Goal: Task Accomplishment & Management: Manage account settings

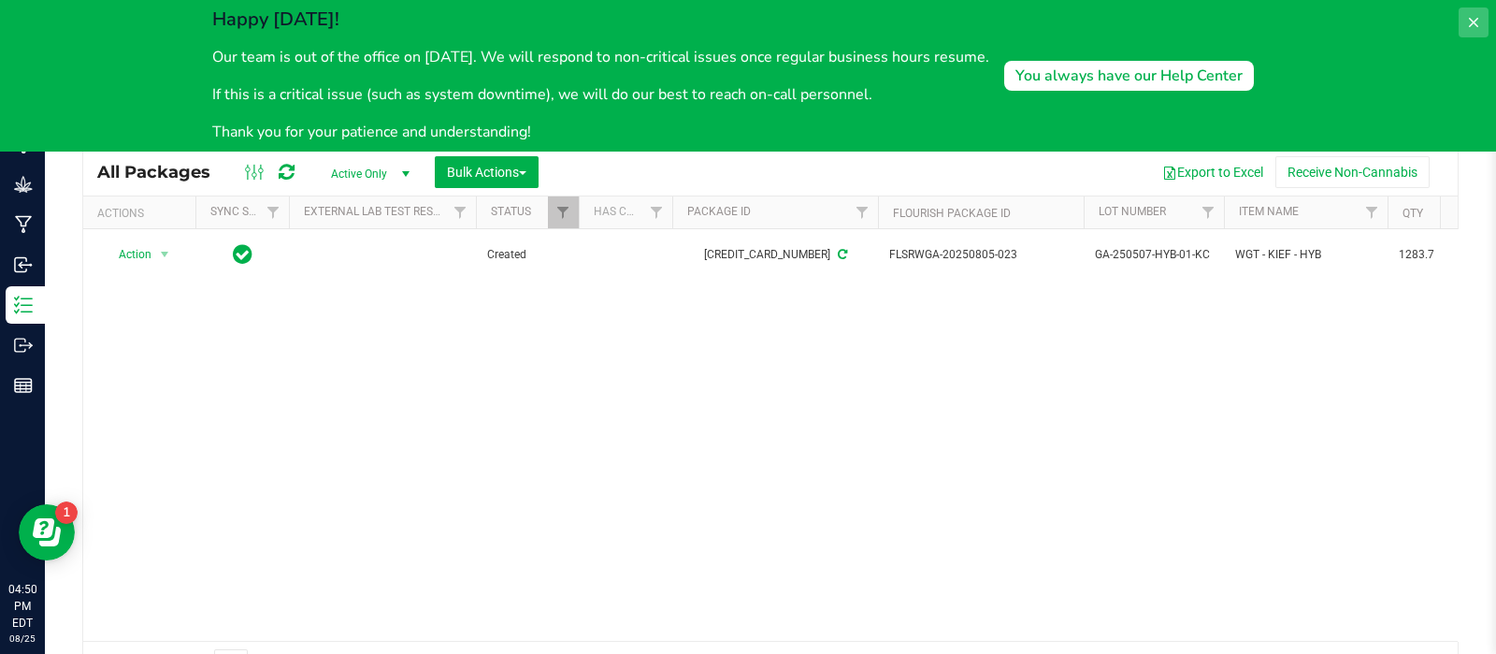
click at [1474, 21] on icon at bounding box center [1473, 22] width 9 height 9
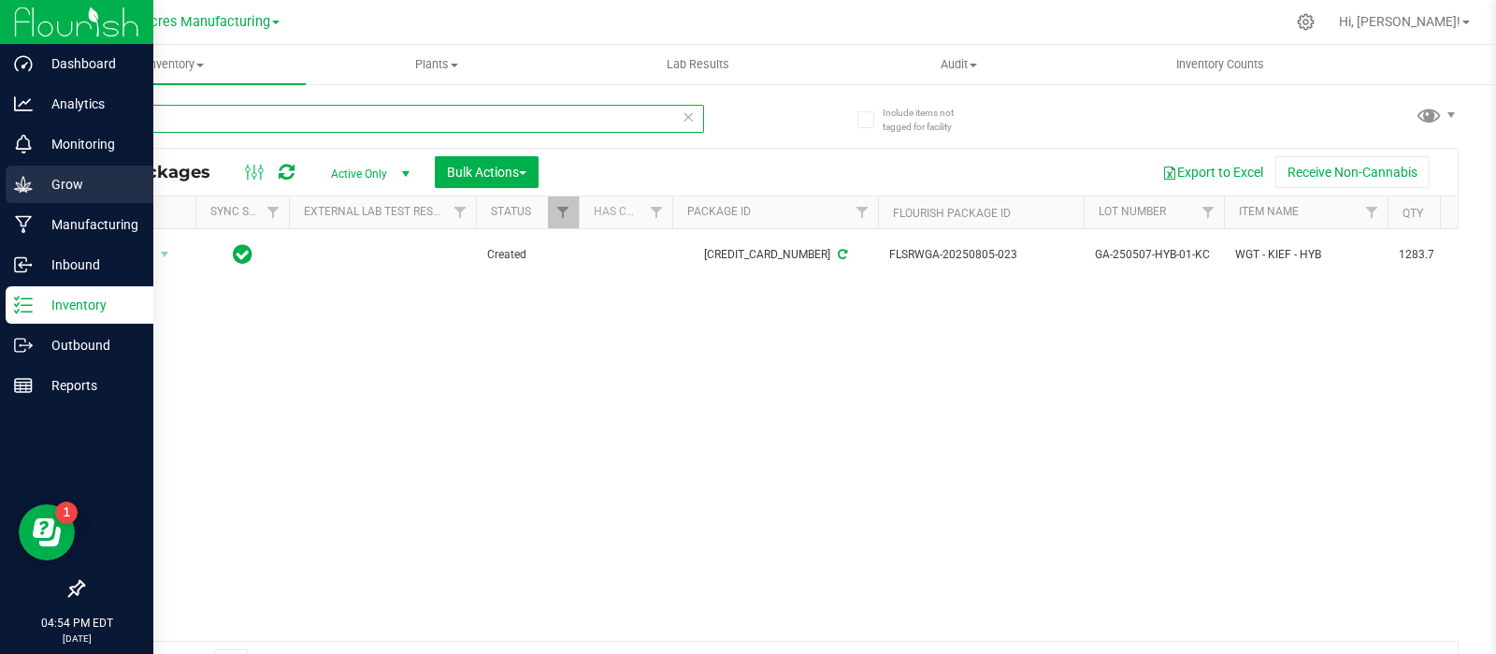
drag, startPoint x: 354, startPoint y: 123, endPoint x: 38, endPoint y: 184, distance: 321.8
click at [35, 190] on div "Dashboard Analytics Monitoring Grow Manufacturing Inbound Inventory Outbound Re…" at bounding box center [748, 327] width 1496 height 654
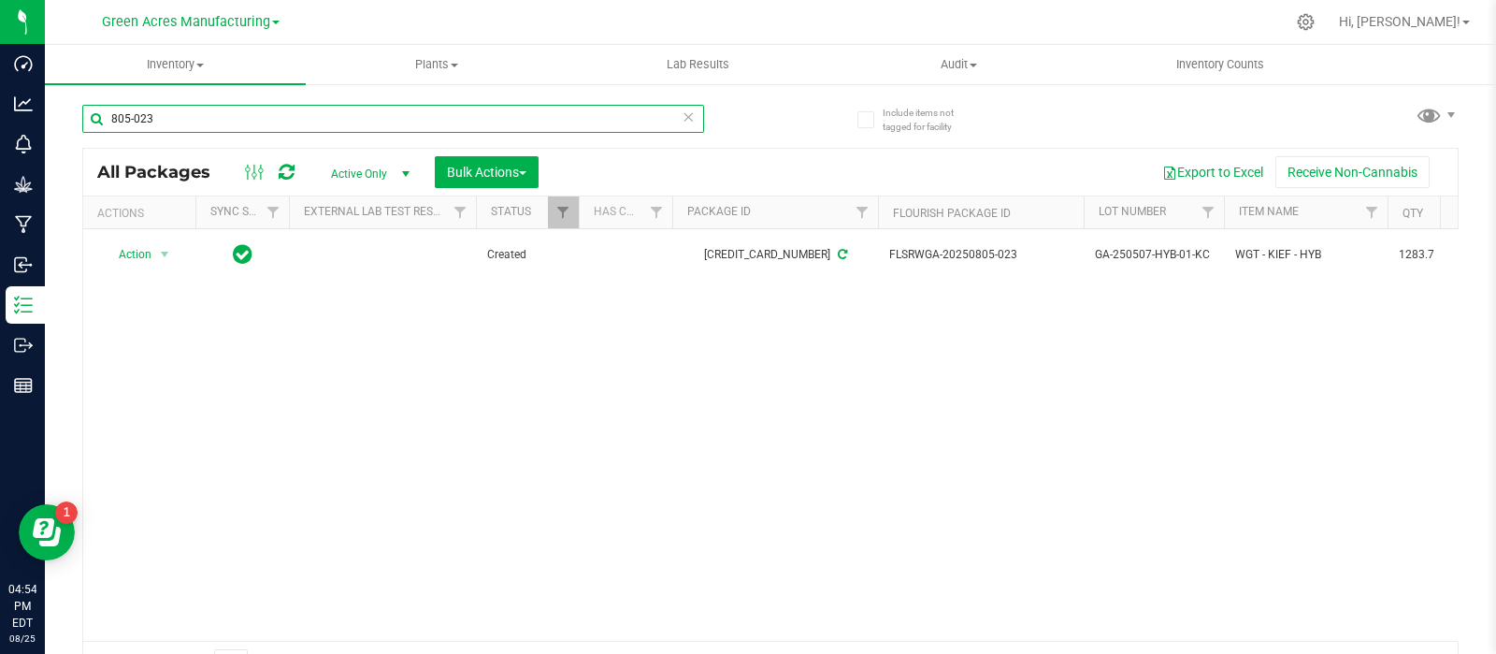
paste input "LH-AUG25PZT04"
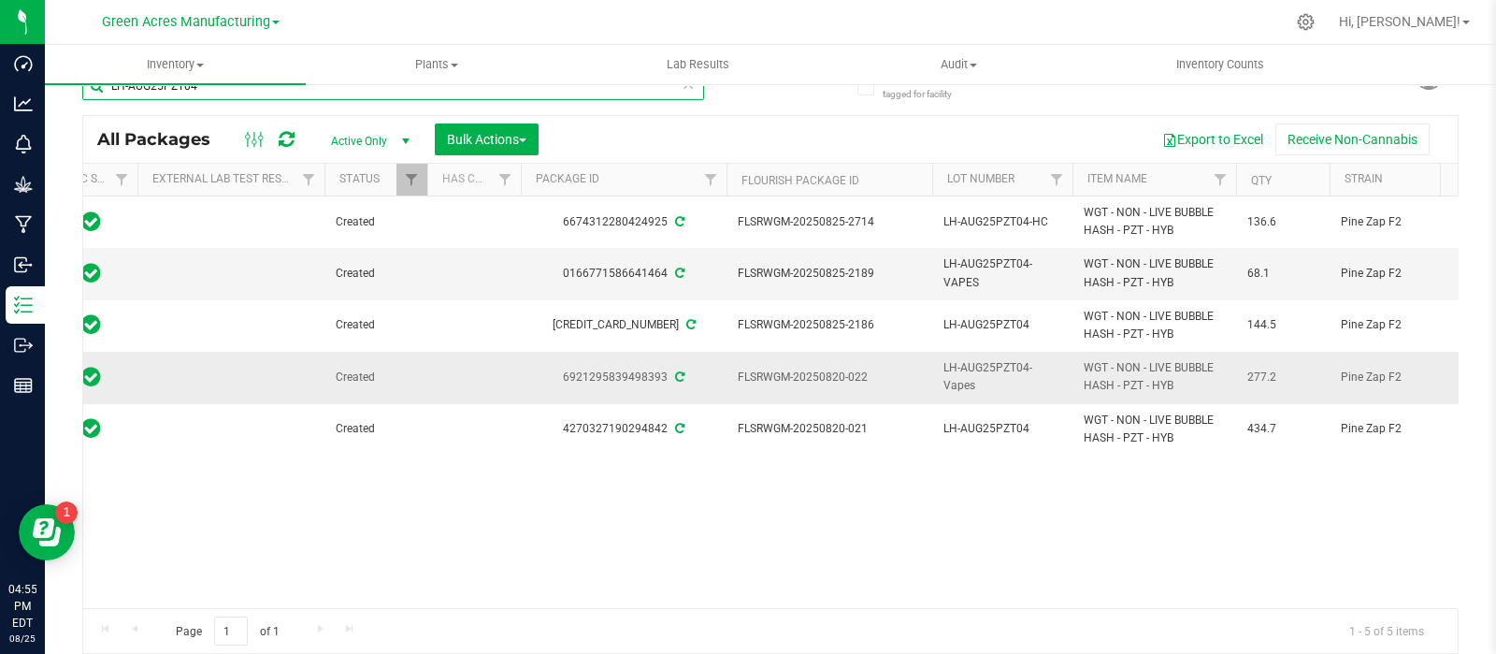
scroll to position [0, 55]
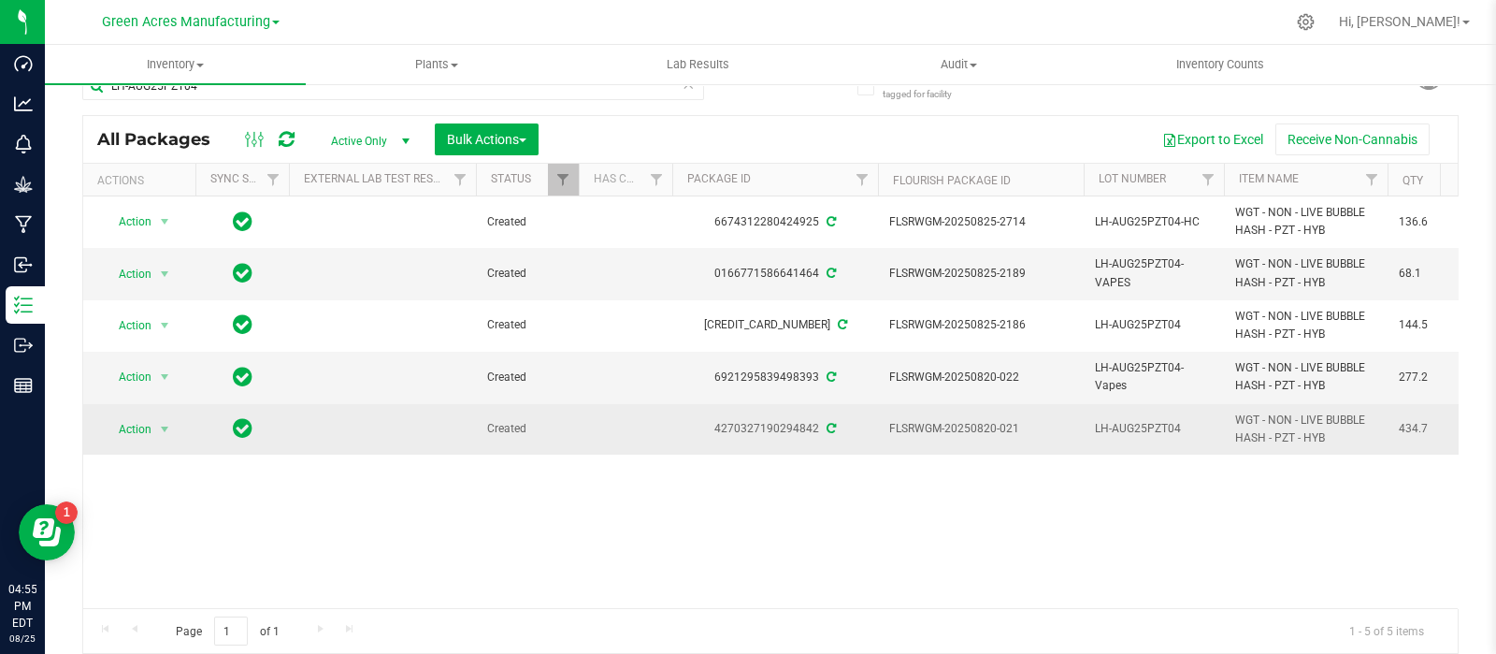
drag, startPoint x: 1028, startPoint y: 427, endPoint x: 971, endPoint y: 434, distance: 57.4
click at [971, 434] on span "FLSRWGM-20250820-021" at bounding box center [980, 429] width 183 height 18
copy span "0820-021"
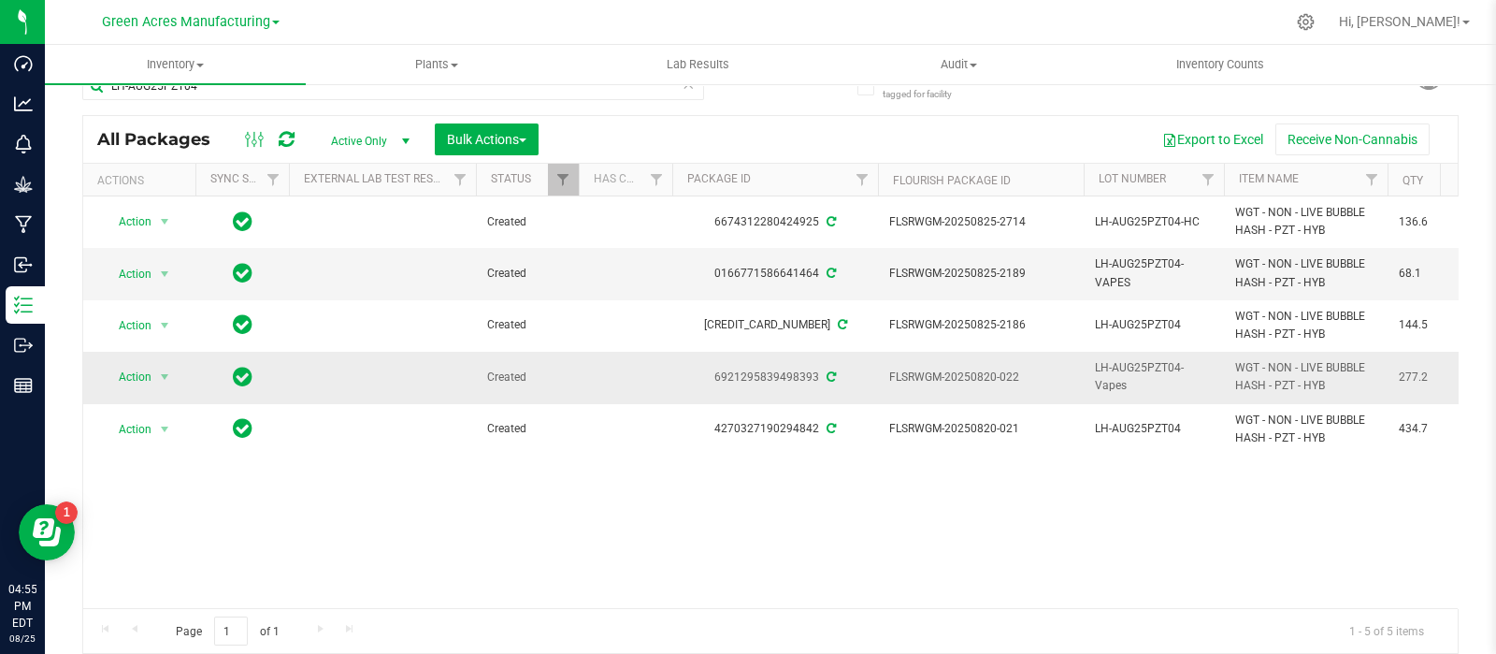
drag, startPoint x: 1033, startPoint y: 374, endPoint x: 971, endPoint y: 382, distance: 63.2
click at [971, 382] on span "FLSRWGM-20250820-022" at bounding box center [980, 377] width 183 height 18
copy span "0820-022"
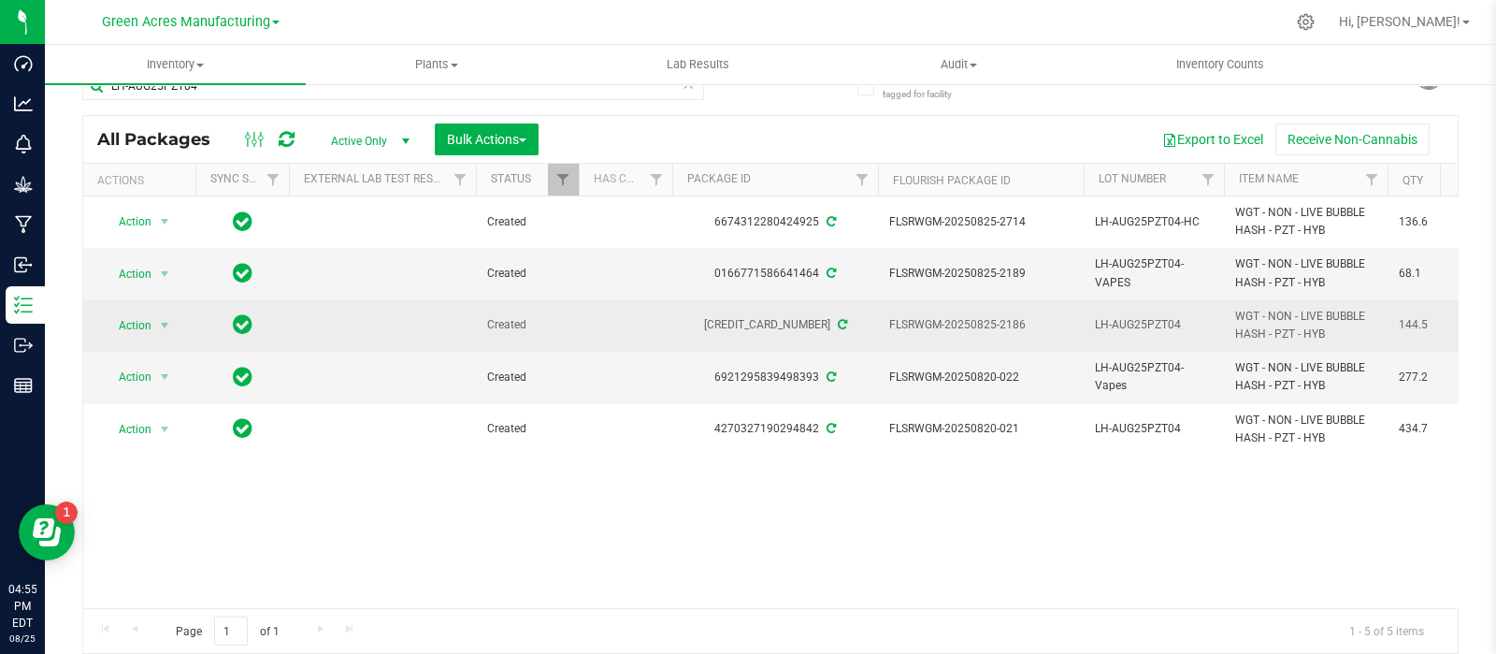
drag, startPoint x: 1033, startPoint y: 322, endPoint x: 972, endPoint y: 332, distance: 61.6
click at [972, 332] on span "FLSRWGM-20250825-2186" at bounding box center [980, 325] width 183 height 18
copy span "0825-2186"
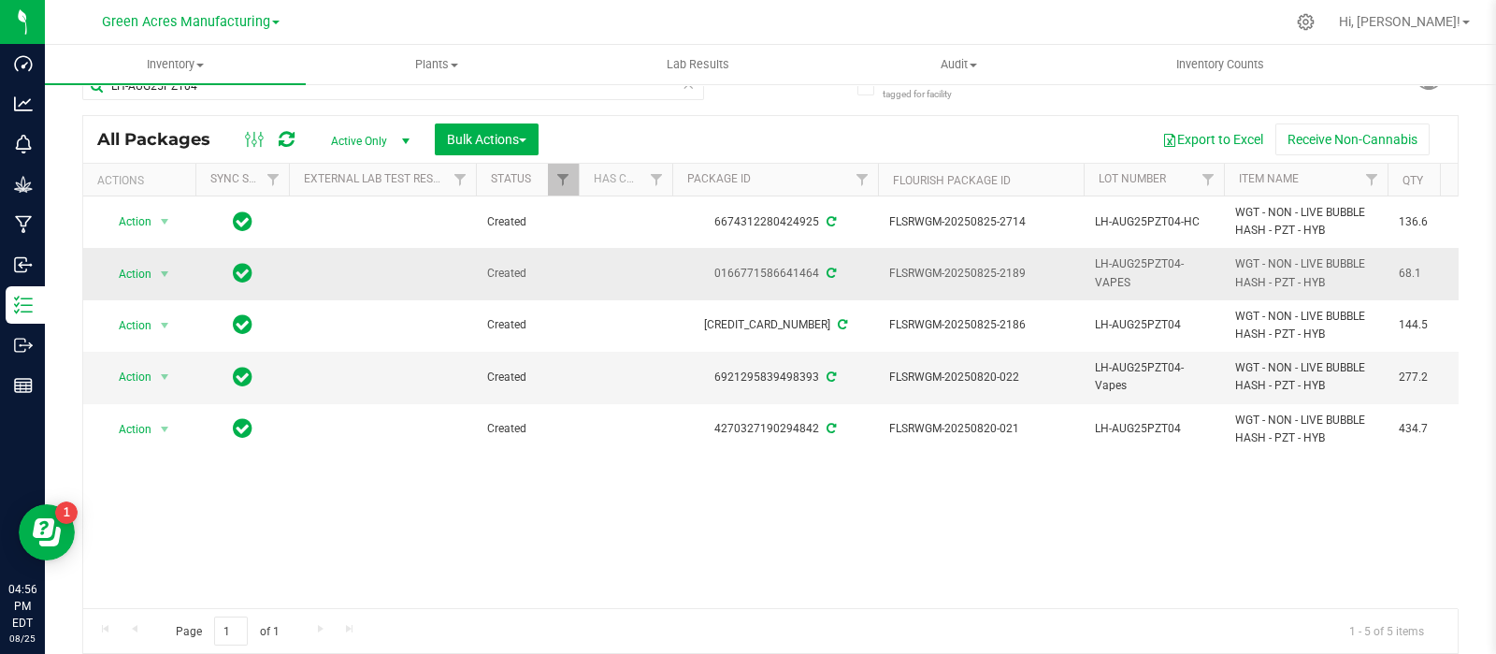
drag, startPoint x: 1055, startPoint y: 276, endPoint x: 969, endPoint y: 281, distance: 86.2
click at [969, 281] on span "FLSRWGM-20250825-2189" at bounding box center [980, 274] width 183 height 18
copy span "0825-2189"
click at [953, 489] on div "Action Action Adjust qty Create package Edit attributes Global inventory Locate…" at bounding box center [770, 401] width 1375 height 411
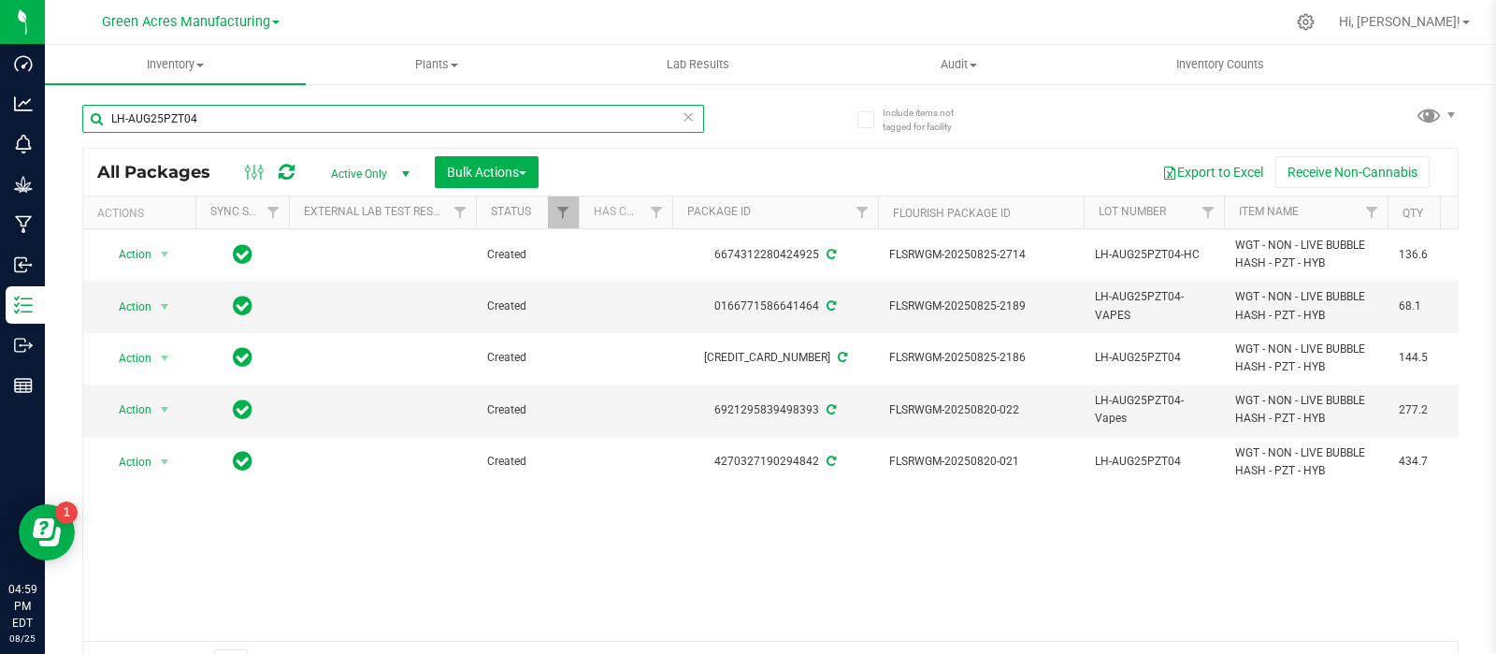
click at [226, 122] on input "LH-AUG25PZT04" at bounding box center [393, 119] width 622 height 28
paste input "JCW05"
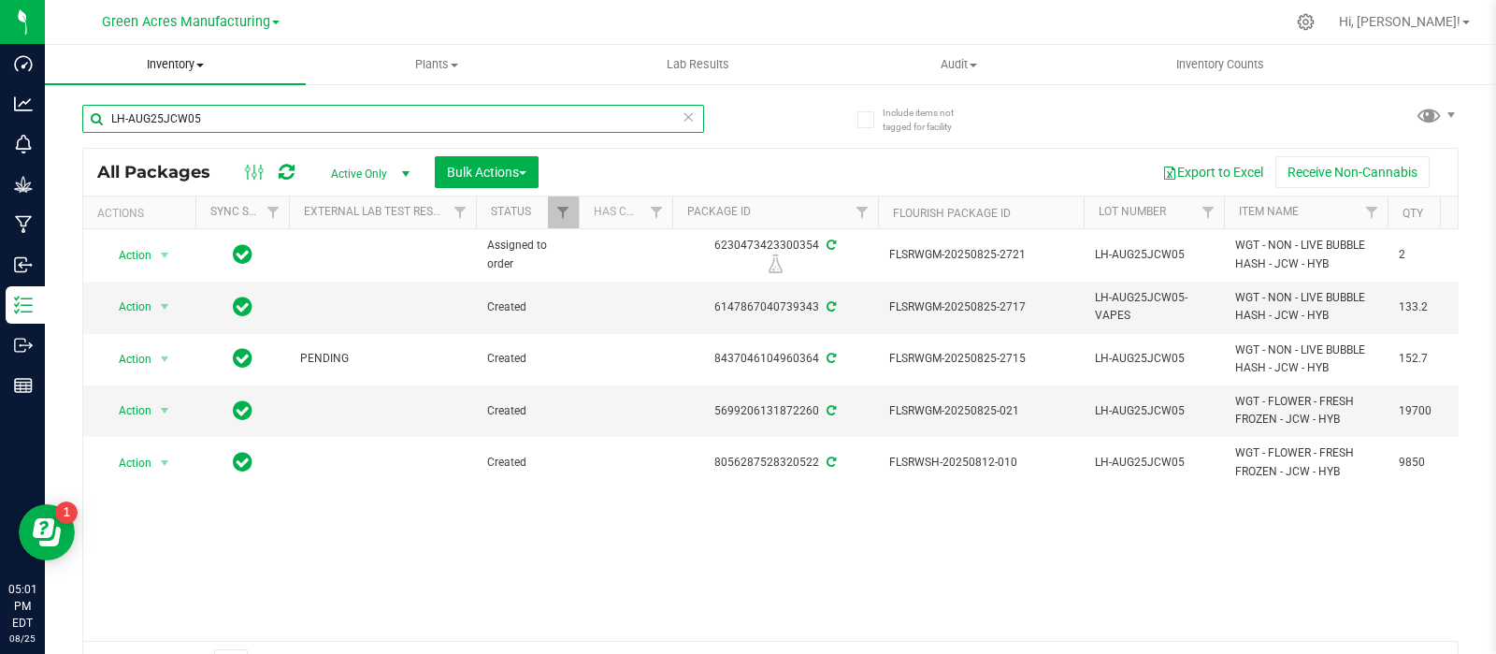
type input "LH-AUG25JCW05"
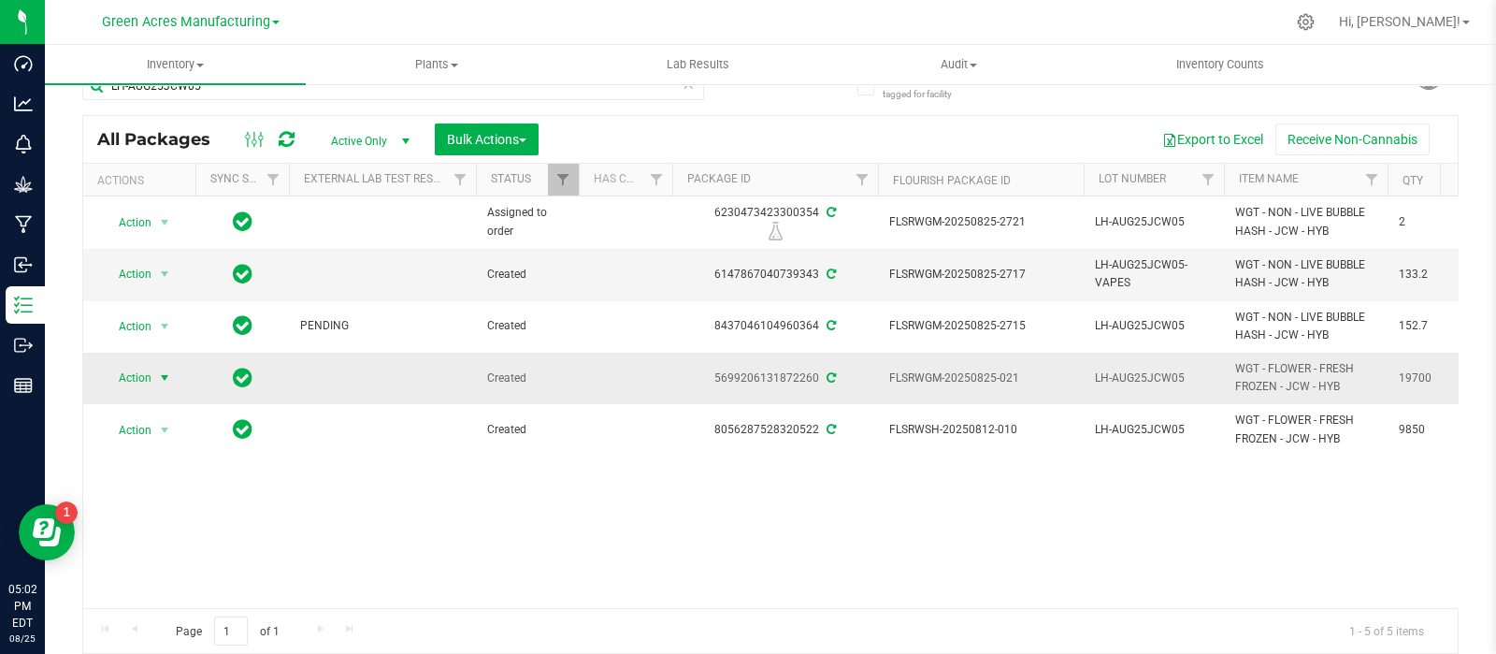
click at [157, 371] on span "select" at bounding box center [164, 377] width 15 height 15
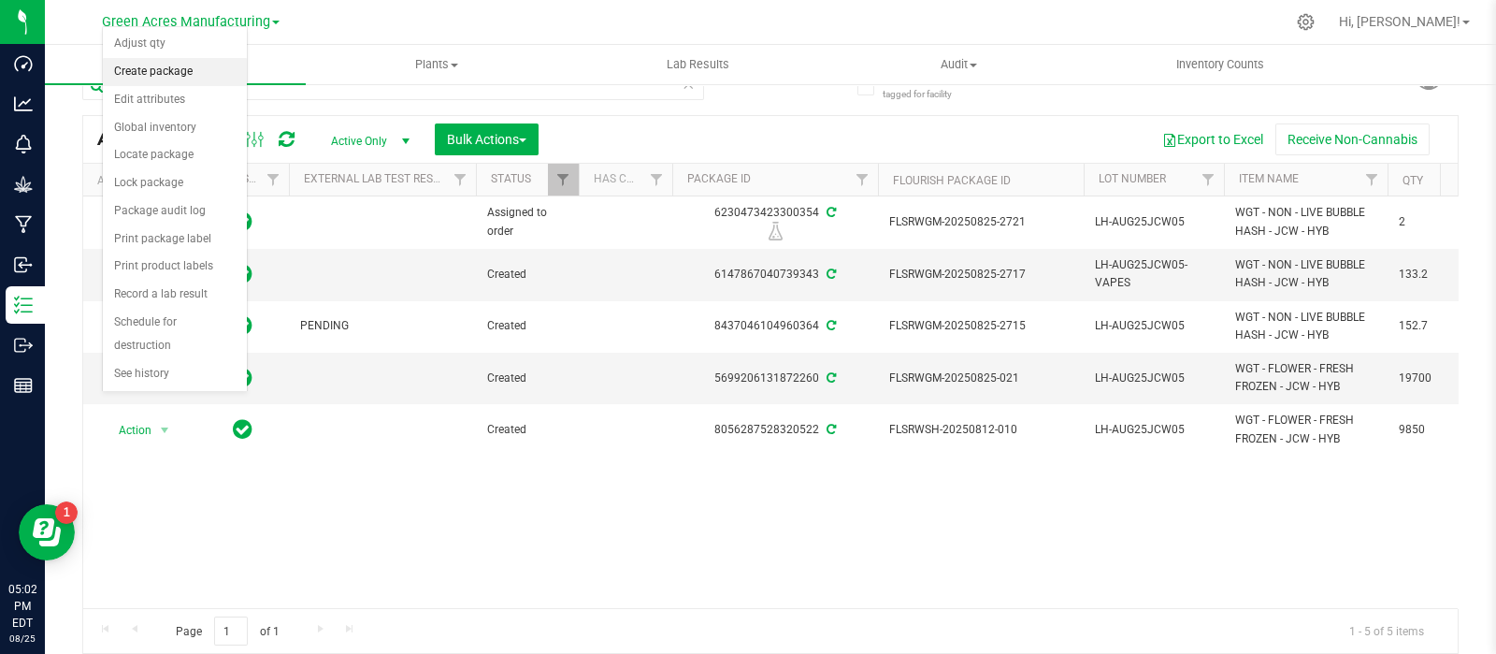
click at [196, 67] on li "Create package" at bounding box center [175, 72] width 144 height 28
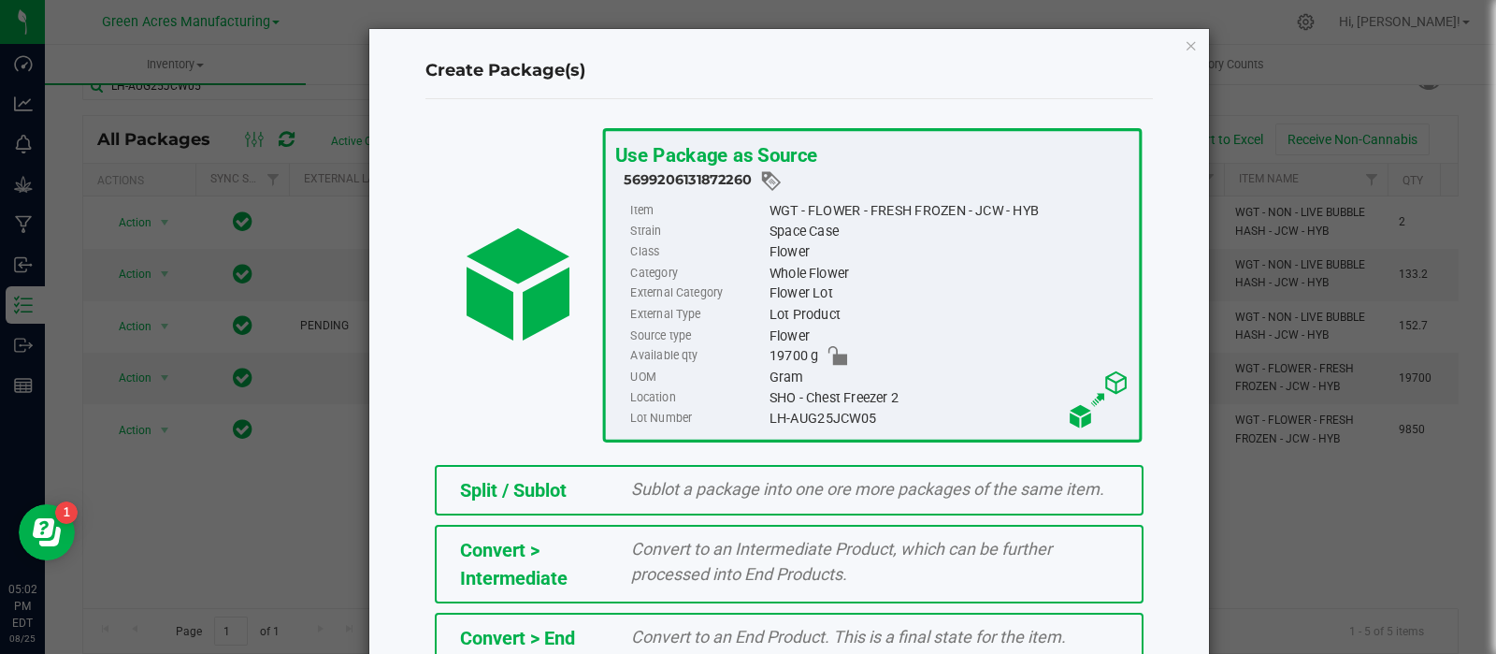
scroll to position [335, 0]
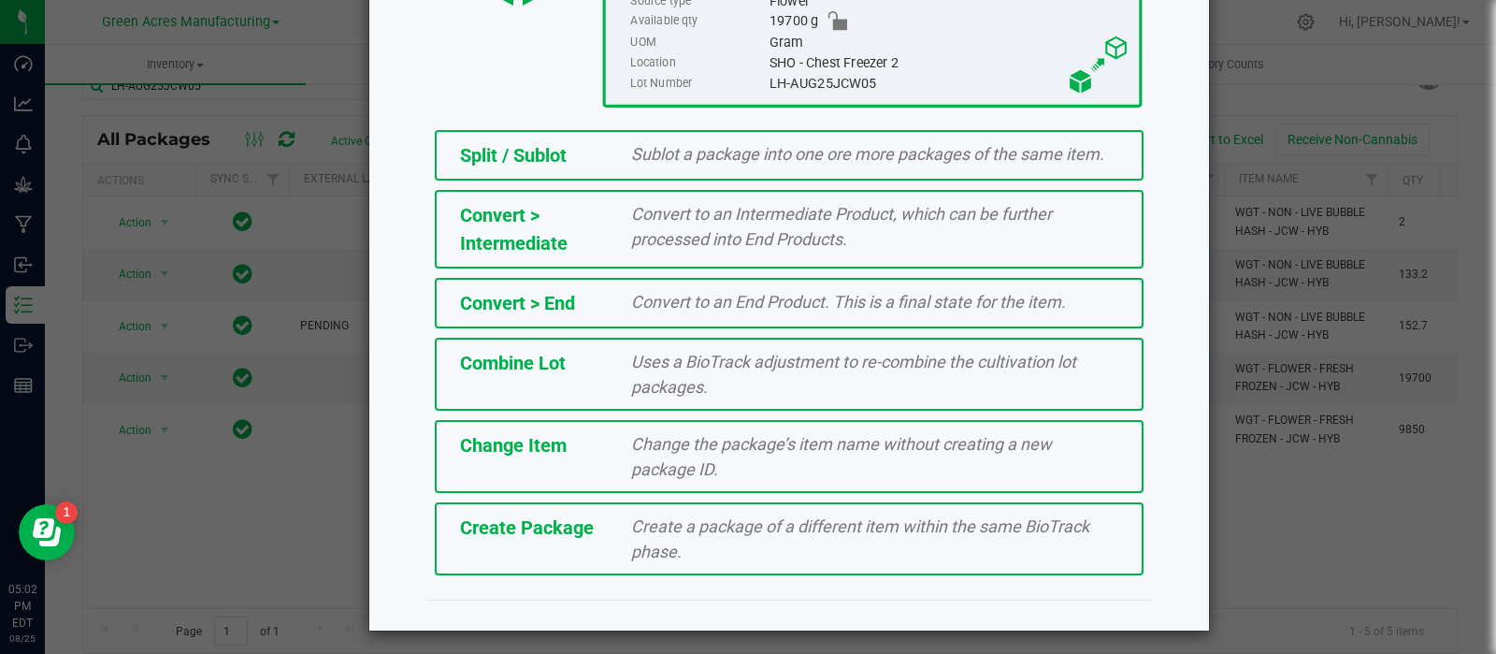
click at [601, 511] on div "Create Package Create a package of a different item within the same BioTrack ph…" at bounding box center [789, 538] width 709 height 73
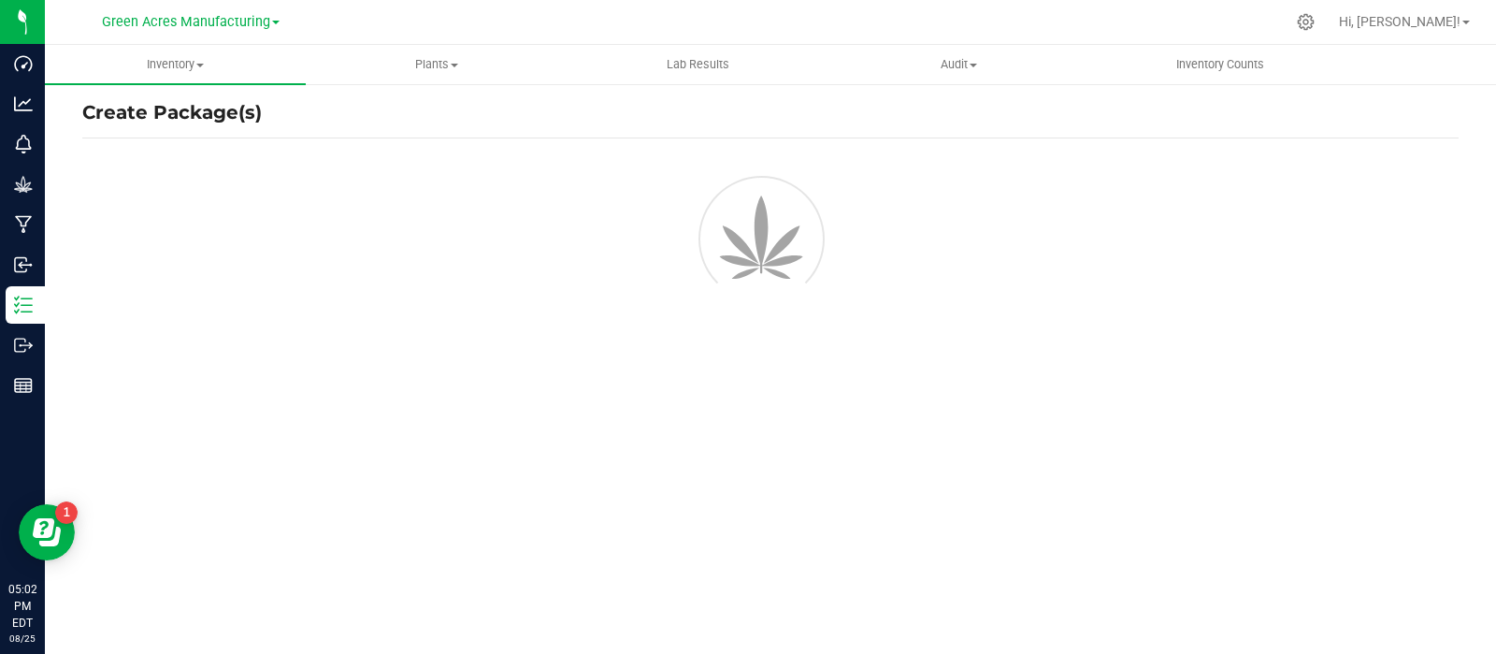
scroll to position [13, 0]
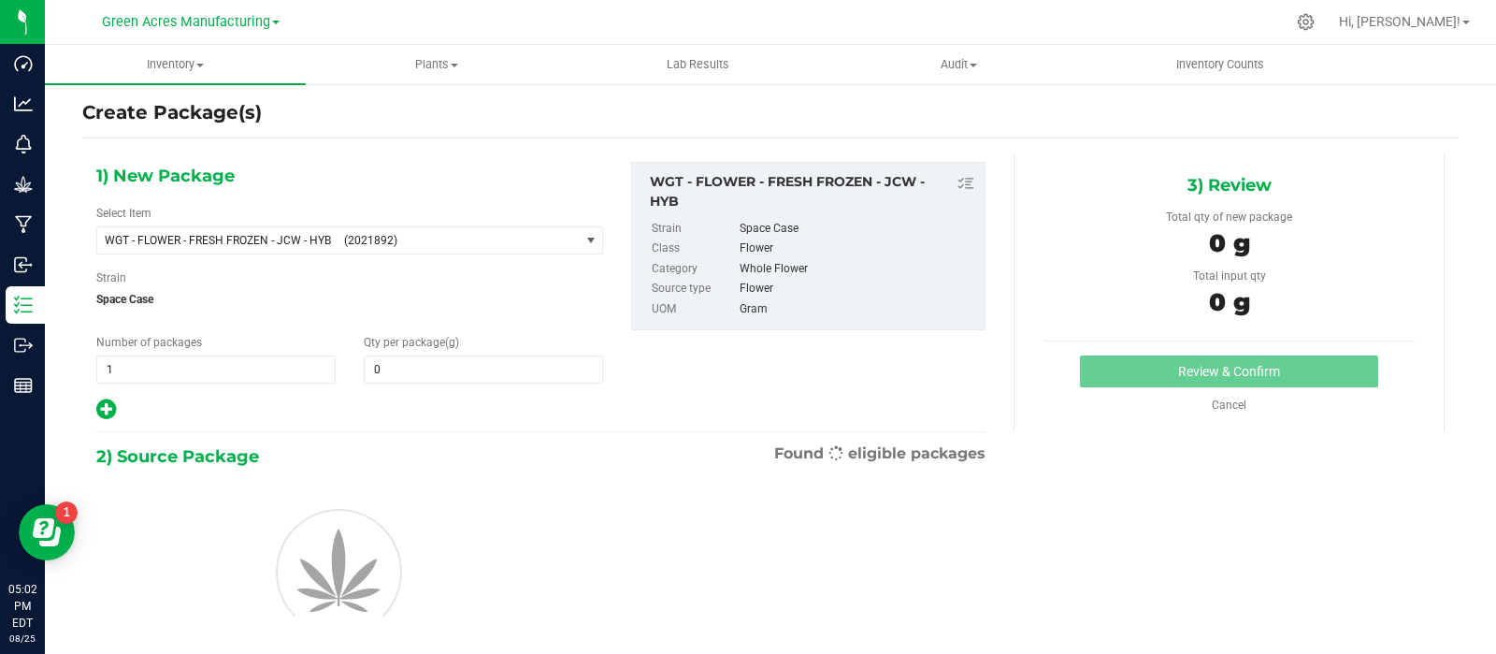
type input "0.0000"
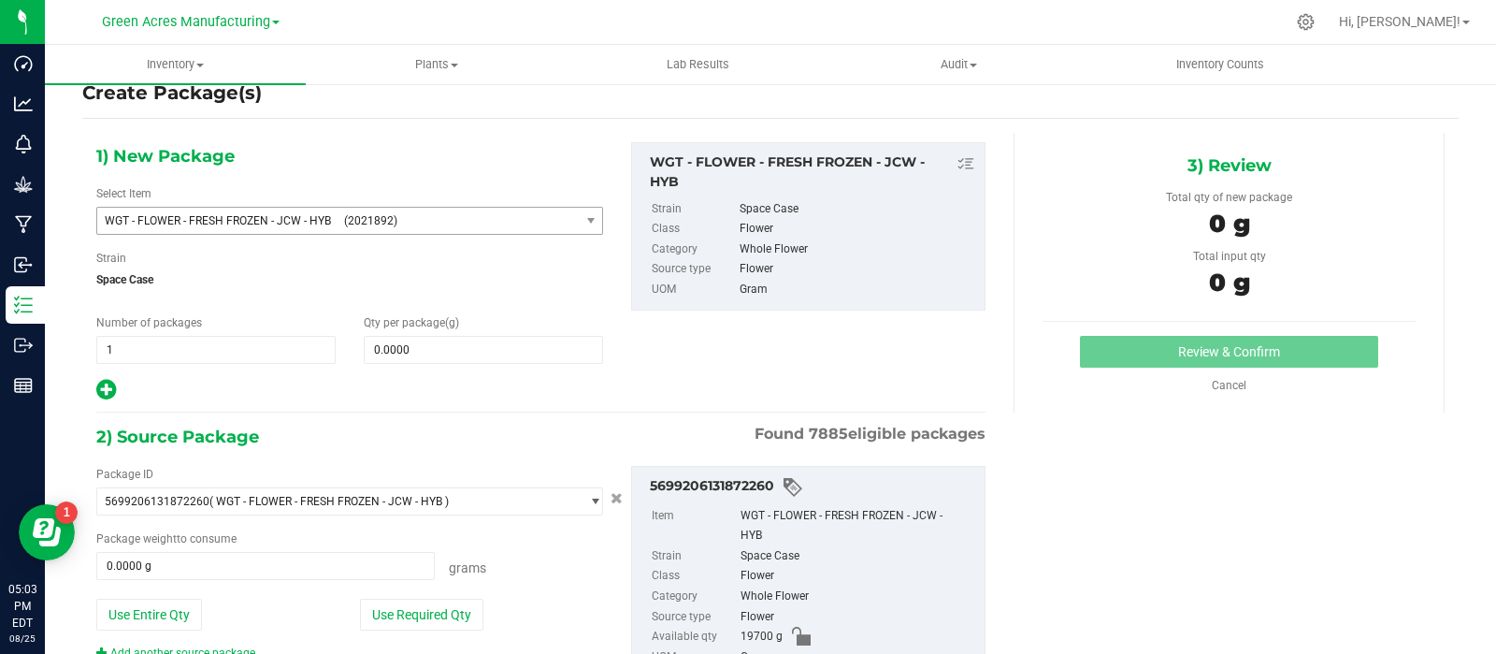
click at [430, 227] on span "WGT - FLOWER - FRESH FROZEN - JCW - HYB (2021892)" at bounding box center [338, 221] width 482 height 26
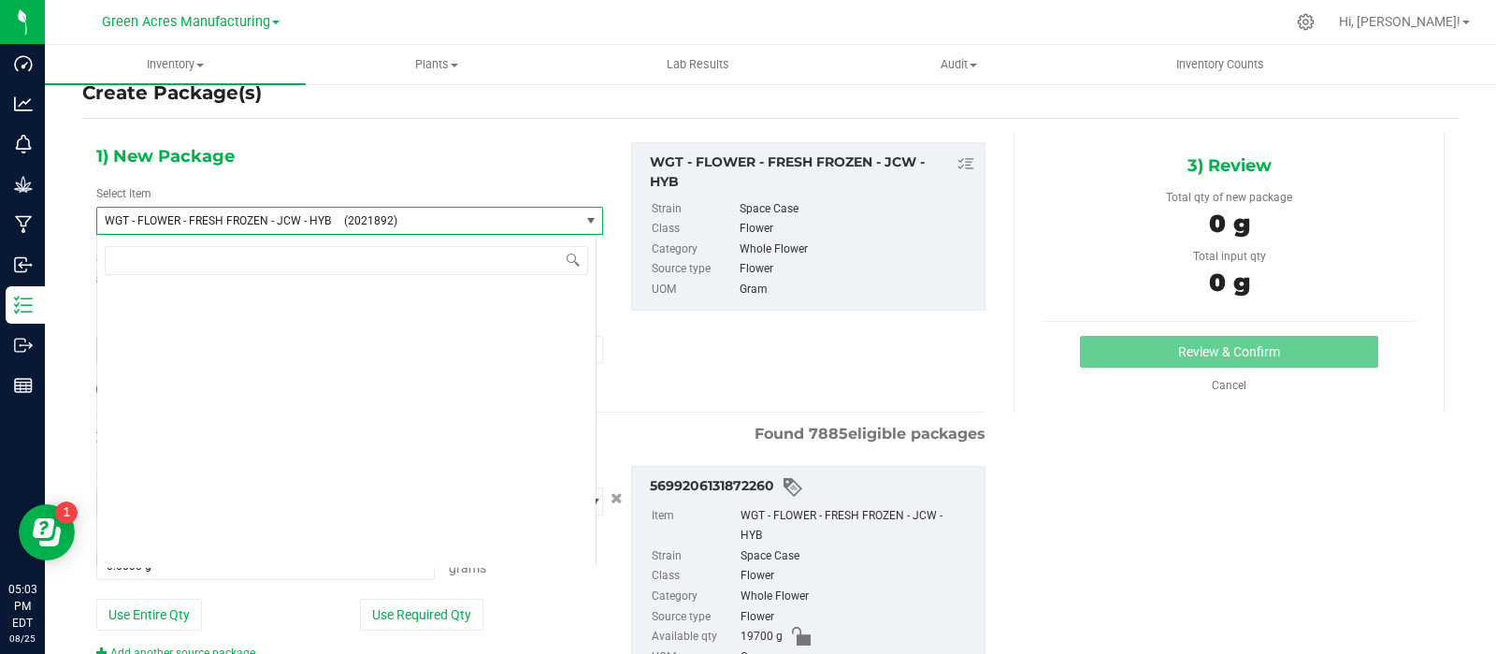
scroll to position [364998, 0]
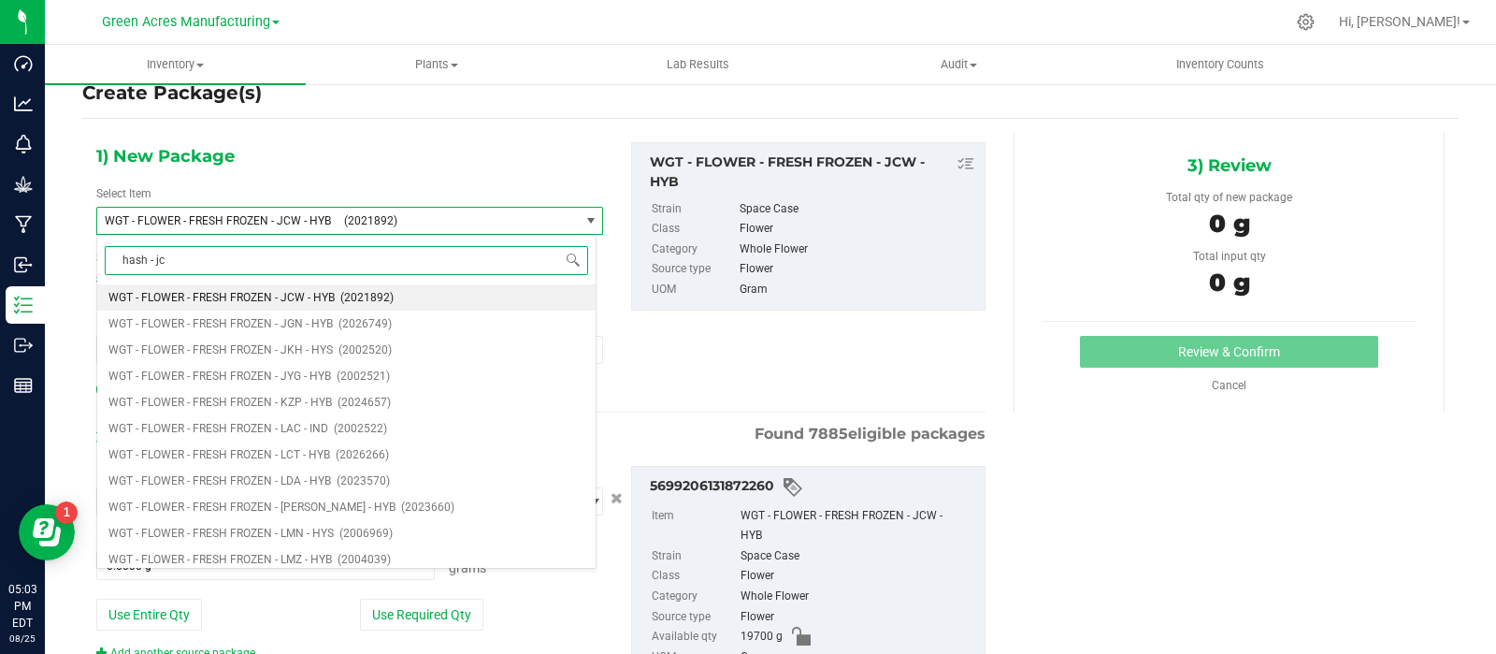
type input "hash - jcw"
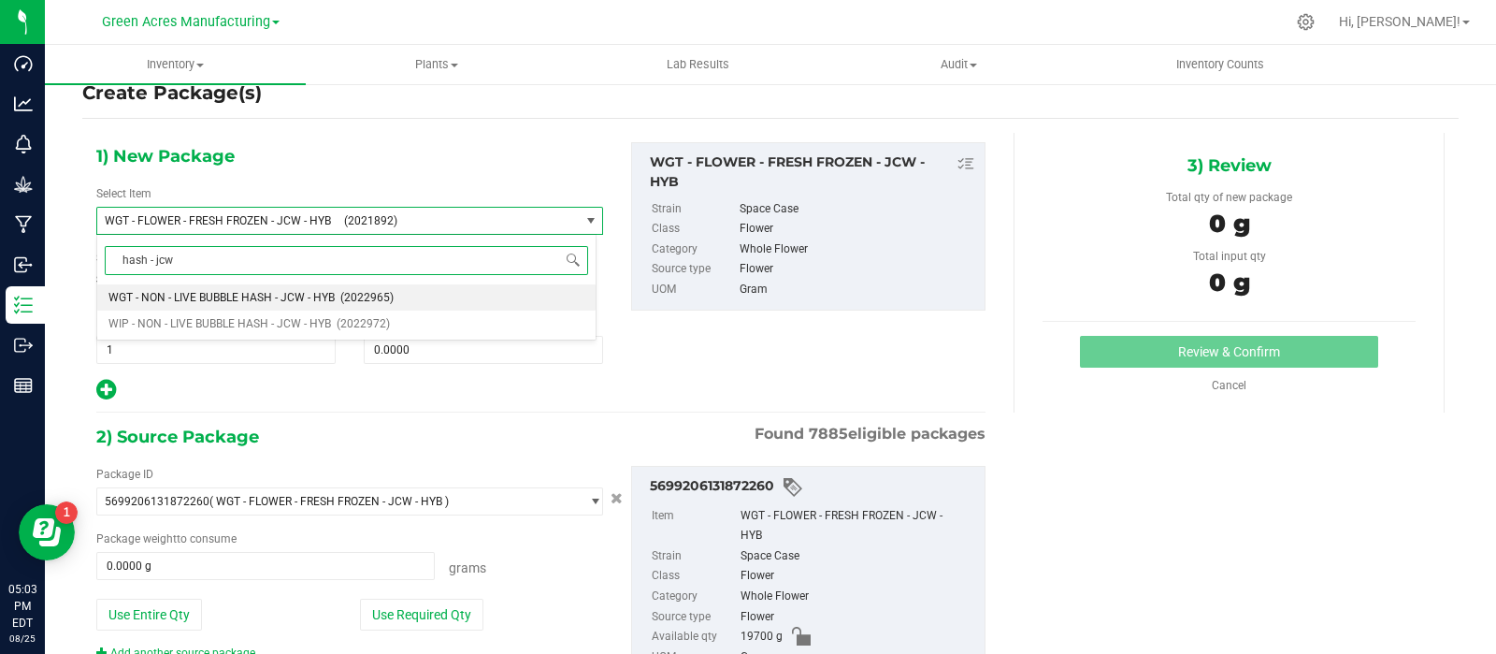
scroll to position [0, 0]
click at [281, 311] on li "WIP - NON - LIVE BUBBLE HASH - JCW - HYB (2022972)" at bounding box center [346, 323] width 498 height 26
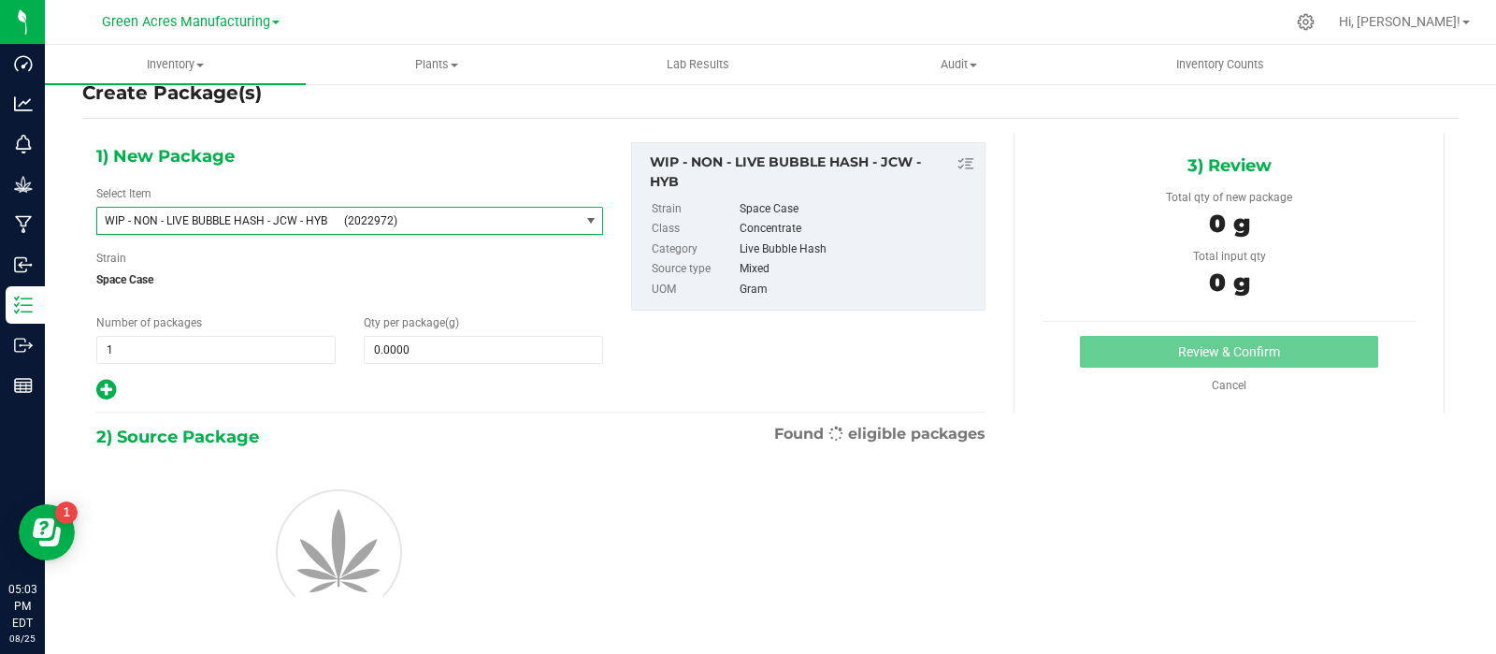
type input "0.0000"
click at [411, 362] on span "0.0000 0" at bounding box center [483, 350] width 239 height 28
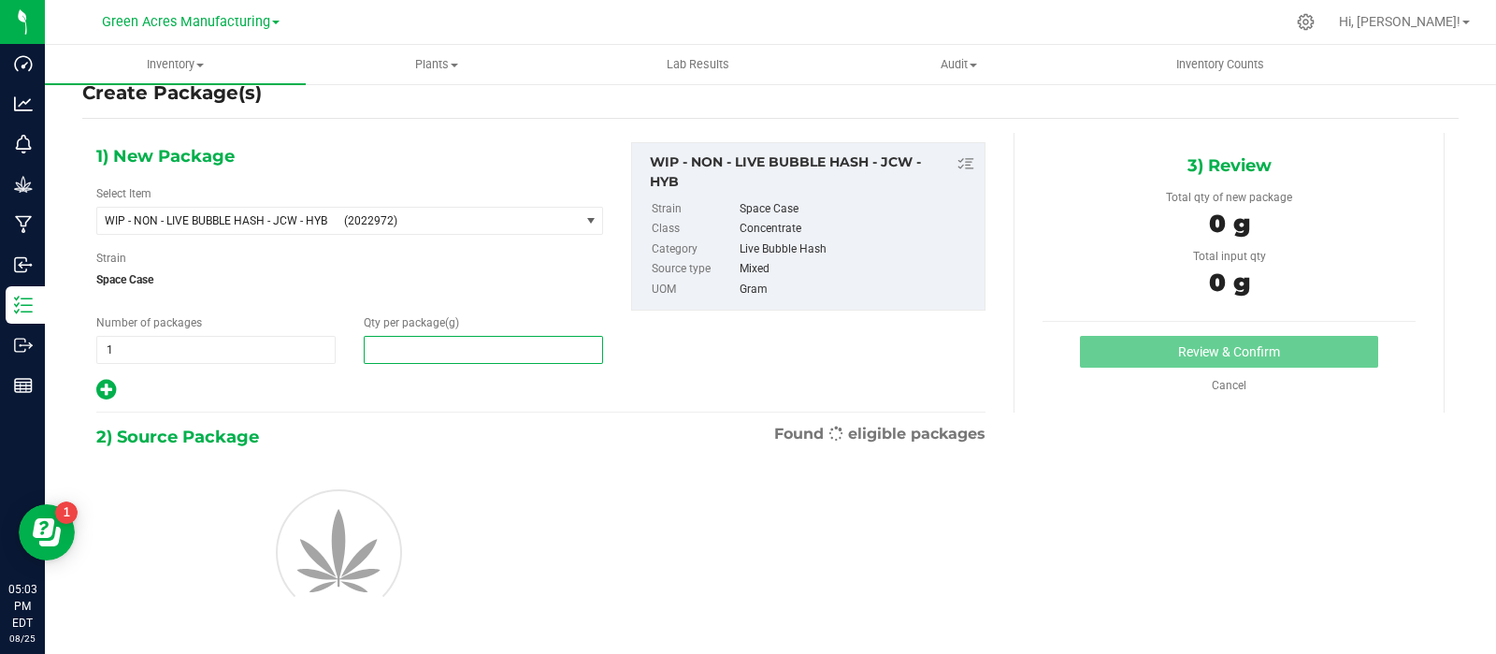
click at [411, 360] on span at bounding box center [483, 350] width 239 height 28
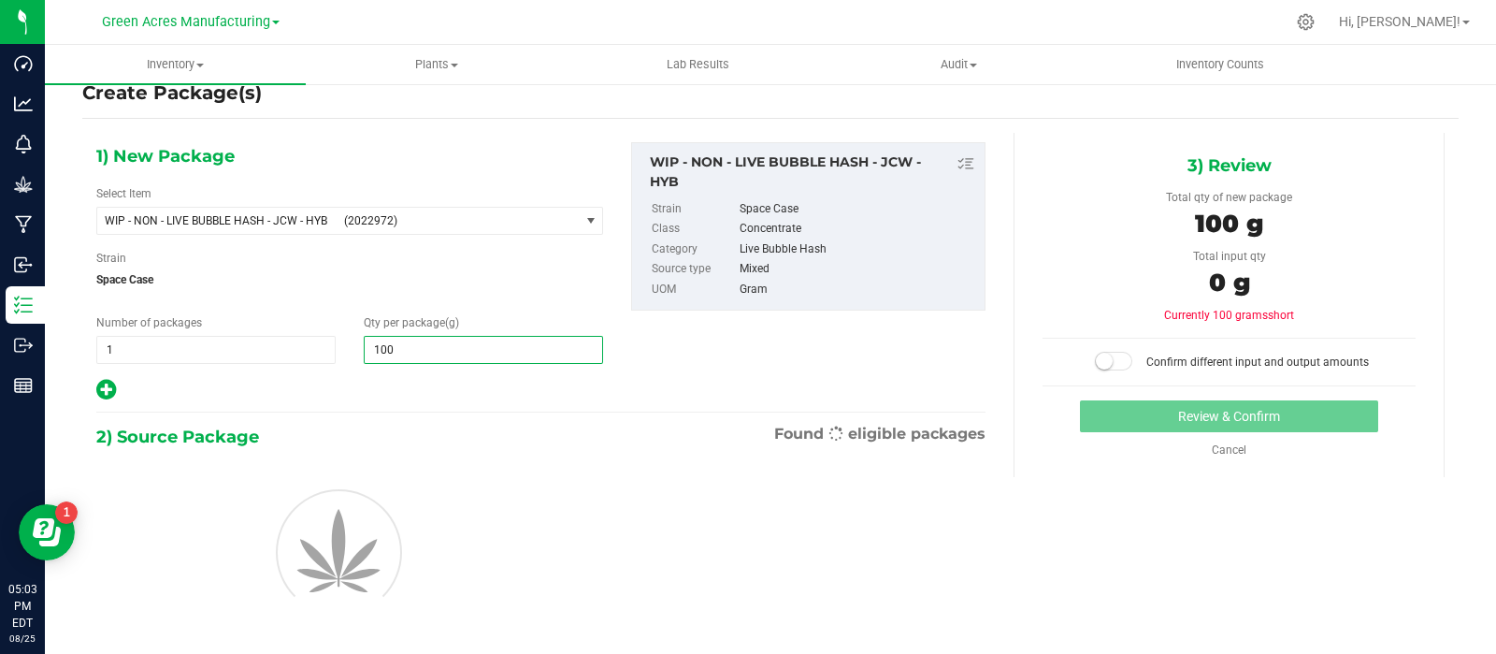
type input "1000"
click at [406, 396] on div at bounding box center [349, 390] width 507 height 24
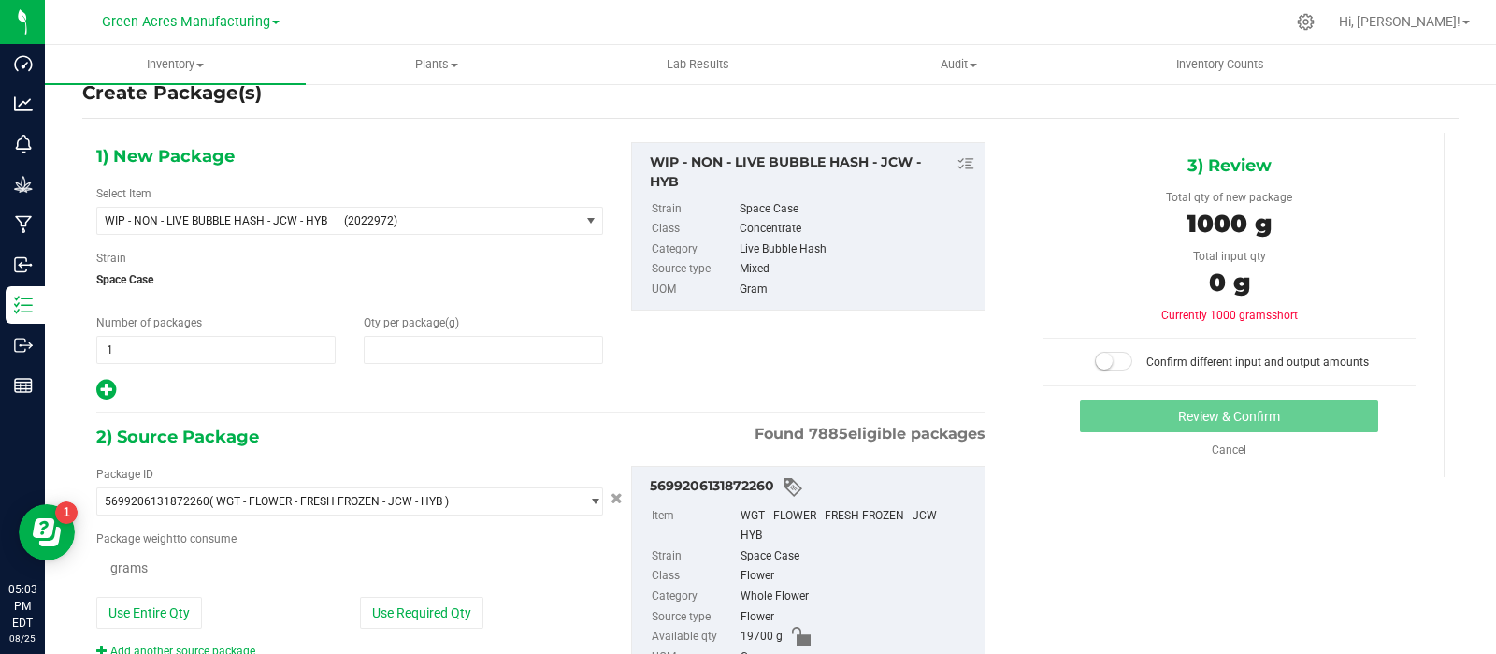
type input "1,000.0000"
click at [1346, 222] on div "1000 g" at bounding box center [1229, 227] width 373 height 42
click at [407, 619] on button "Use Required Qty" at bounding box center [421, 614] width 123 height 32
type input "1000.0000 g"
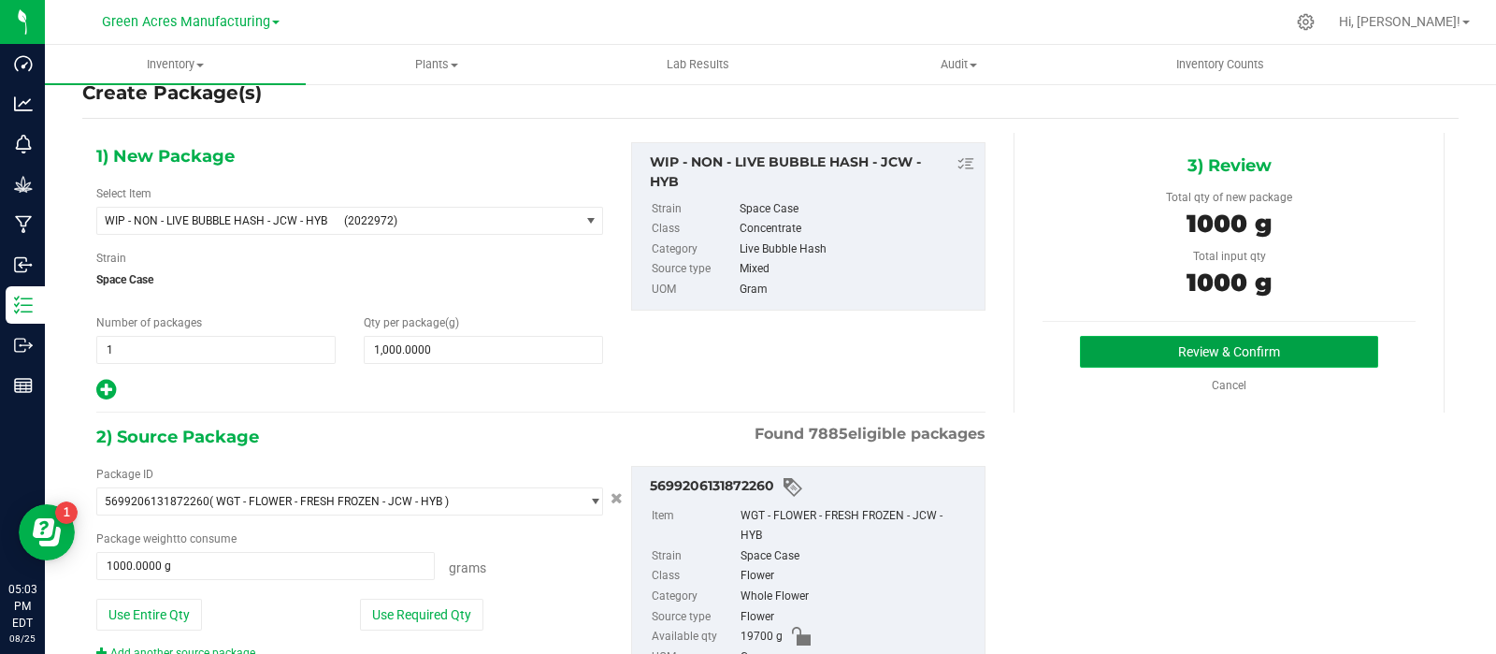
click at [1153, 343] on button "Review & Confirm" at bounding box center [1229, 352] width 298 height 32
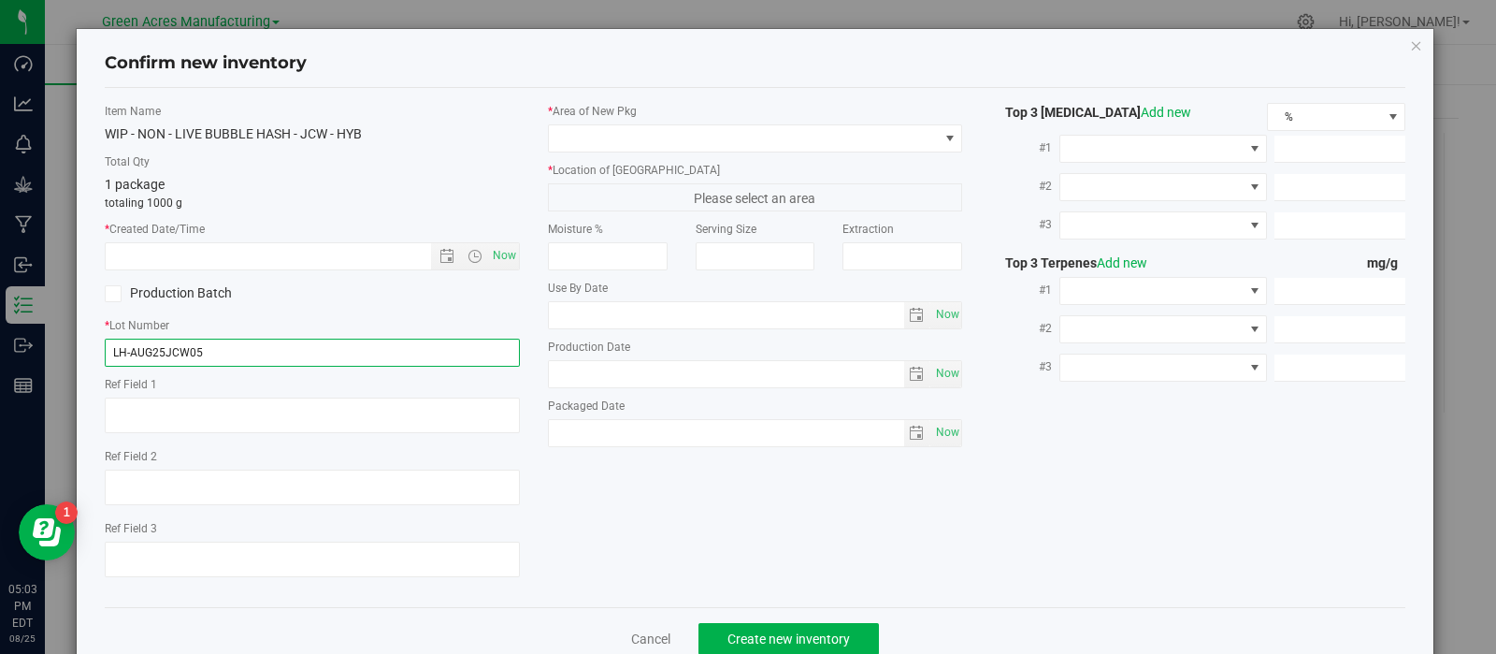
click at [372, 353] on input "LH-AUG25JCW05" at bounding box center [312, 352] width 415 height 28
drag, startPoint x: 372, startPoint y: 353, endPoint x: 110, endPoint y: 354, distance: 261.8
click at [110, 355] on input "LH-AUG25JCW05" at bounding box center [312, 352] width 415 height 28
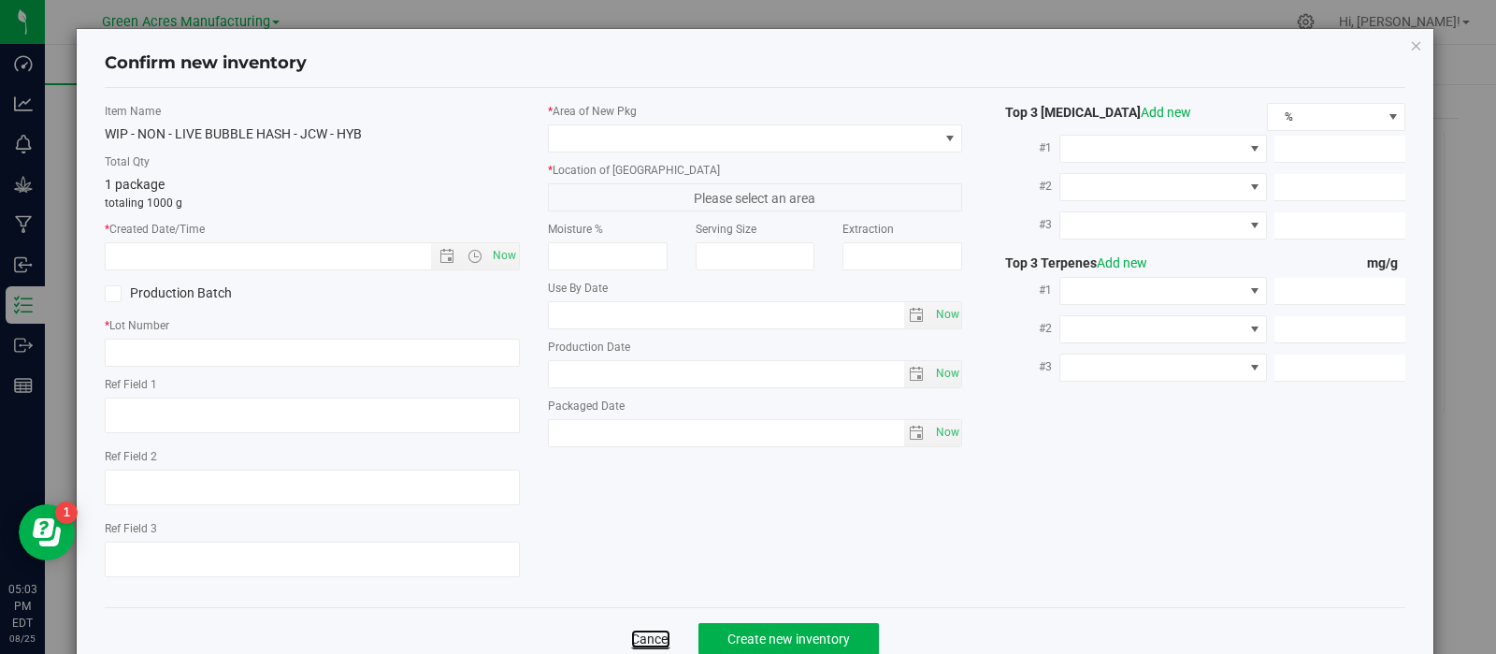
click at [641, 643] on link "Cancel" at bounding box center [650, 638] width 39 height 19
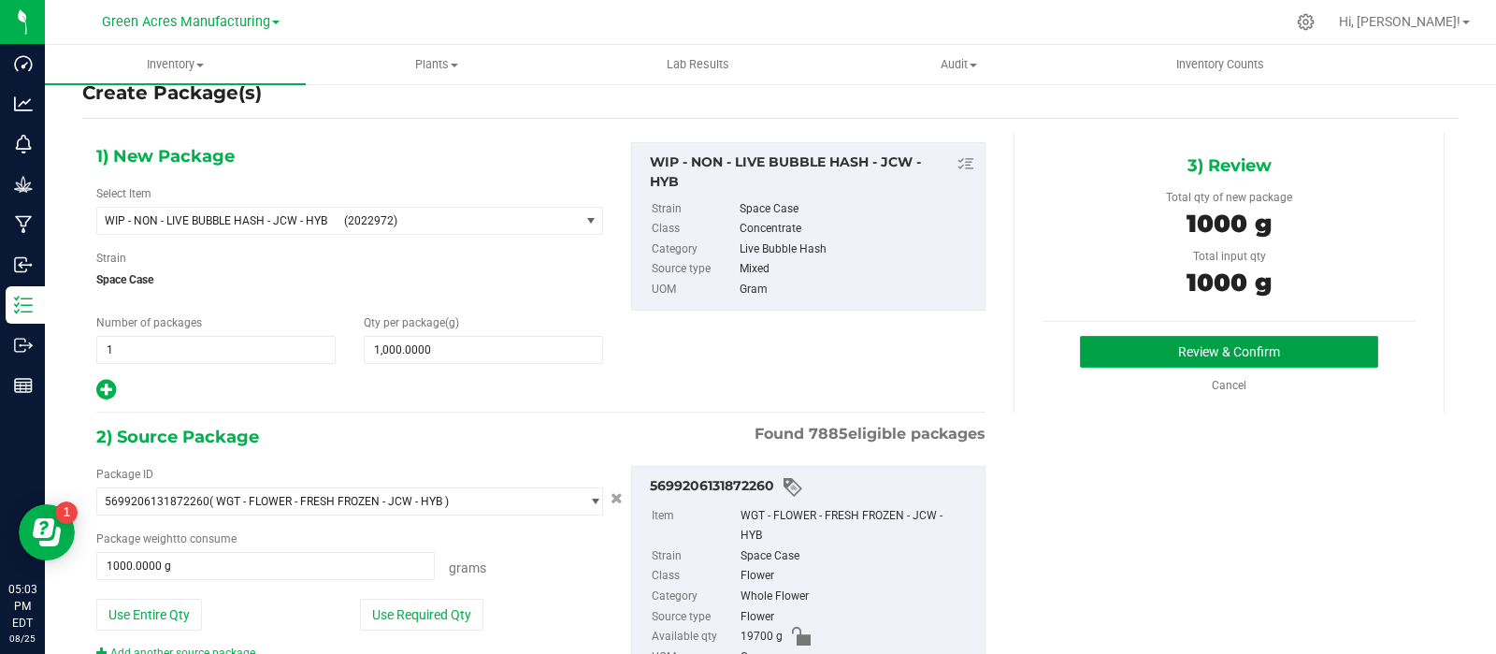
click at [1102, 353] on button "Review & Confirm" at bounding box center [1229, 352] width 298 height 32
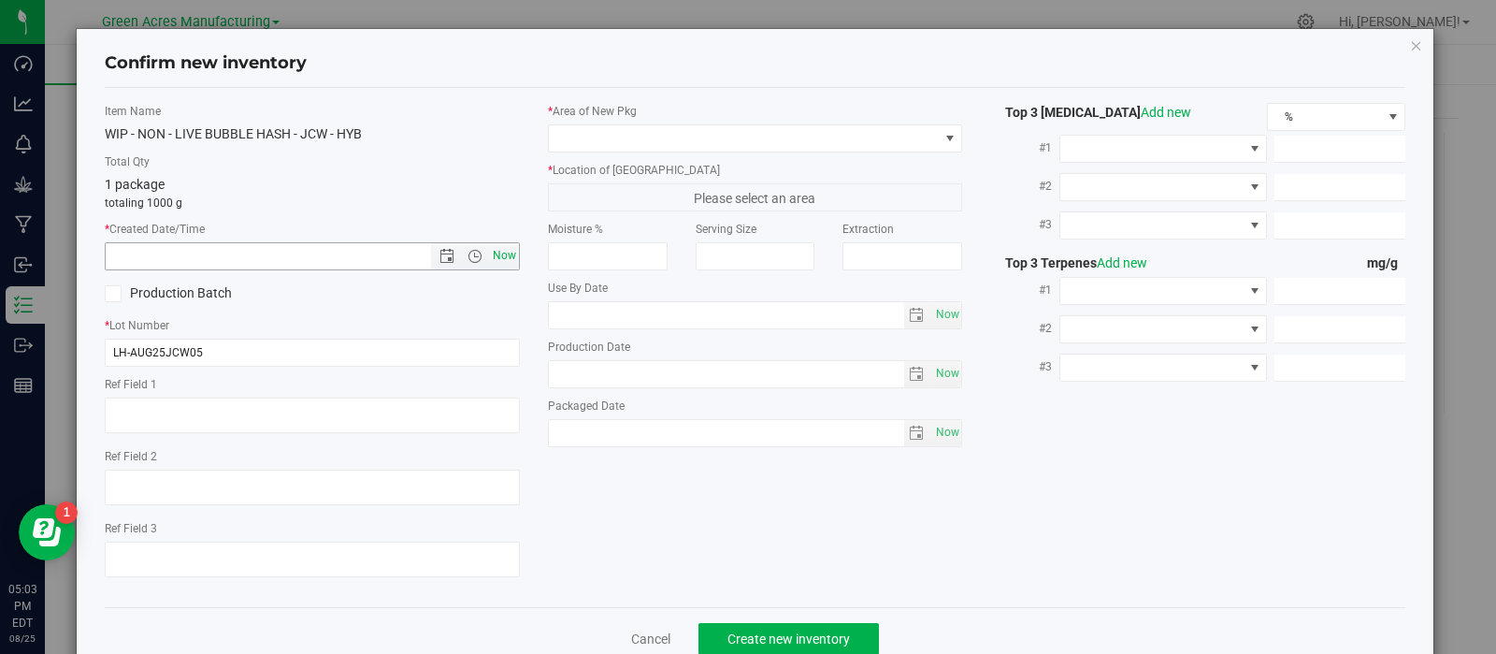
click at [502, 258] on span "Now" at bounding box center [504, 255] width 32 height 27
type input "8/25/2025 5:04 PM"
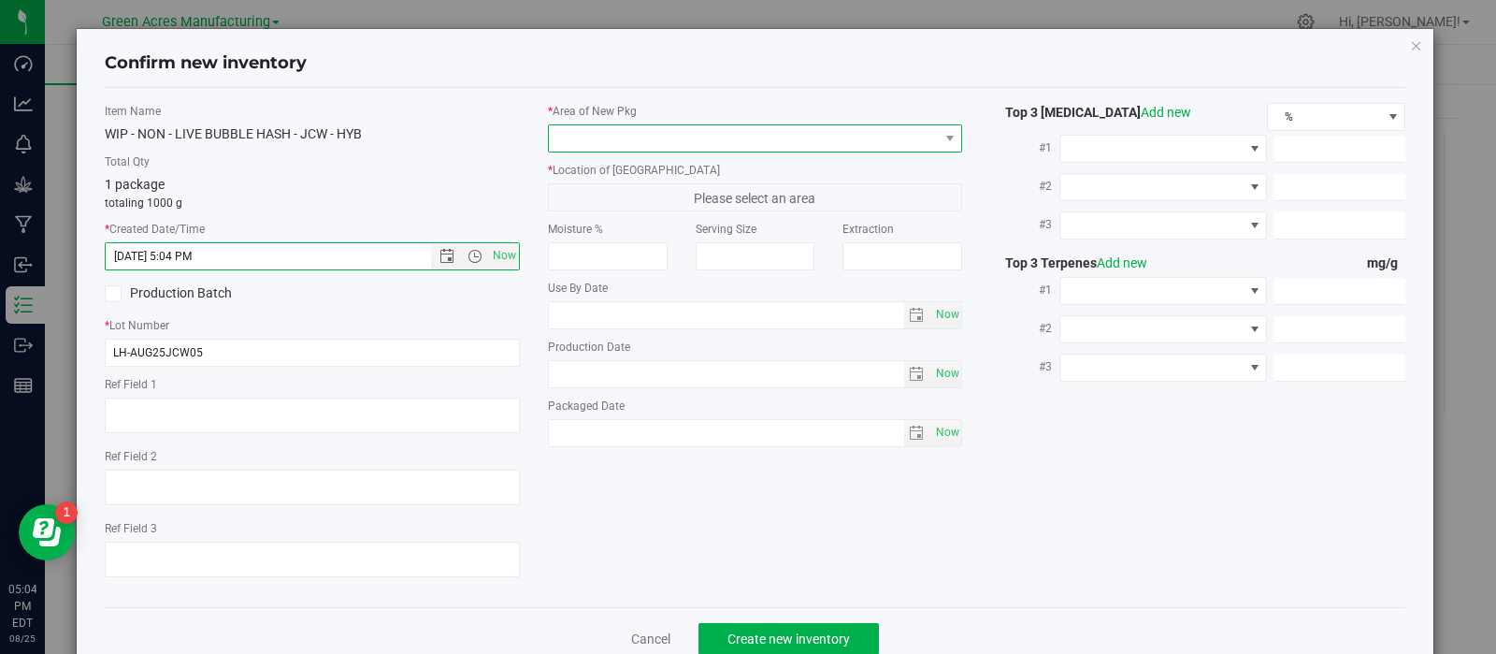
click at [660, 134] on span at bounding box center [744, 138] width 390 height 26
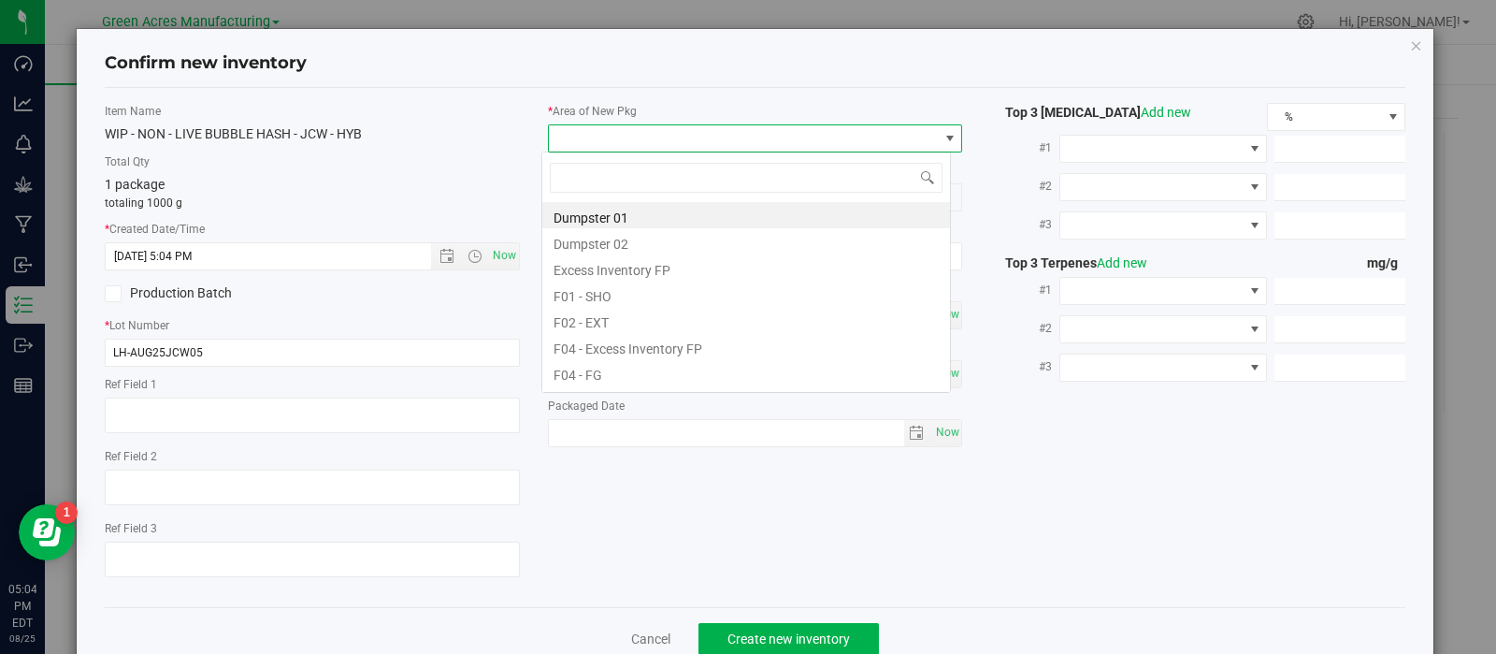
scroll to position [27, 410]
click at [659, 281] on li "F01 - SHO" at bounding box center [746, 294] width 408 height 26
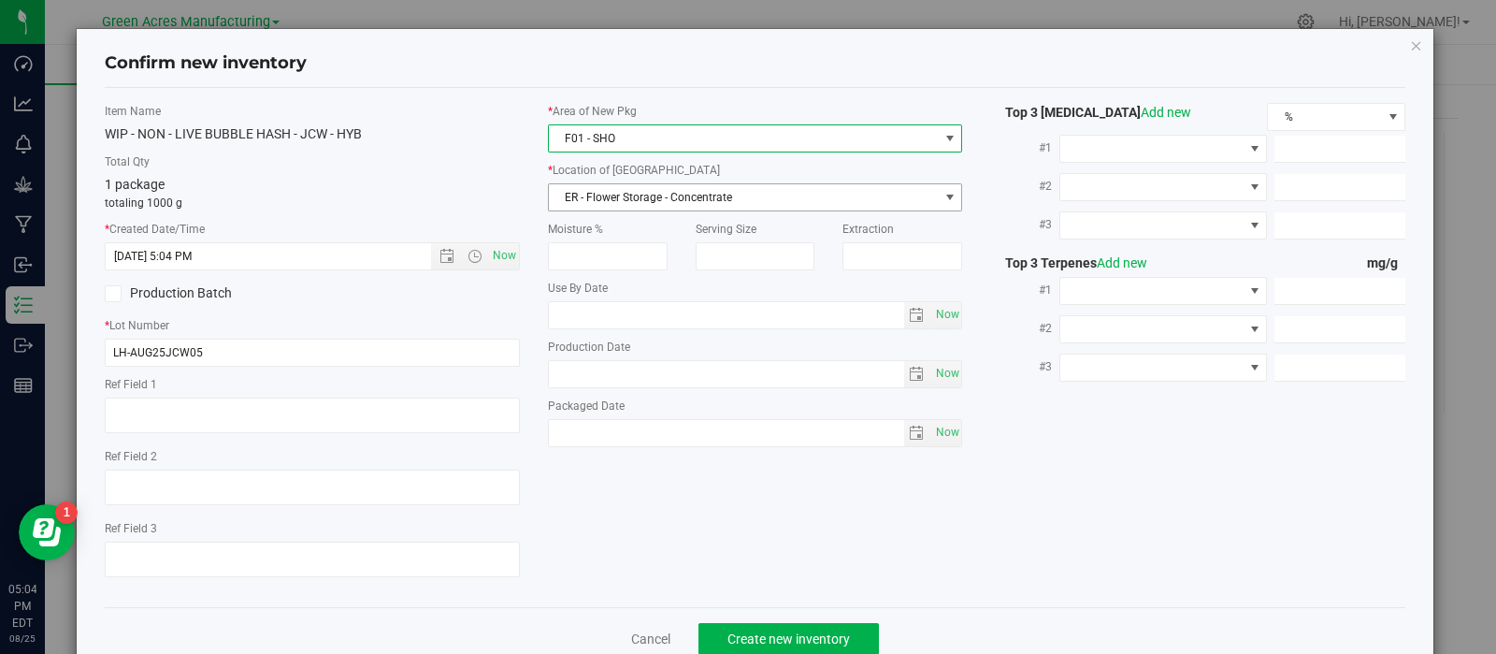
click at [632, 194] on span "ER - Flower Storage - Concentrate" at bounding box center [744, 197] width 390 height 26
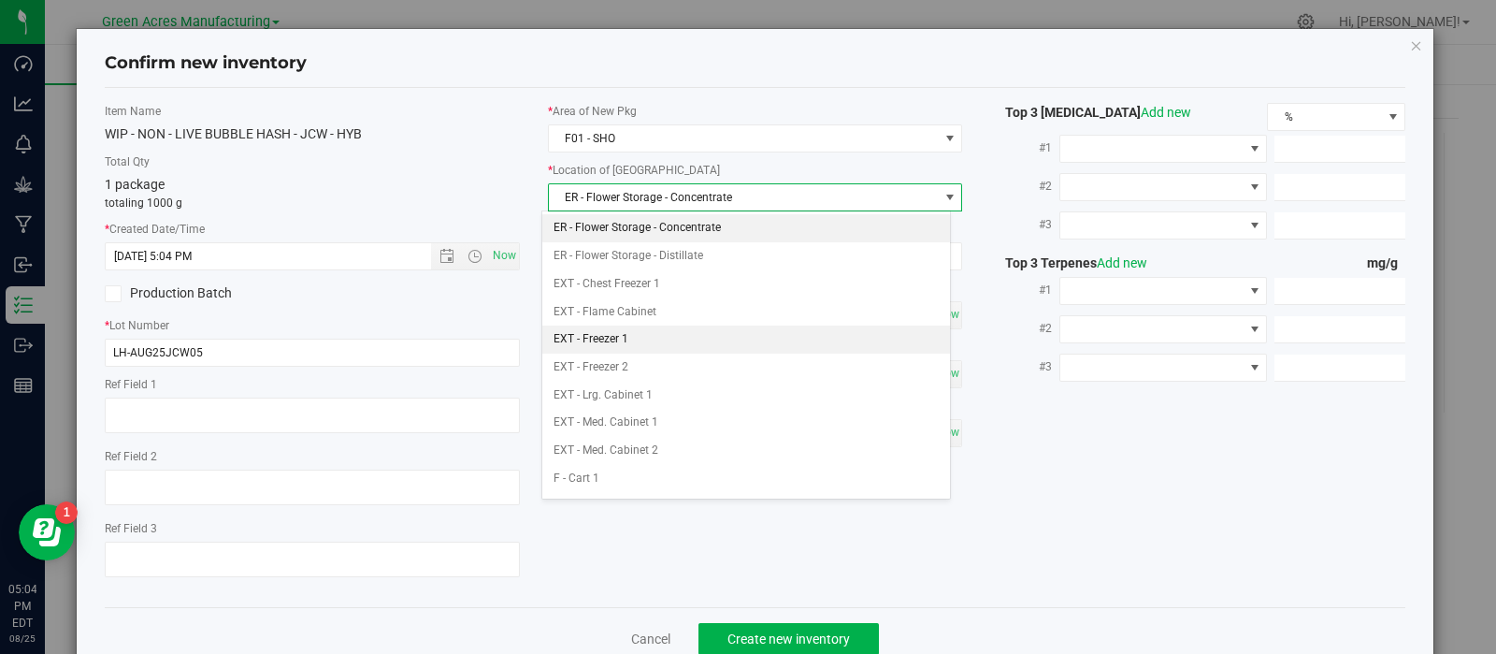
scroll to position [515, 0]
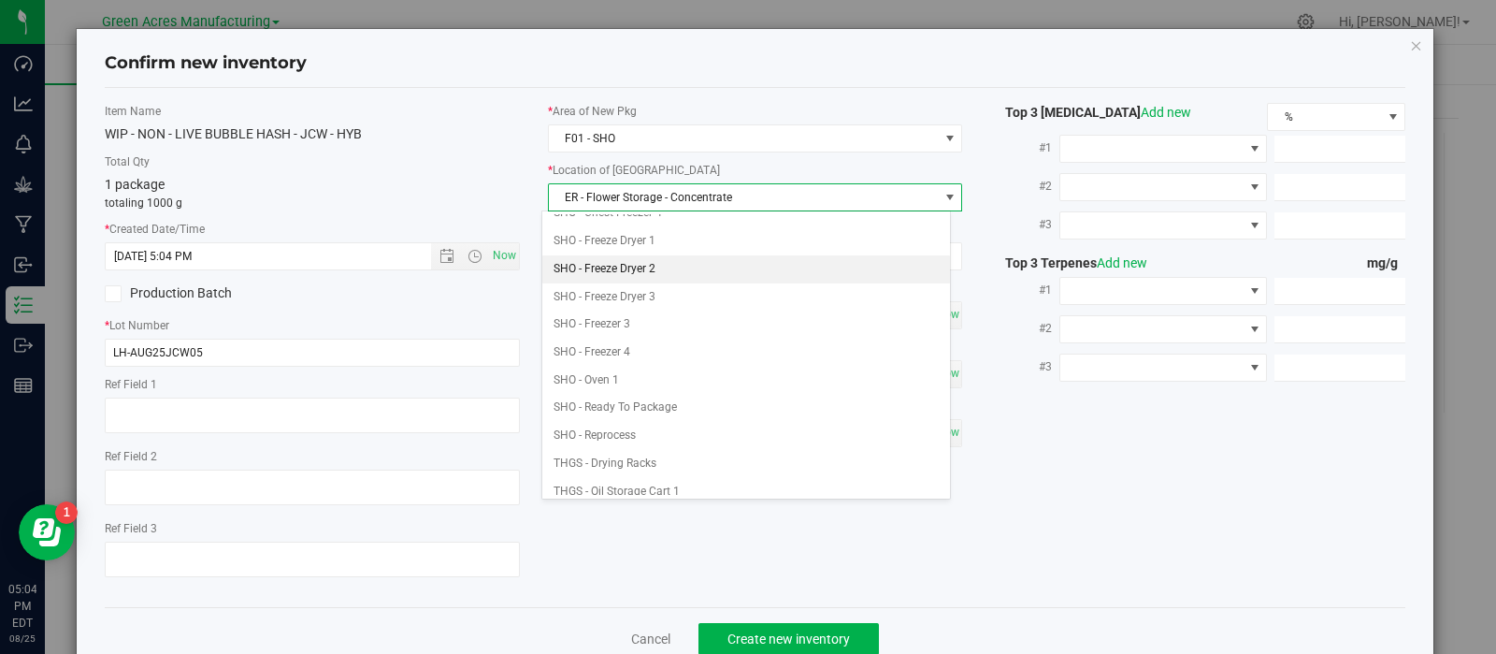
click at [631, 264] on li "SHO - Freeze Dryer 2" at bounding box center [746, 269] width 408 height 28
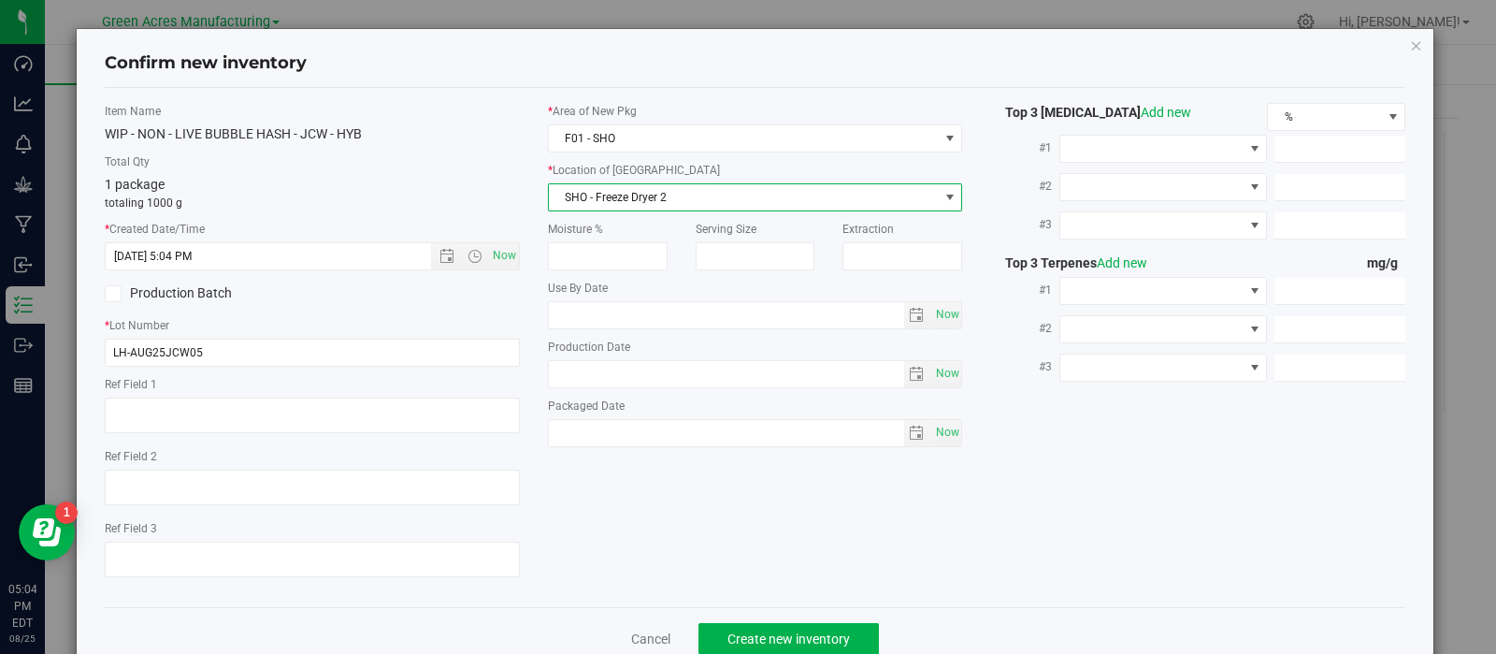
scroll to position [47, 0]
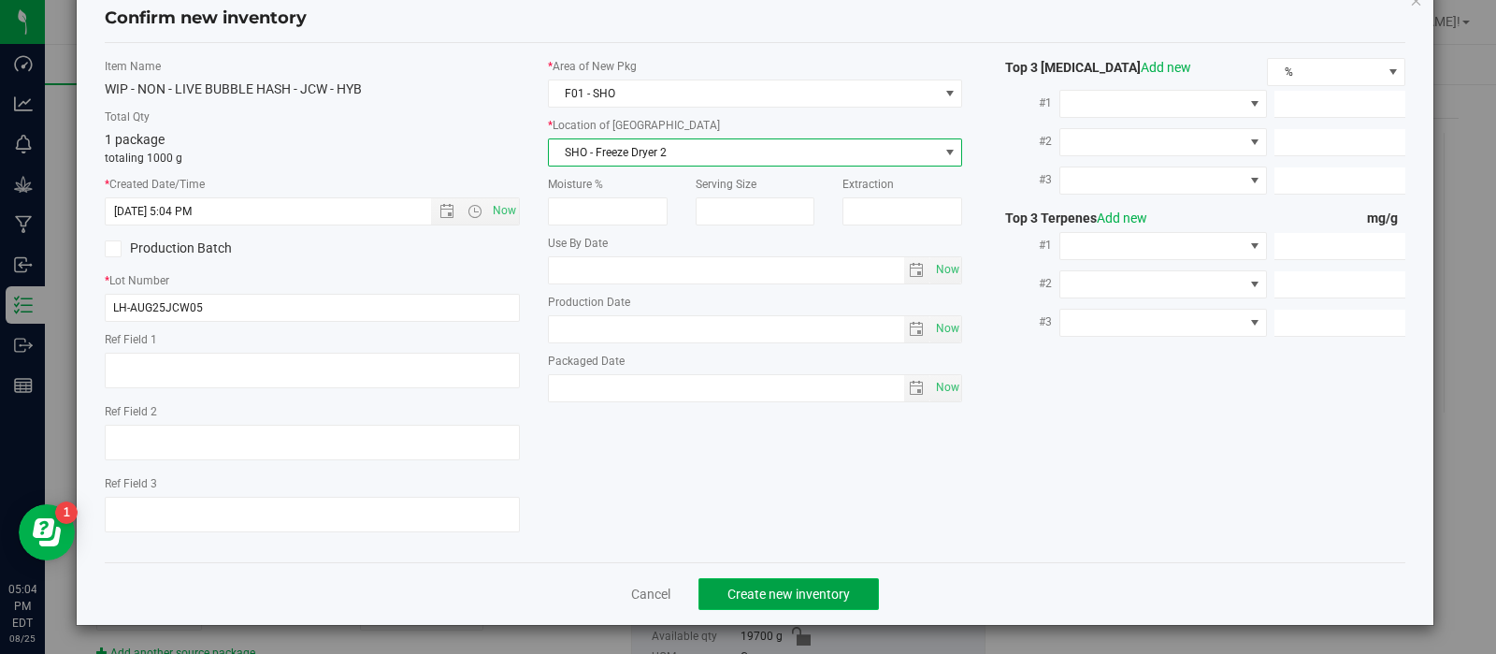
click at [761, 591] on span "Create new inventory" at bounding box center [788, 593] width 122 height 15
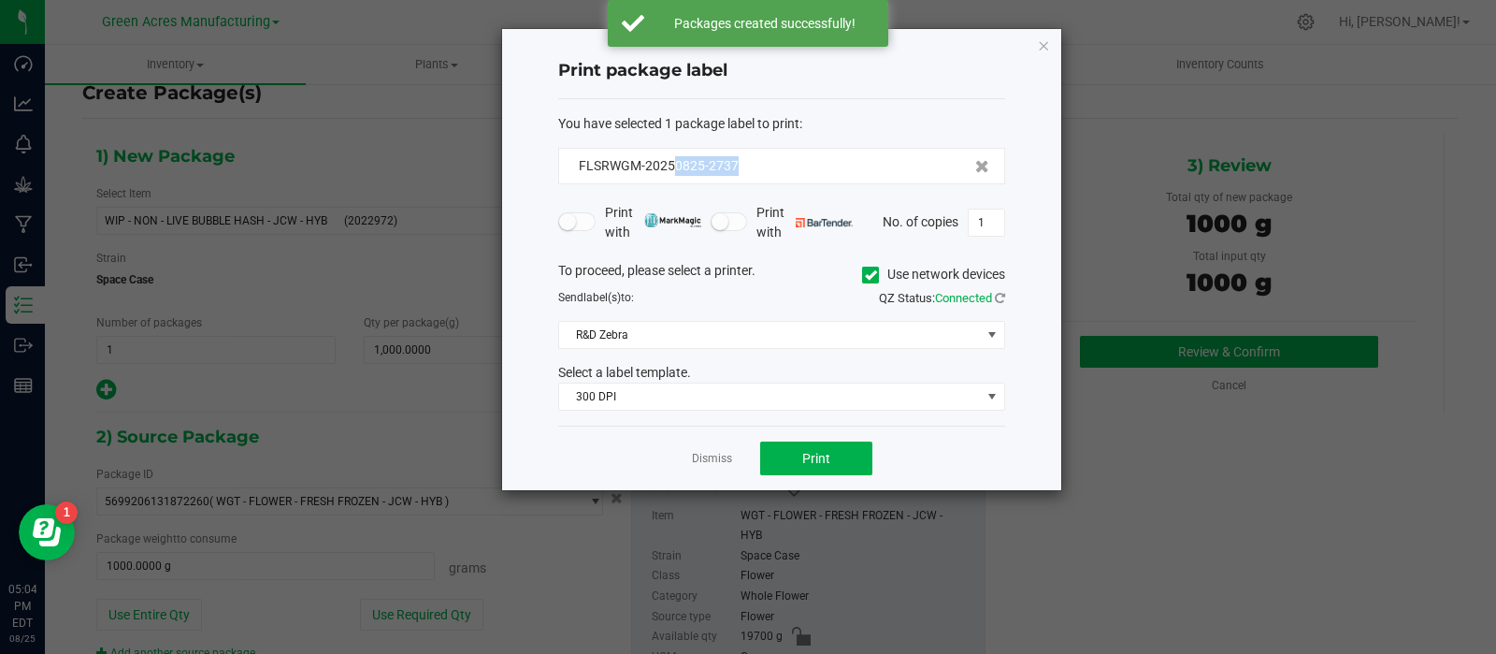
drag, startPoint x: 754, startPoint y: 166, endPoint x: 677, endPoint y: 175, distance: 77.1
click at [677, 175] on div "FLSRWGM-20250825-2737" at bounding box center [781, 166] width 447 height 36
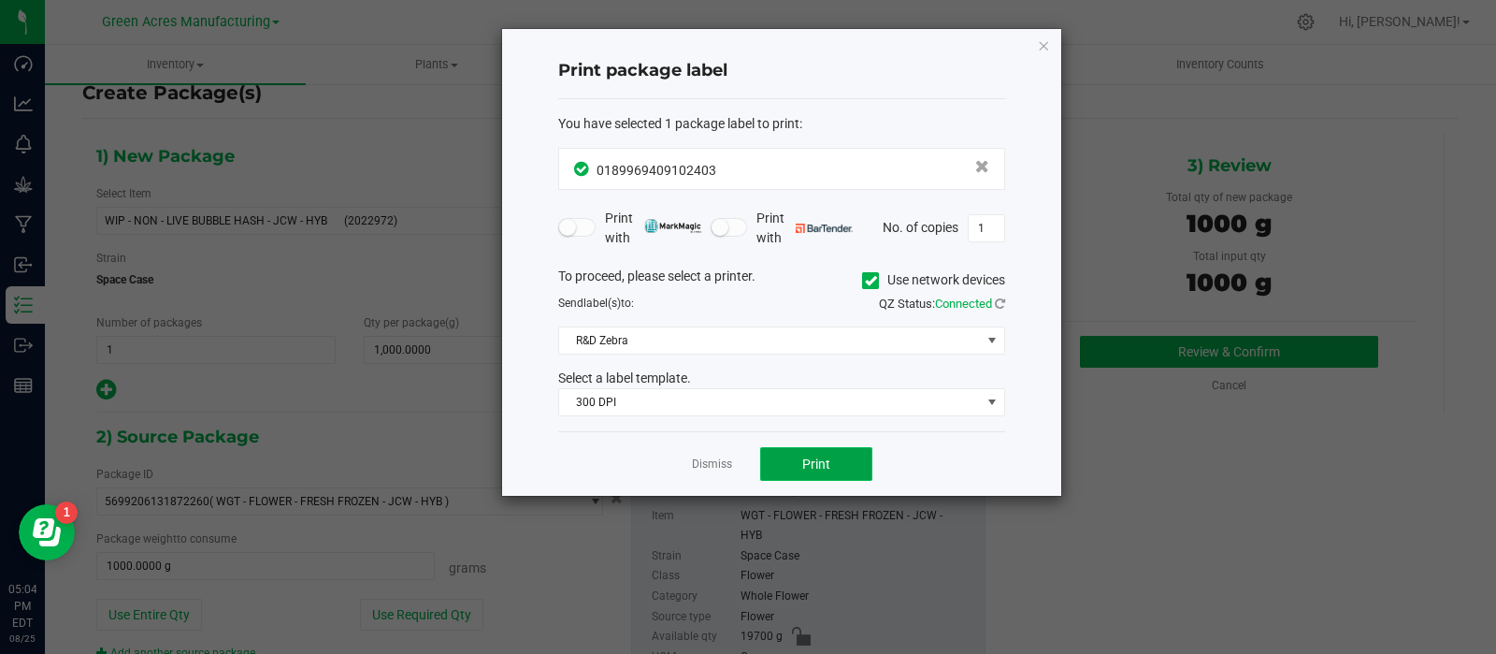
click at [811, 462] on span "Print" at bounding box center [816, 463] width 28 height 15
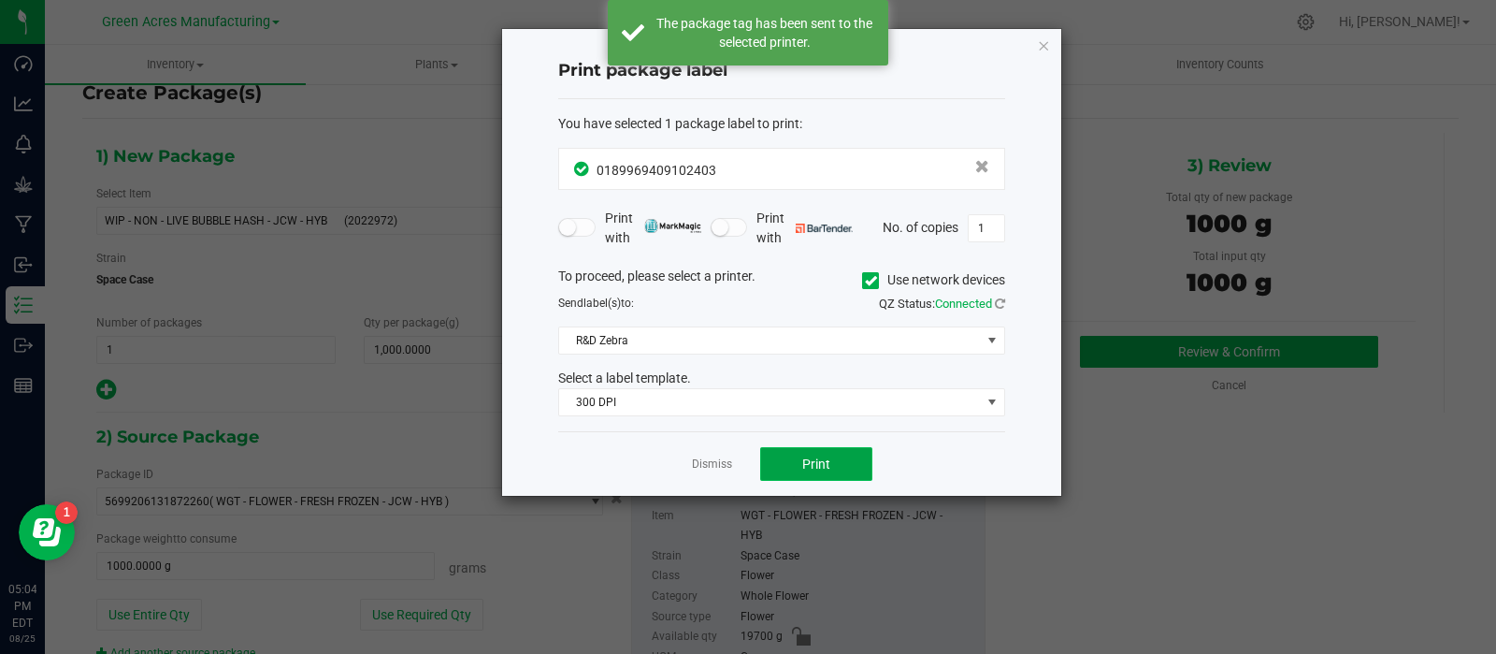
click at [798, 471] on button "Print" at bounding box center [816, 464] width 112 height 34
click at [714, 465] on link "Dismiss" at bounding box center [712, 464] width 40 height 16
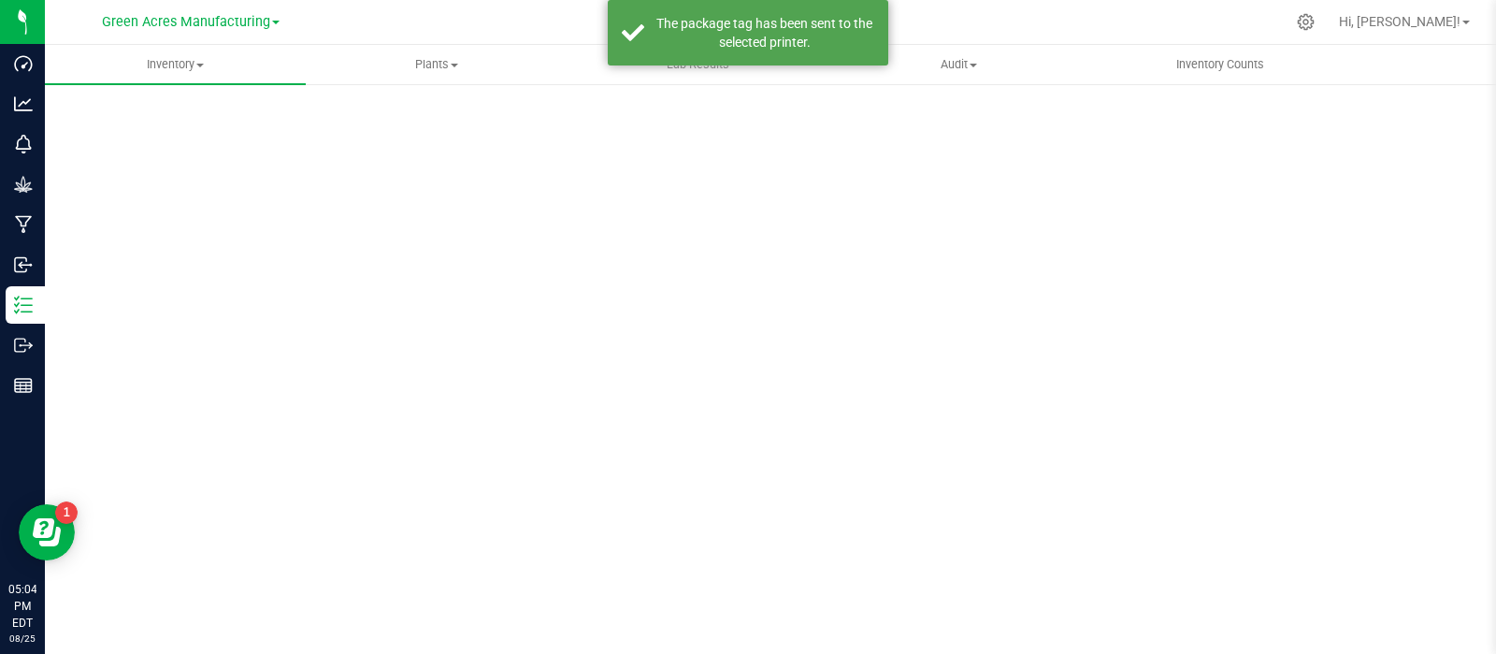
scroll to position [13, 0]
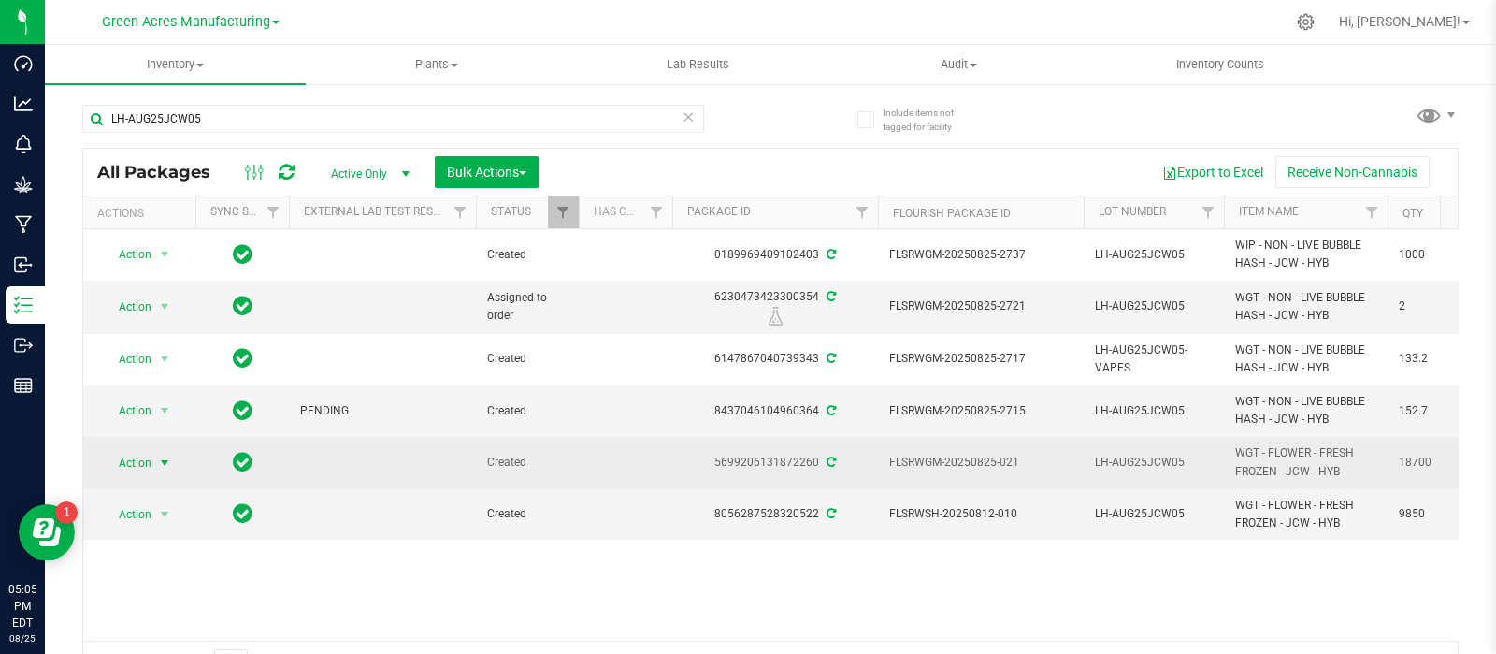
click at [159, 461] on span "select" at bounding box center [164, 462] width 15 height 15
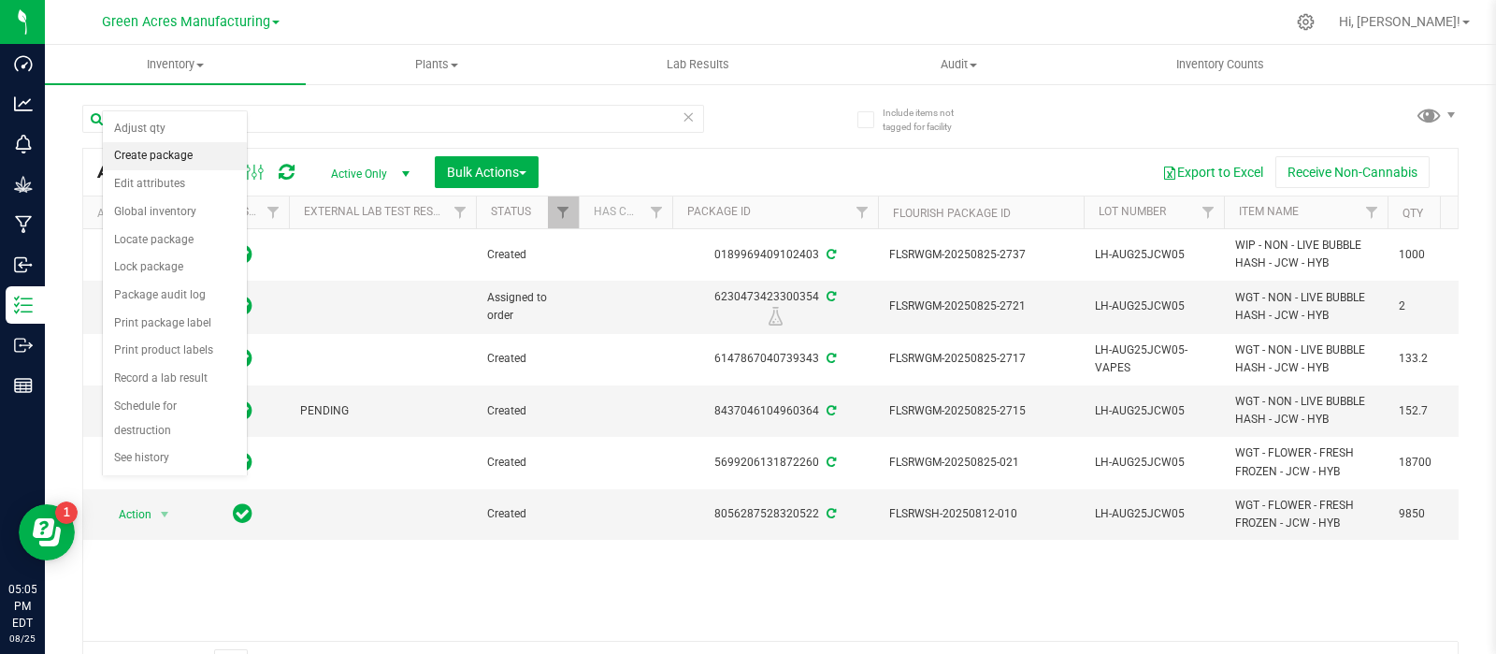
click at [159, 152] on li "Create package" at bounding box center [175, 156] width 144 height 28
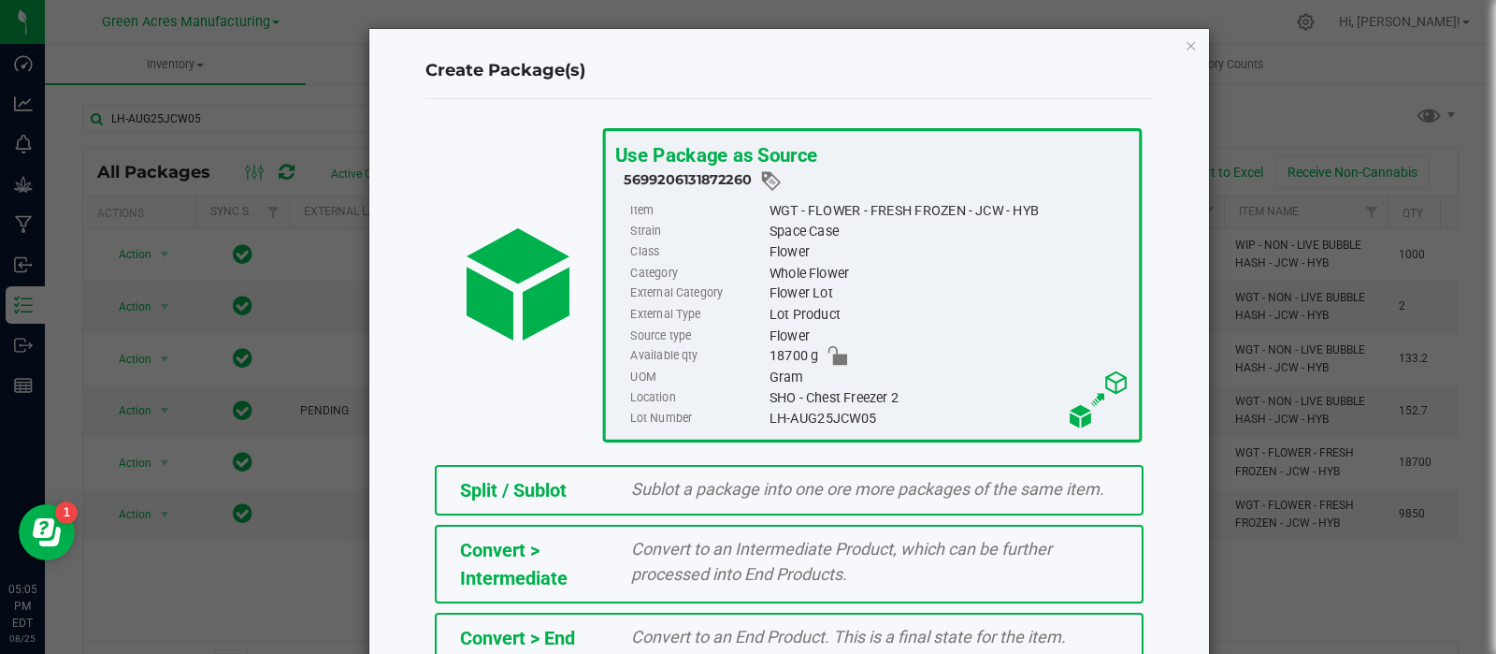
scroll to position [335, 0]
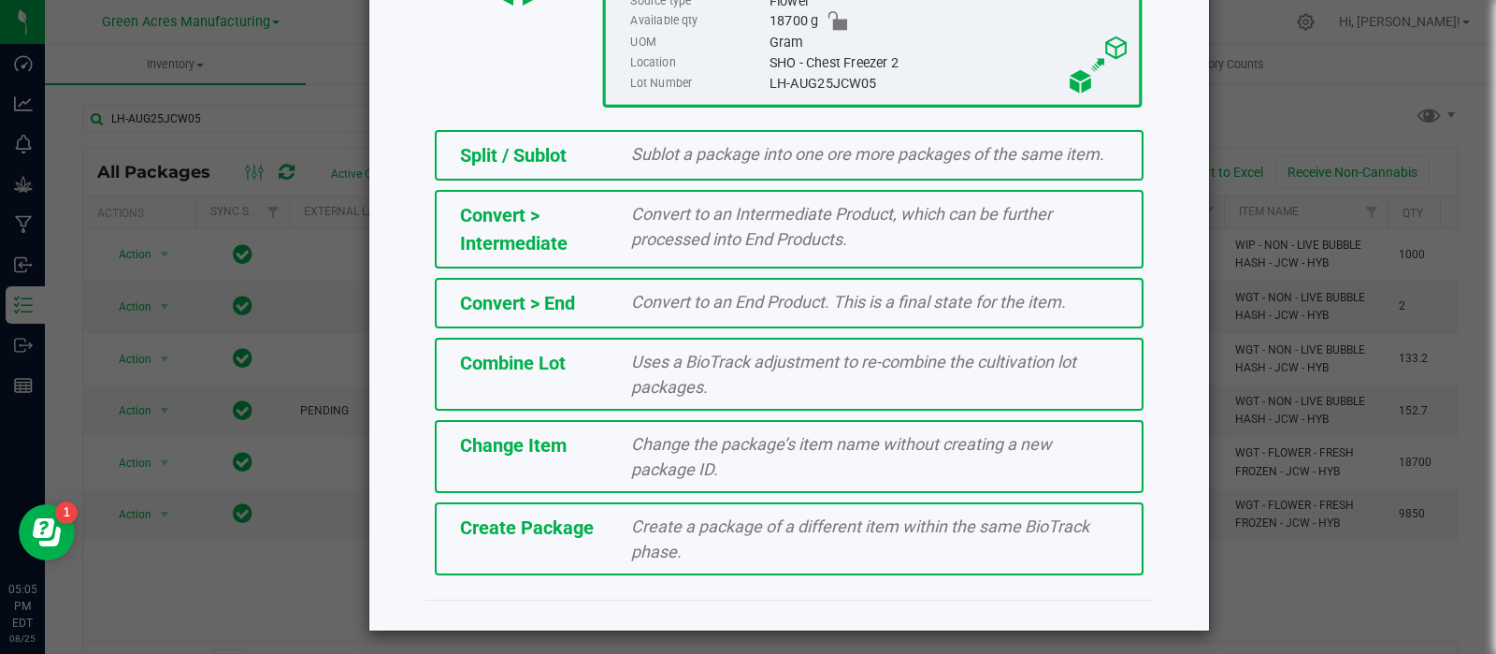
click at [585, 522] on div "Create Package" at bounding box center [532, 527] width 172 height 28
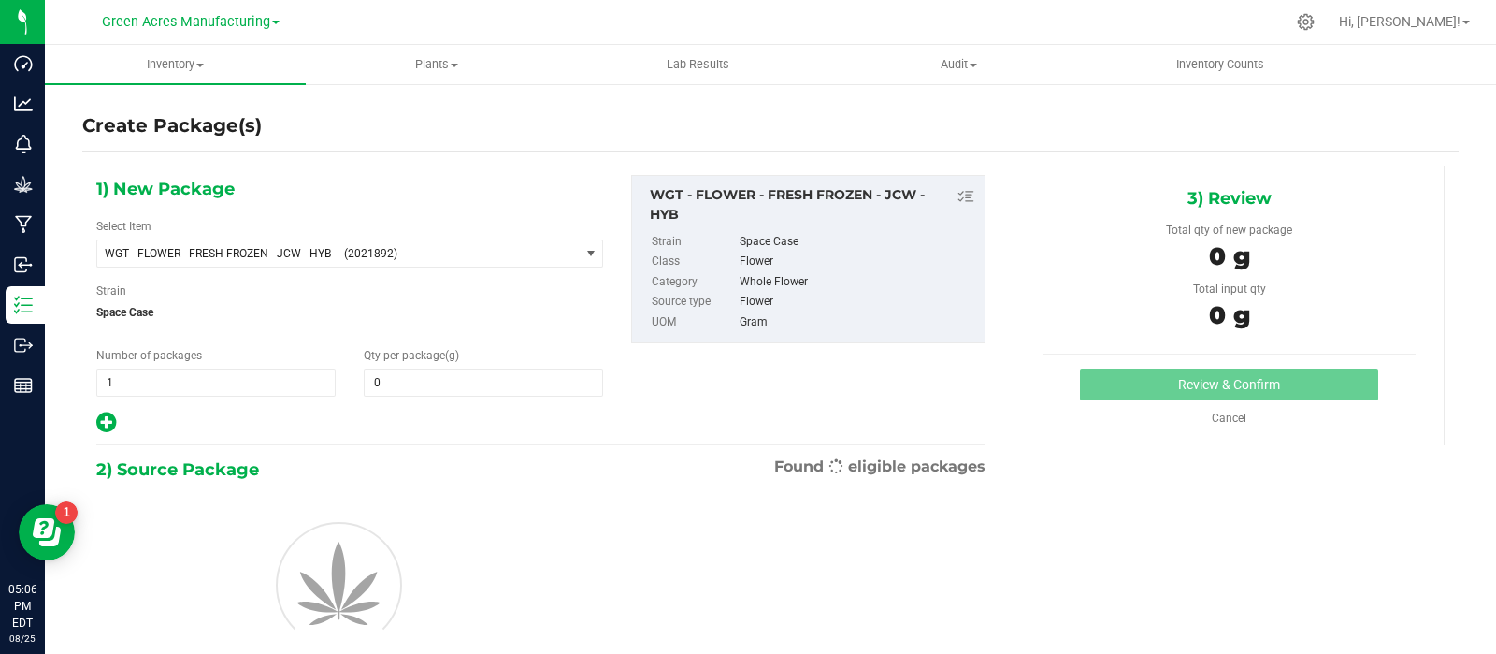
type input "0.0000"
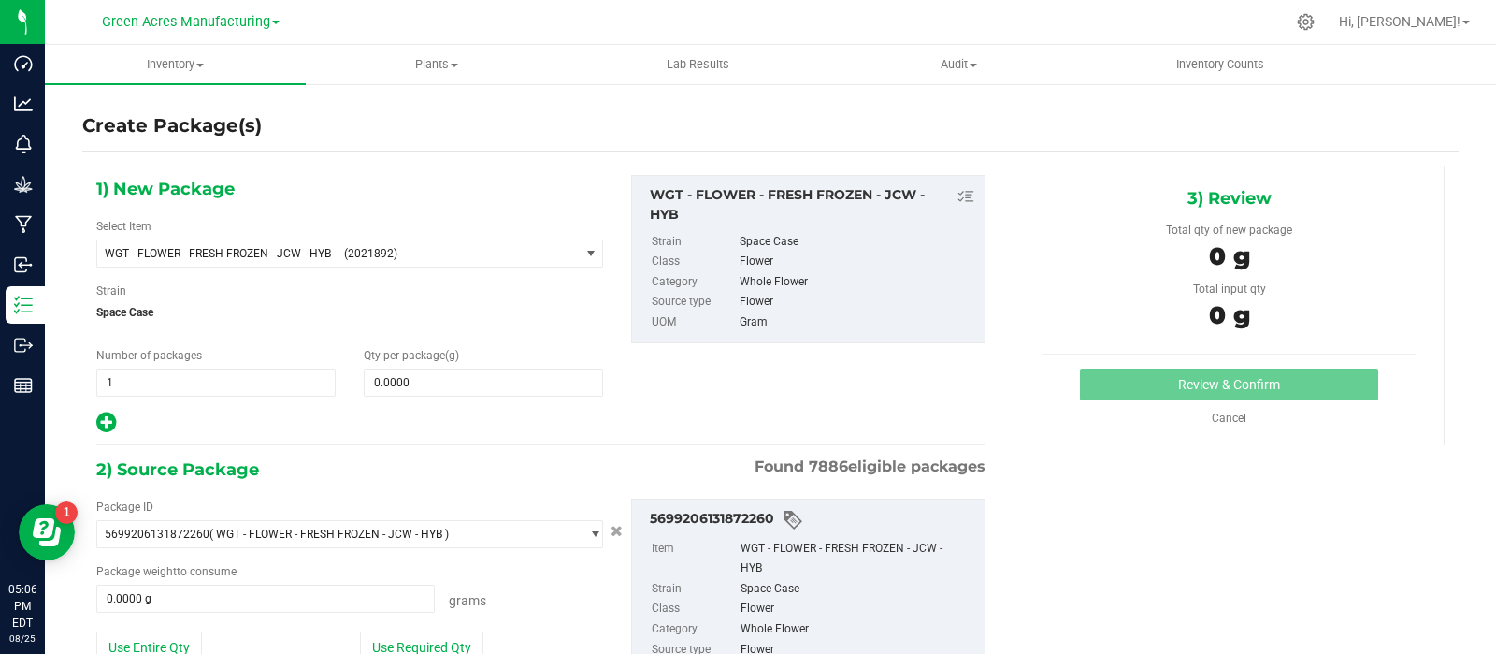
click at [454, 239] on span "WGT - FLOWER - FRESH FROZEN - JCW - HYB (2021892)" at bounding box center [349, 253] width 507 height 28
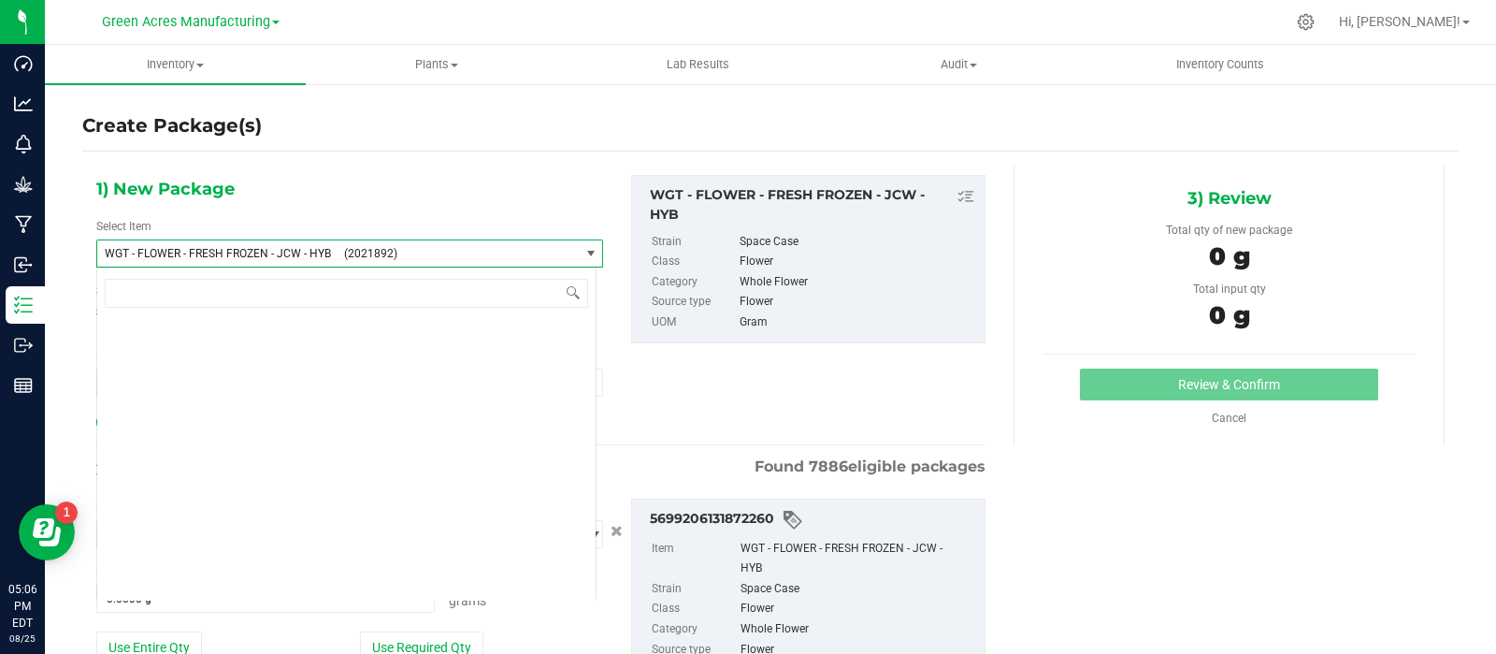
scroll to position [364998, 0]
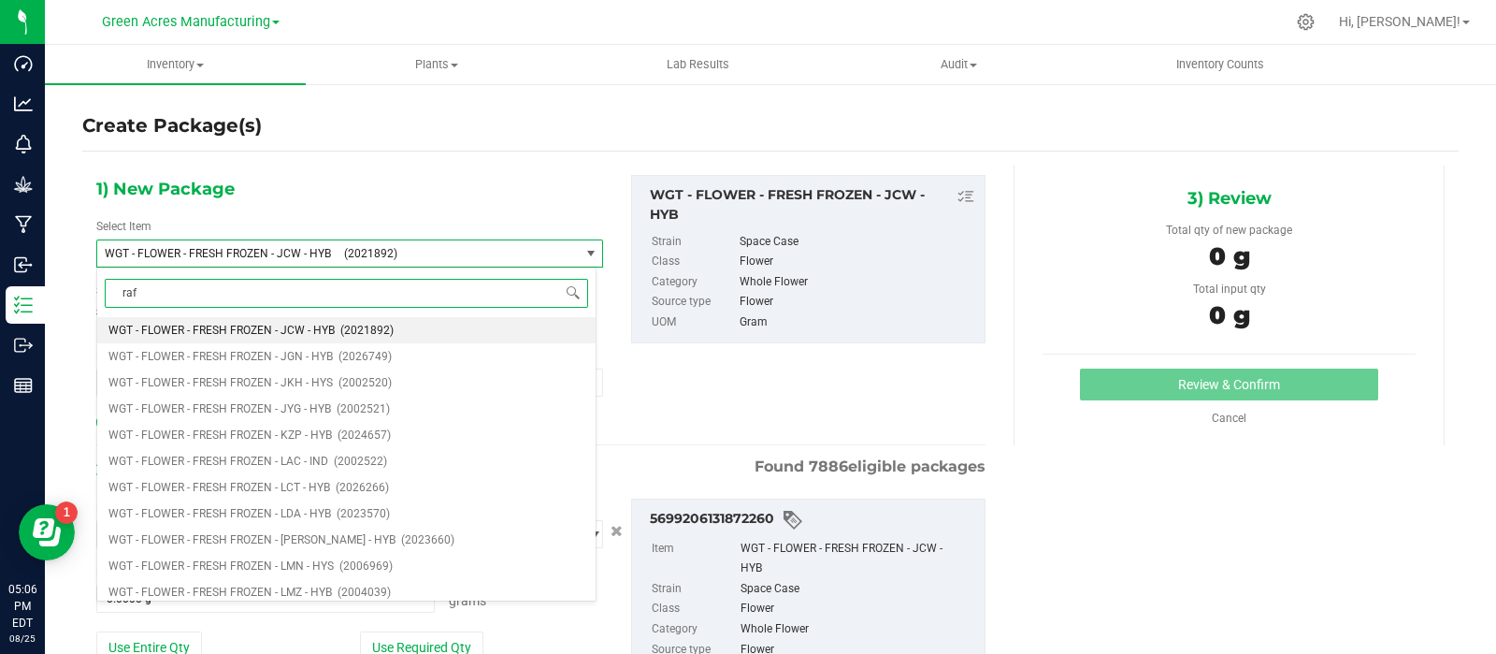
type input "raf"
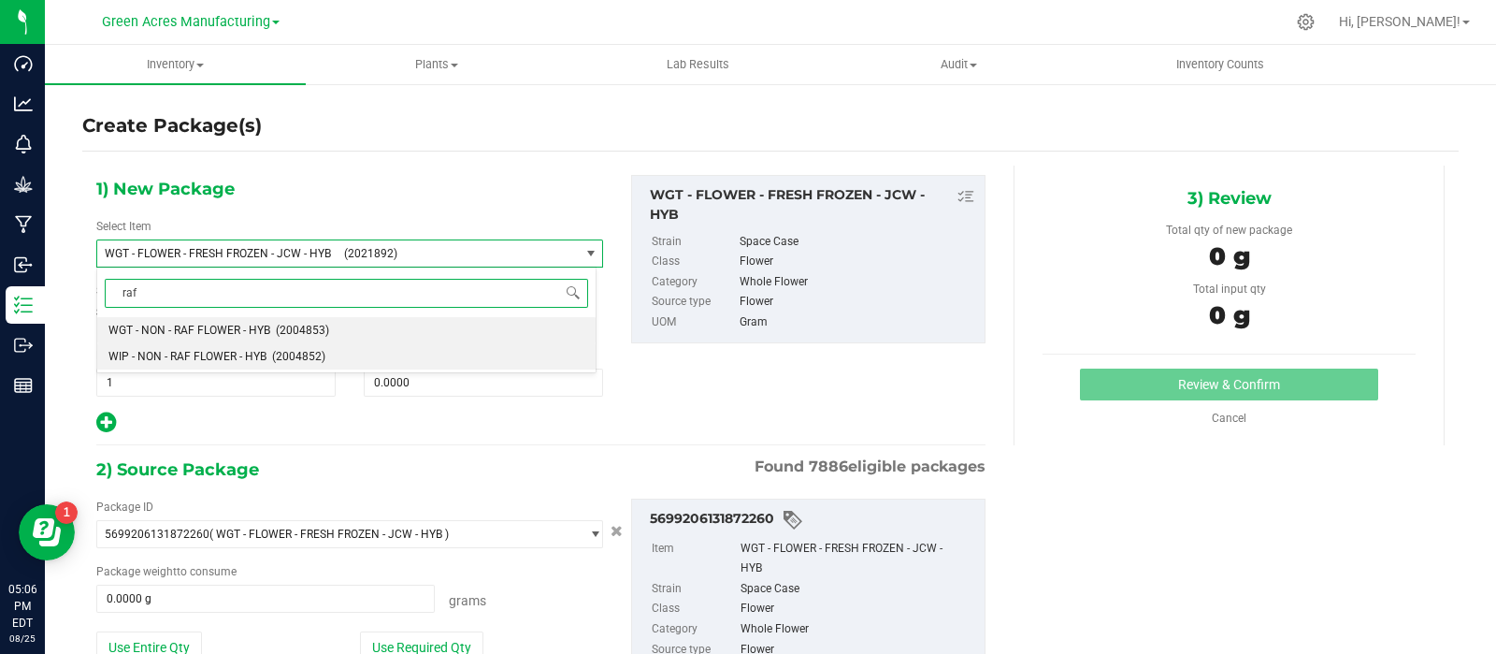
click at [273, 352] on span "(2004852)" at bounding box center [298, 356] width 53 height 13
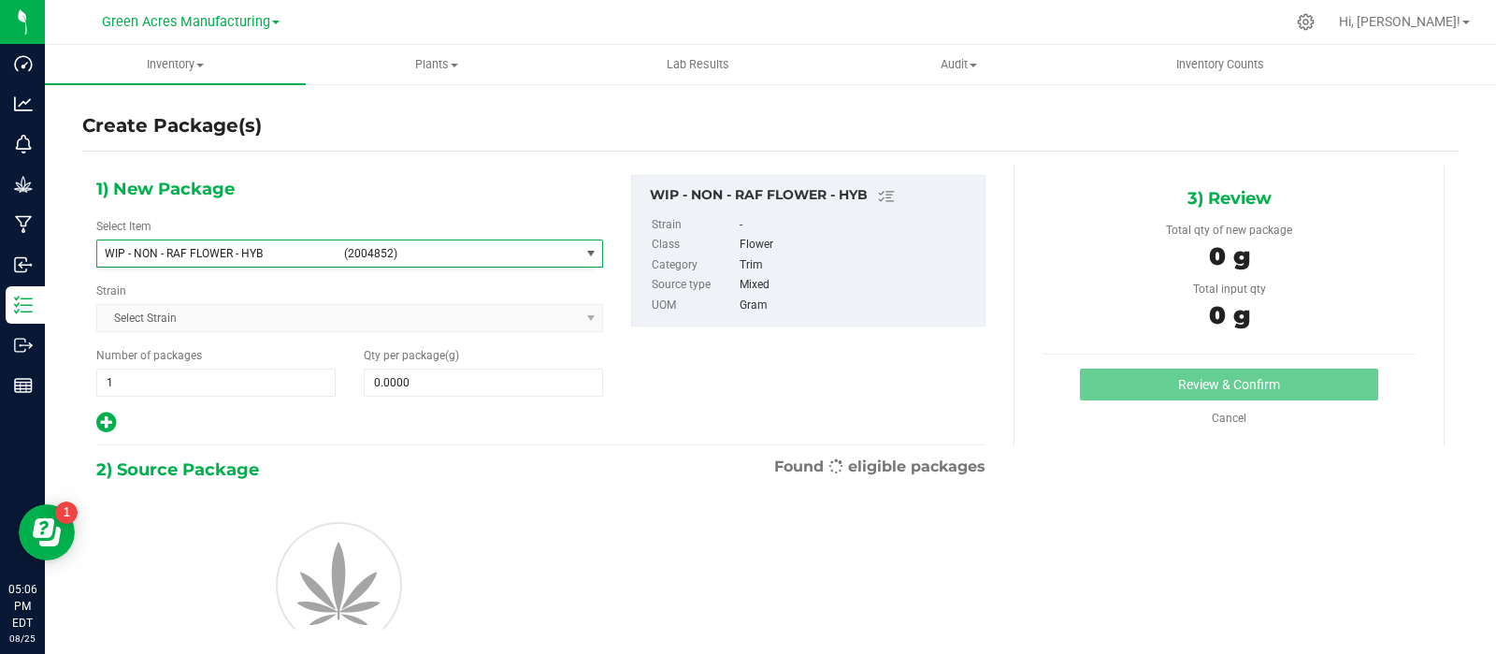
type input "0.0000"
click at [412, 385] on span "0.0000 0" at bounding box center [483, 382] width 239 height 28
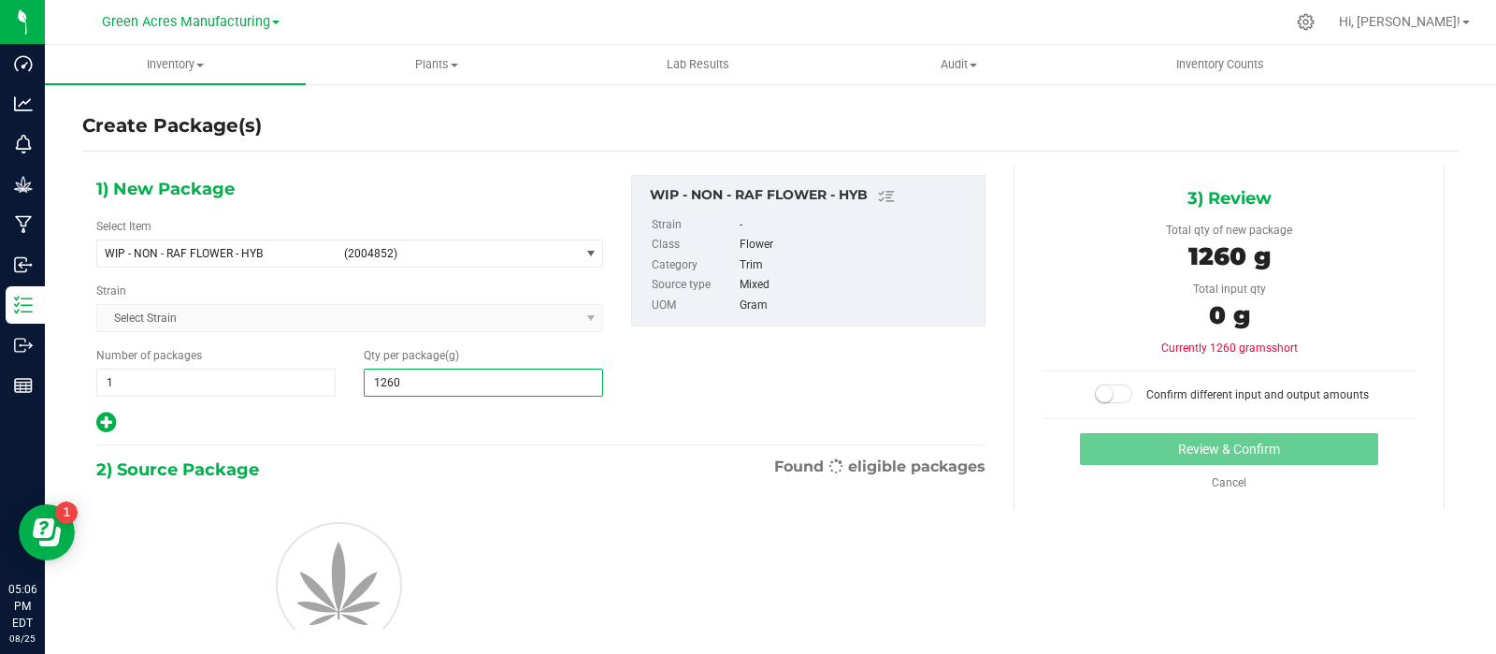
type input "12600"
click at [399, 445] on div "1) New Package Select Item WIP - NON - RAF FLOWER - HYB (2004852) WIP - NON - L…" at bounding box center [540, 436] width 917 height 540
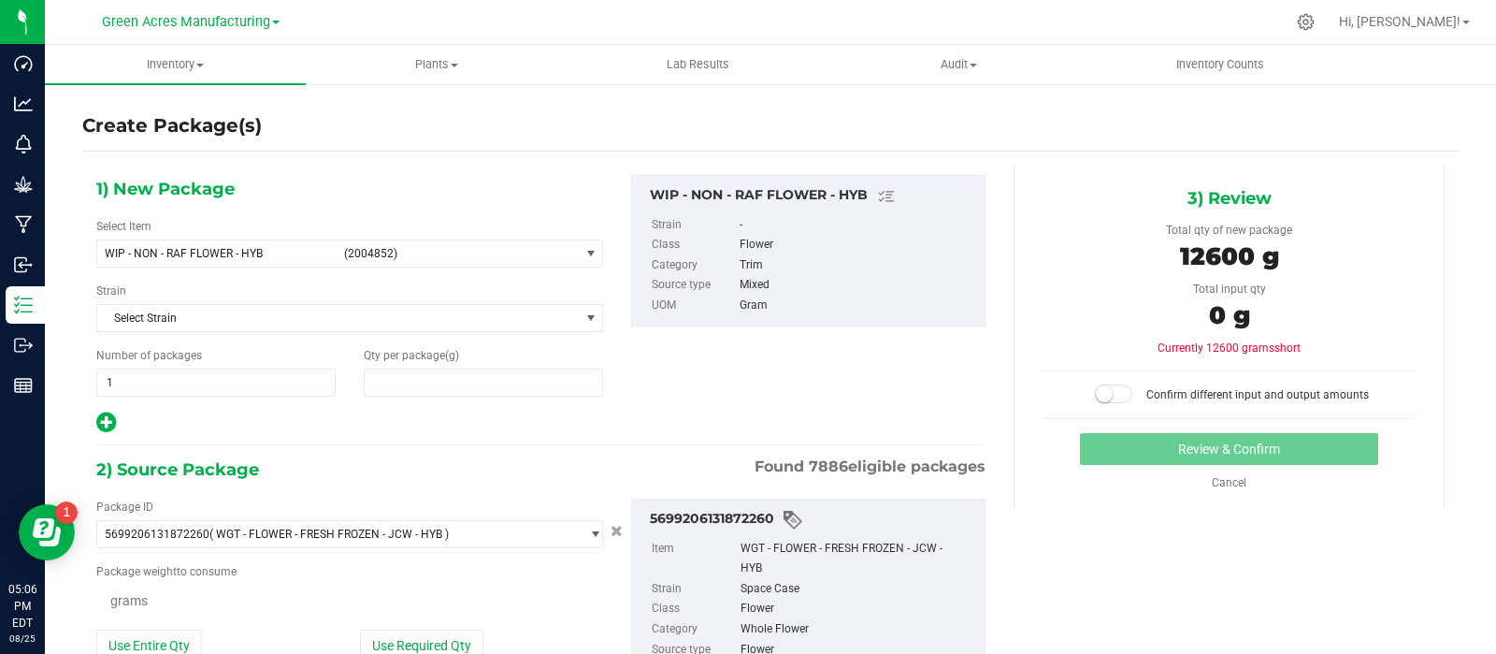
type input "12,600.0000"
click at [1370, 295] on div "Total input qty" at bounding box center [1229, 289] width 373 height 17
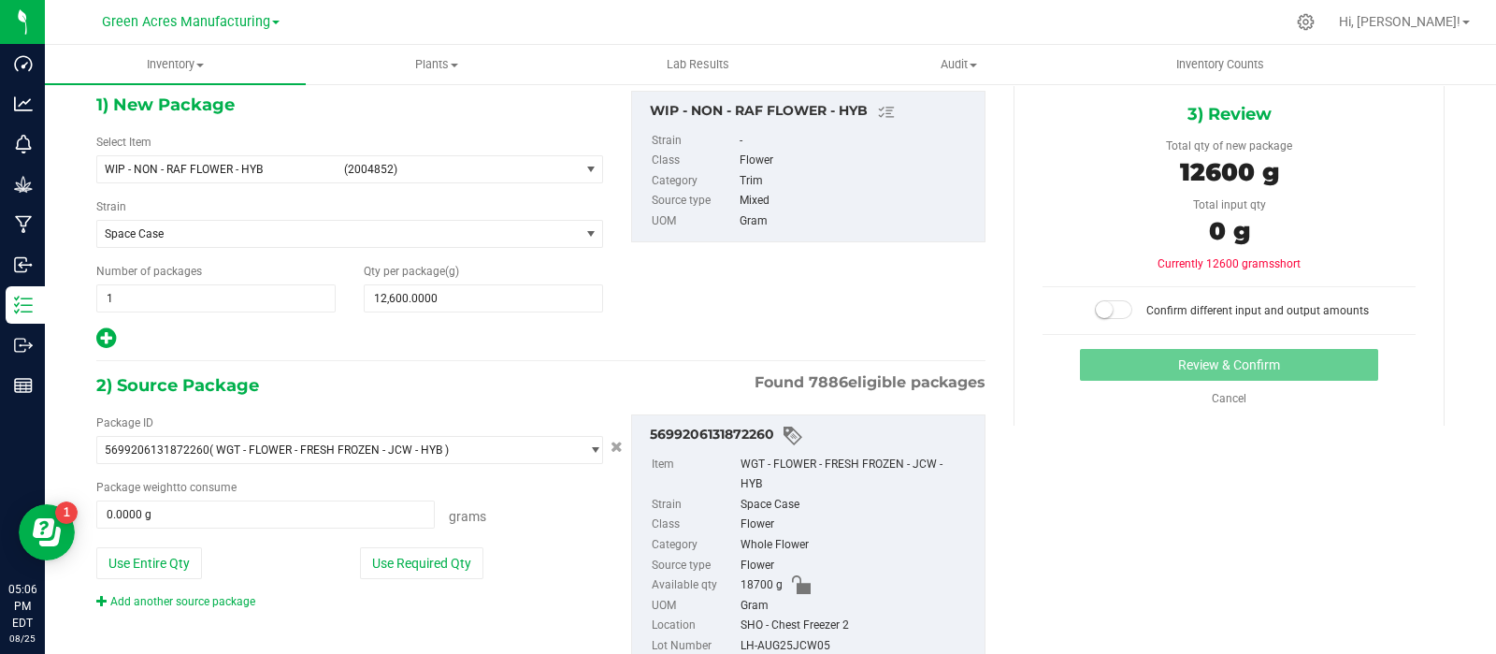
scroll to position [86, 0]
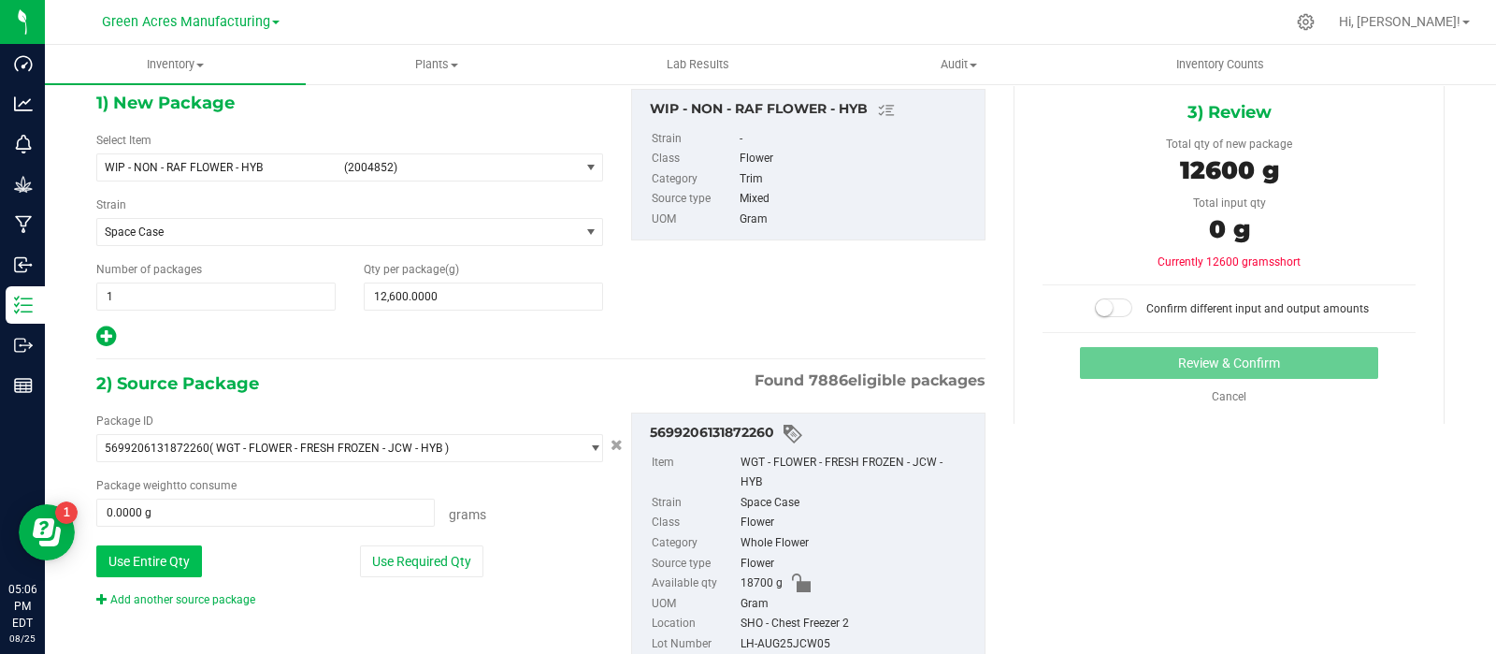
click at [150, 558] on button "Use Entire Qty" at bounding box center [149, 561] width 106 height 32
type input "18700.0000 g"
click at [1101, 303] on span at bounding box center [1113, 307] width 37 height 19
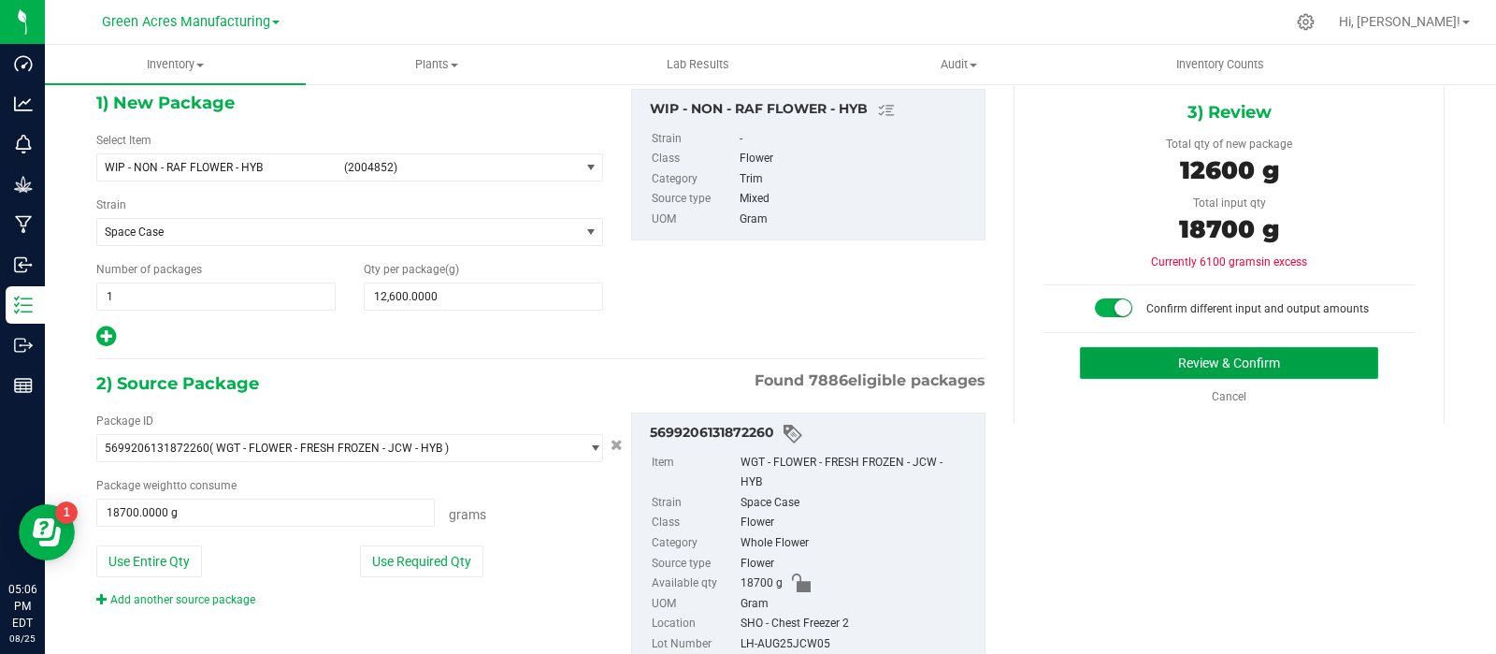
click at [1095, 358] on button "Review & Confirm" at bounding box center [1229, 363] width 298 height 32
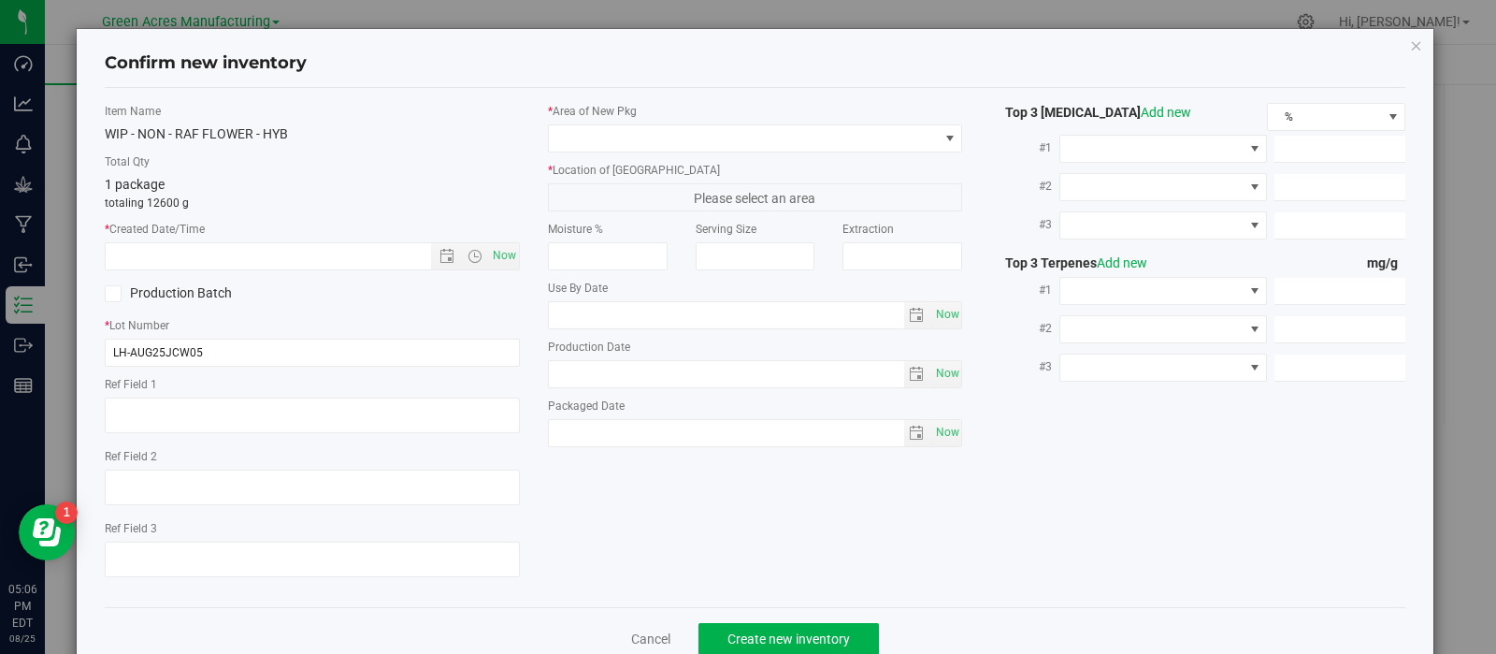
click at [1328, 403] on div "Item Name WIP - NON - RAF FLOWER - HYB Total Qty 1 package totaling 12600 g * C…" at bounding box center [756, 347] width 1330 height 489
click at [496, 252] on span "Now" at bounding box center [504, 255] width 32 height 27
type input "8/25/2025 5:07 PM"
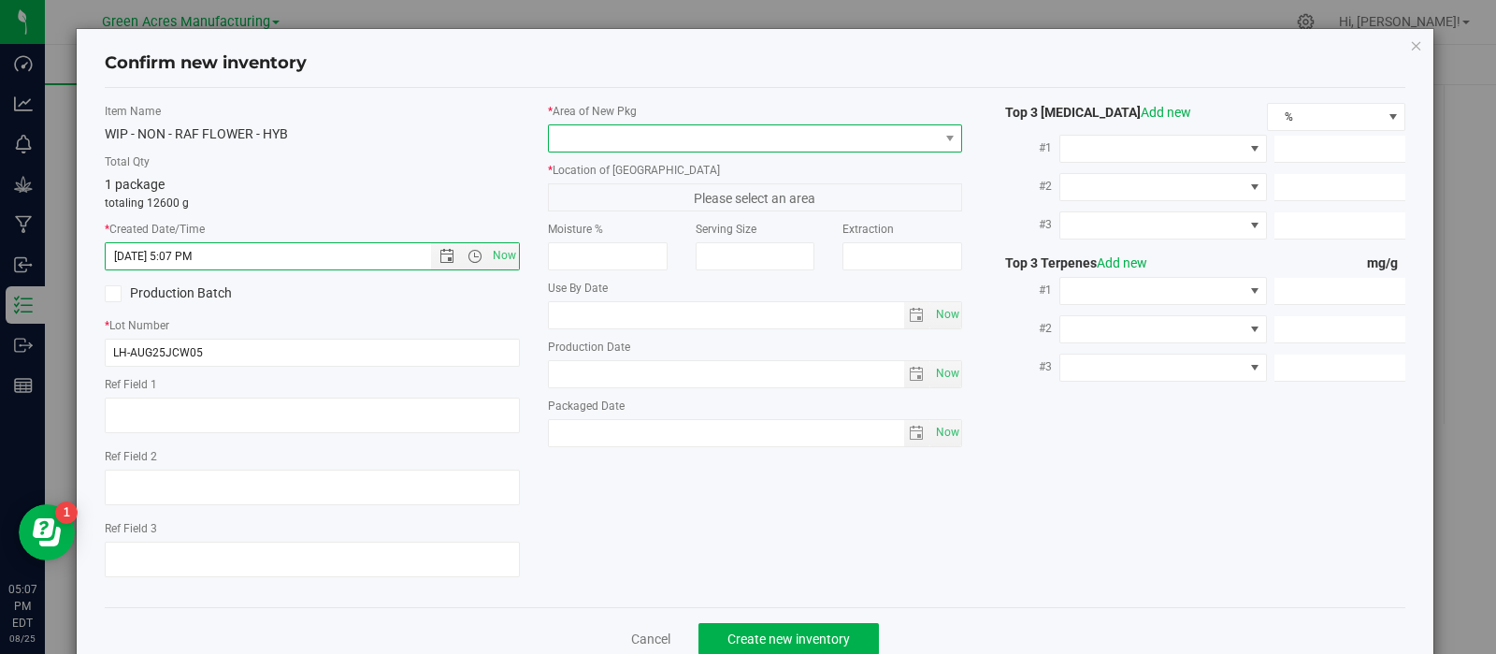
click at [729, 133] on span at bounding box center [744, 138] width 390 height 26
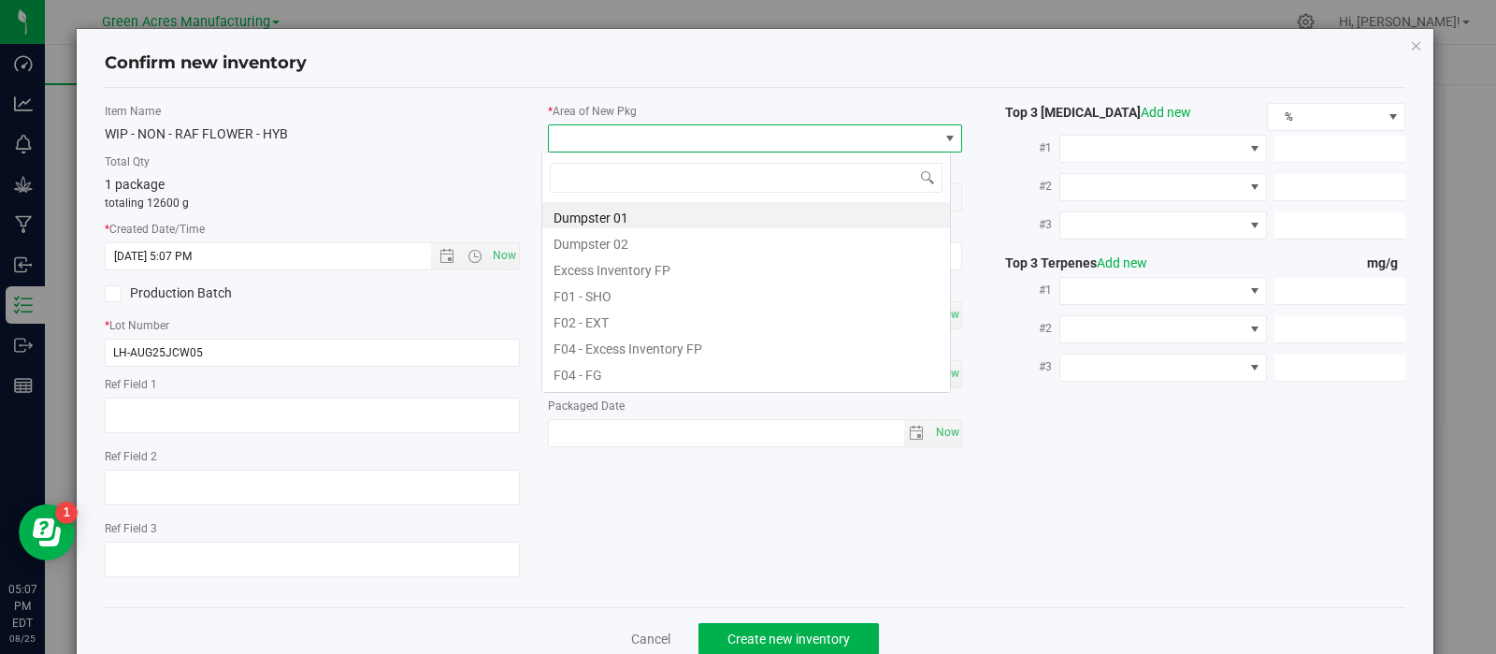
scroll to position [27, 410]
click at [668, 300] on li "F01 - SHO" at bounding box center [746, 294] width 408 height 26
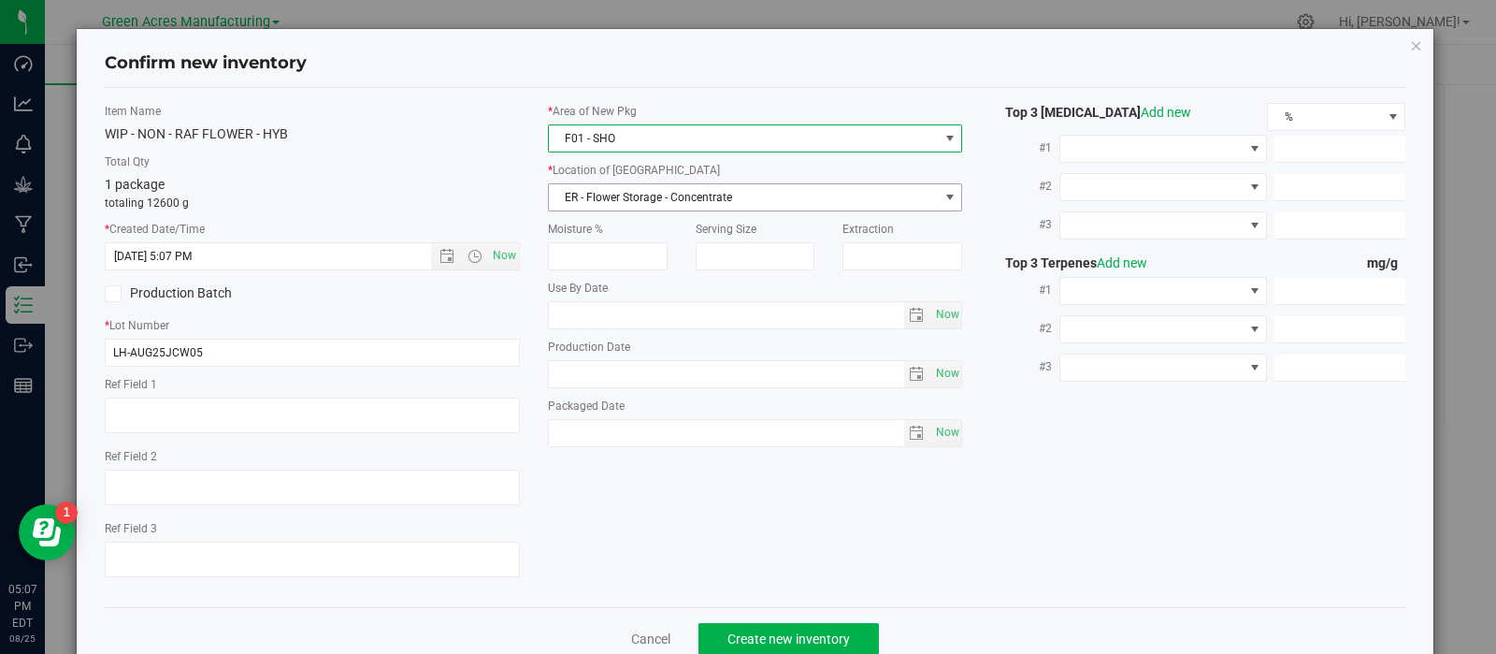
click at [635, 189] on span "ER - Flower Storage - Concentrate" at bounding box center [744, 197] width 390 height 26
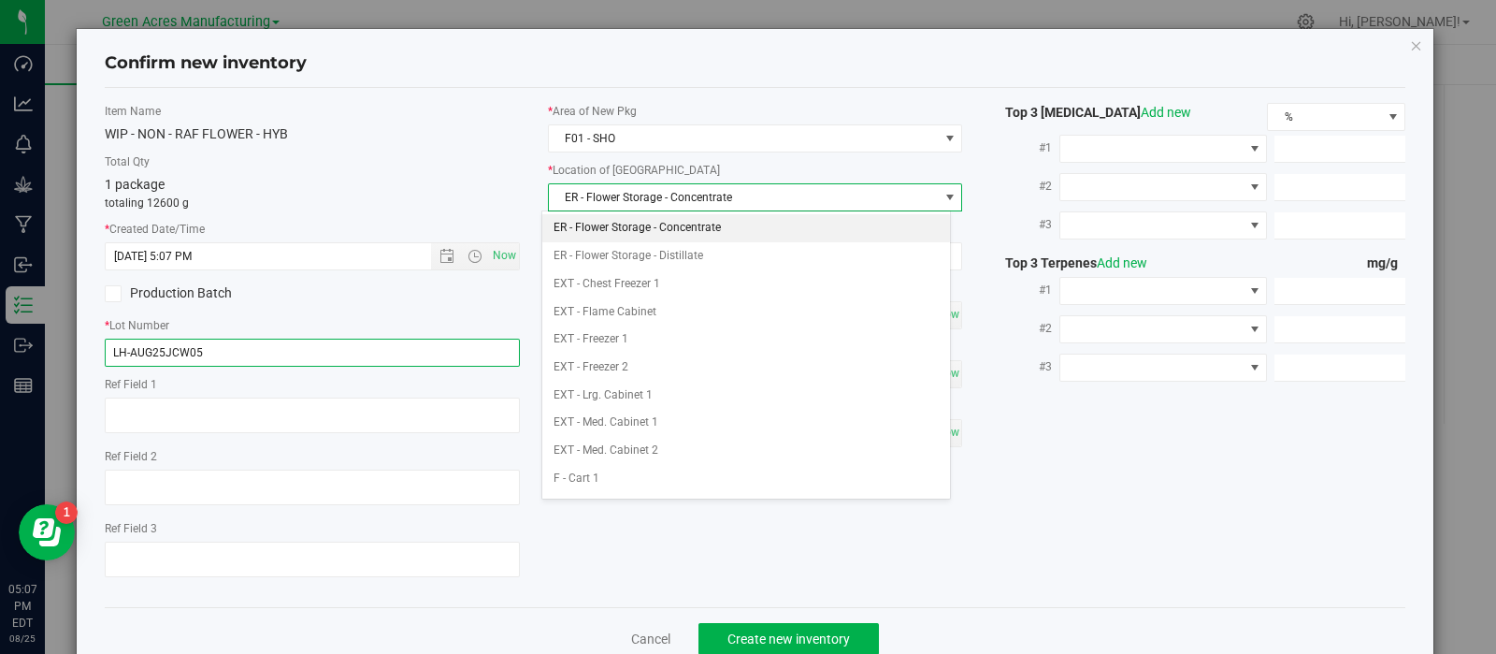
click at [337, 352] on input "LH-AUG25JCW05" at bounding box center [312, 352] width 415 height 28
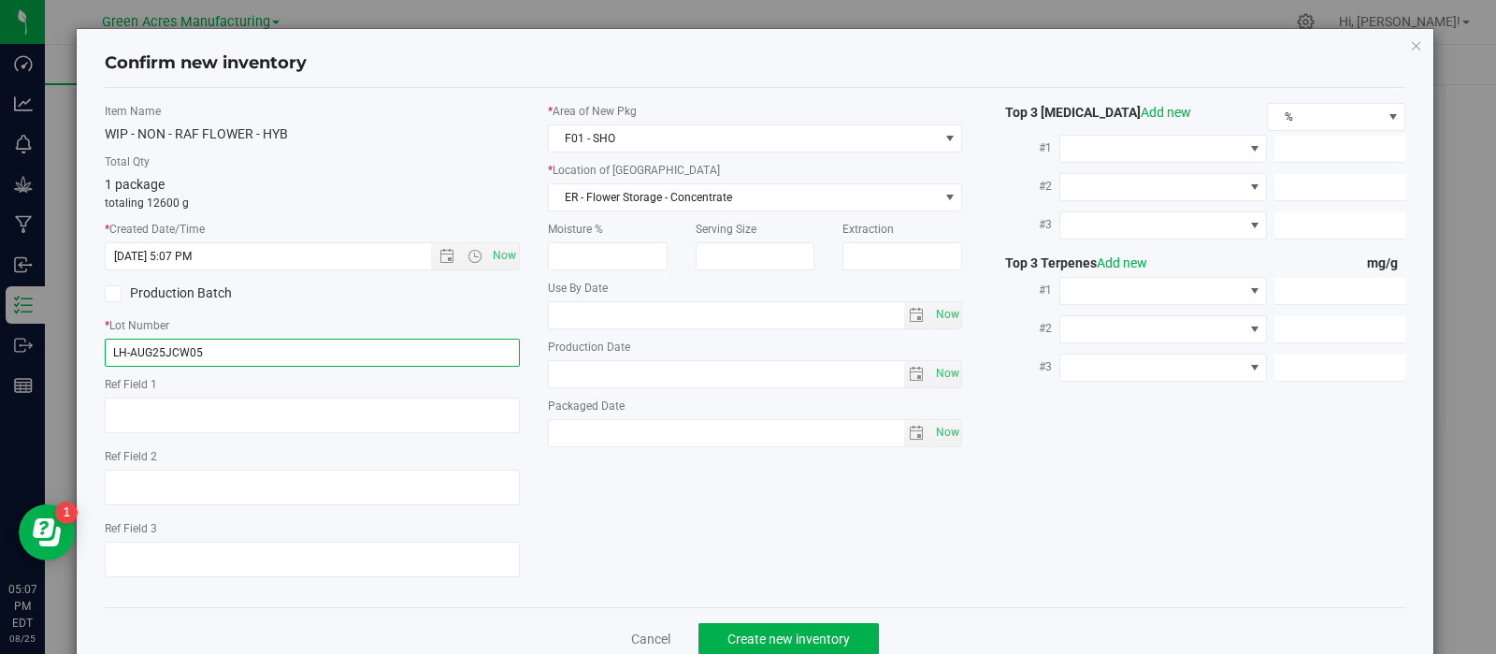
click at [337, 352] on input "LH-AUG25JCW05" at bounding box center [312, 352] width 415 height 28
paste input "SN-250808-JCW-FF-09-8/25"
type input "SN-250808-JCW-FF-09-8/25"
click at [656, 226] on label "Moisture %" at bounding box center [608, 229] width 120 height 17
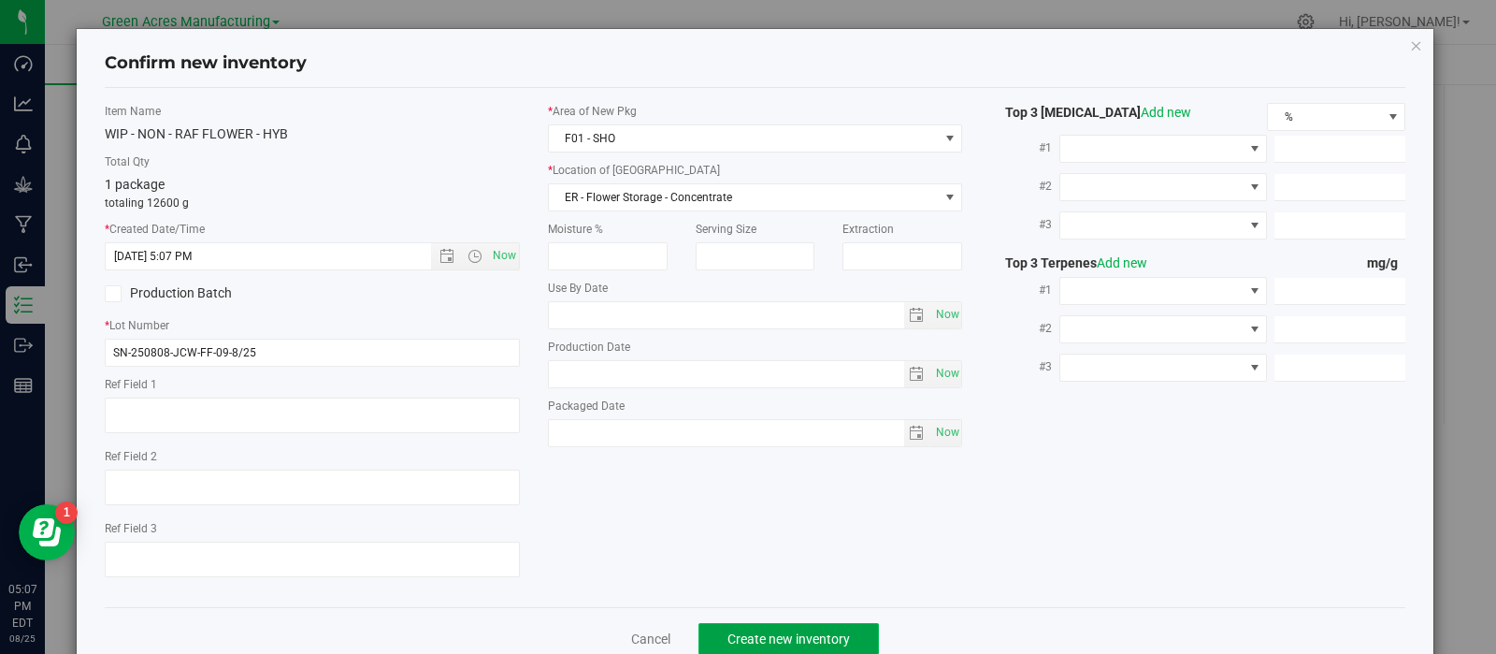
click at [705, 639] on button "Create new inventory" at bounding box center [788, 639] width 180 height 32
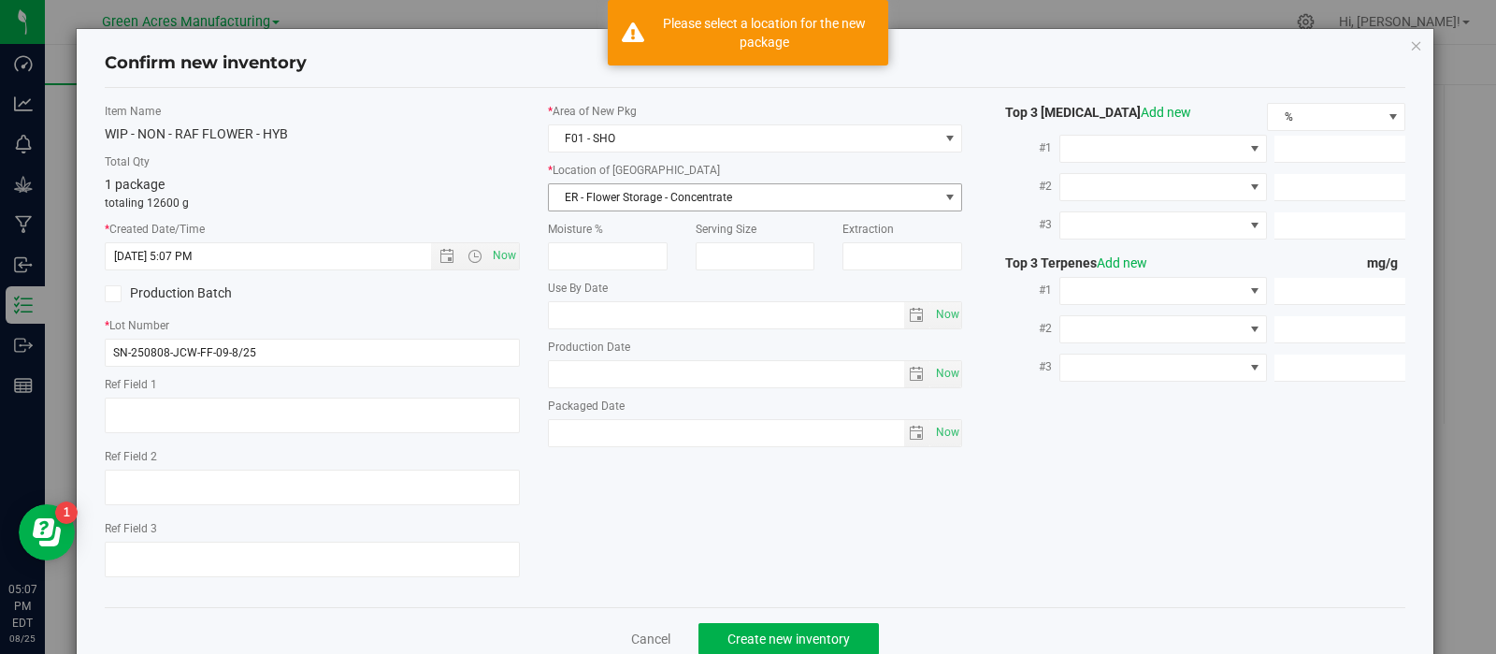
click at [706, 185] on span "ER - Flower Storage - Concentrate" at bounding box center [744, 197] width 390 height 26
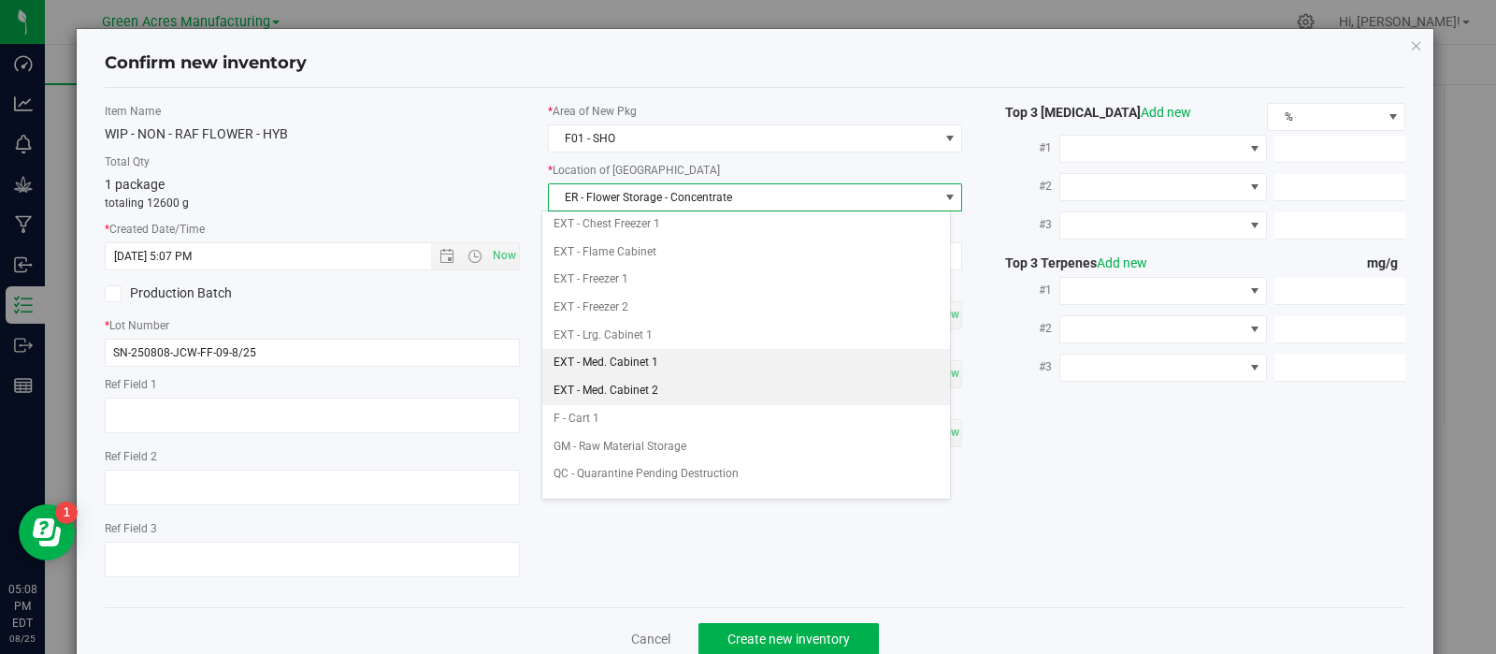
scroll to position [61, 0]
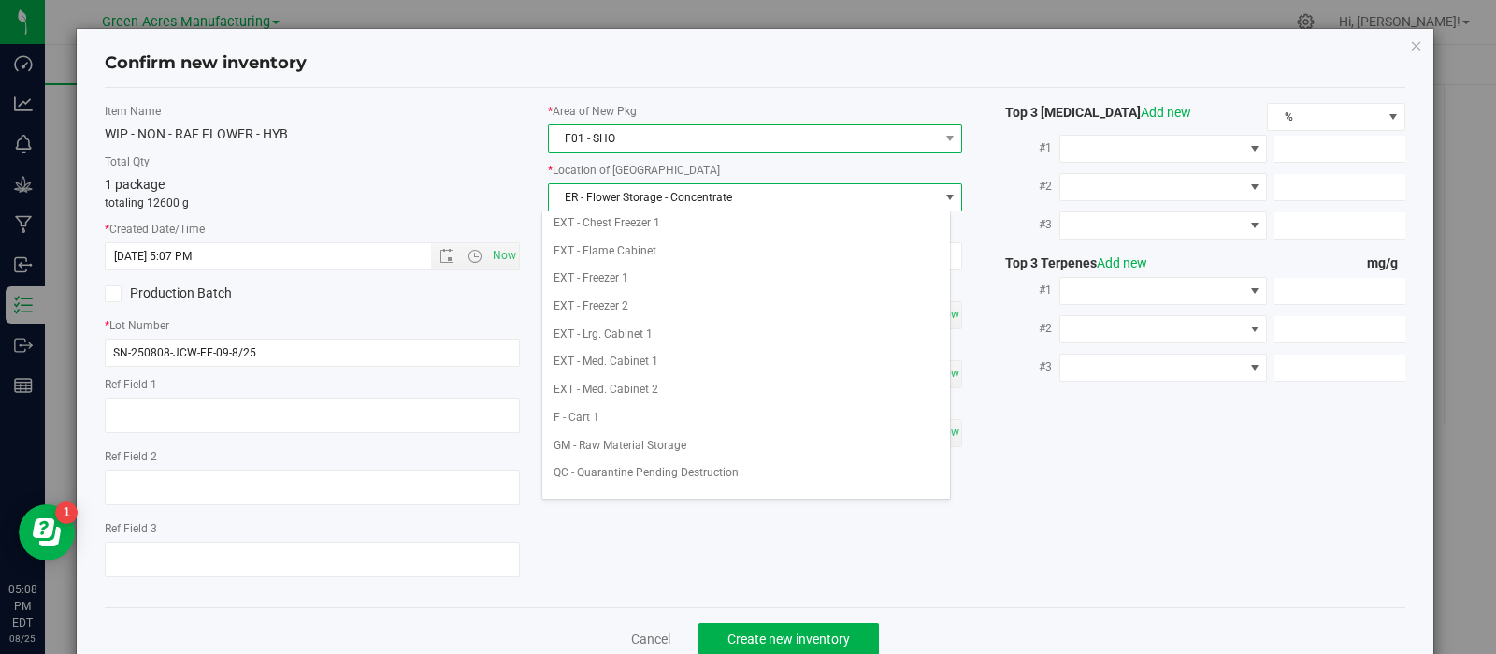
click at [670, 146] on span "F01 - SHO" at bounding box center [744, 138] width 390 height 26
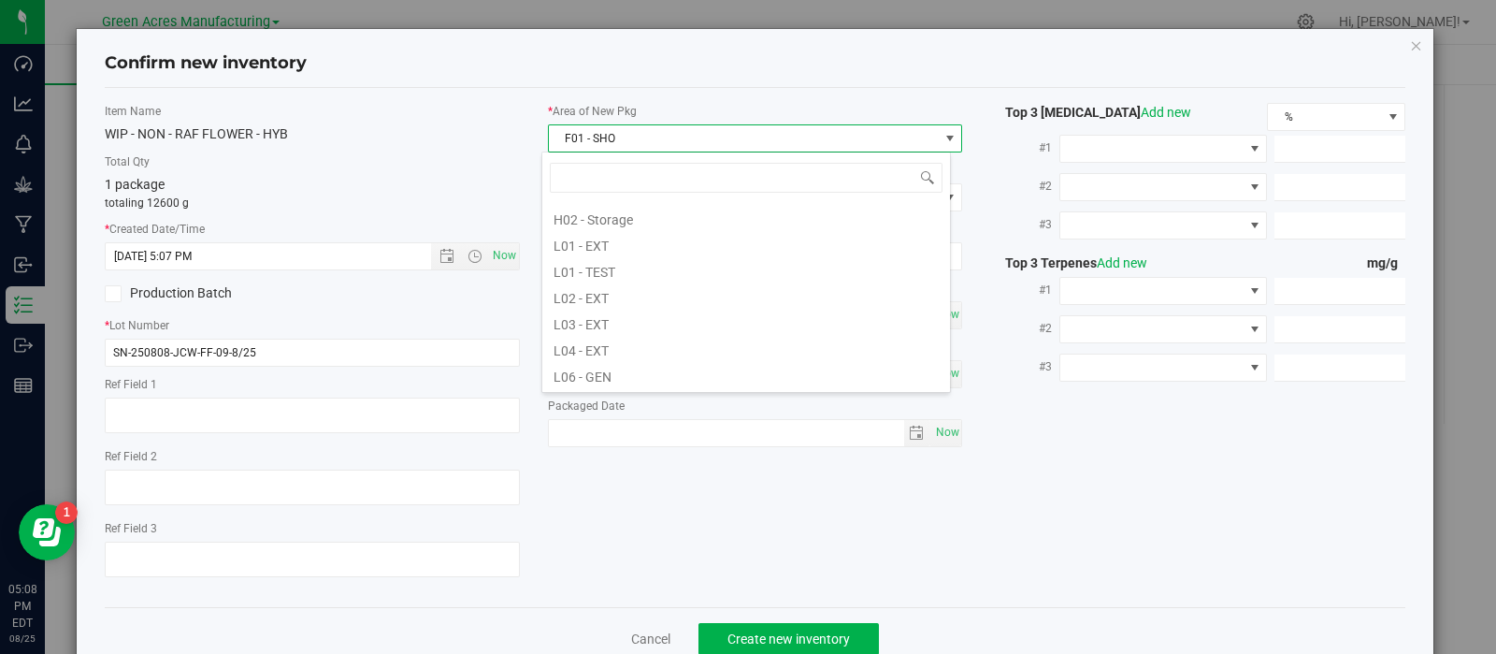
scroll to position [313, 0]
click at [671, 298] on li "L02 - EXT" at bounding box center [746, 294] width 408 height 26
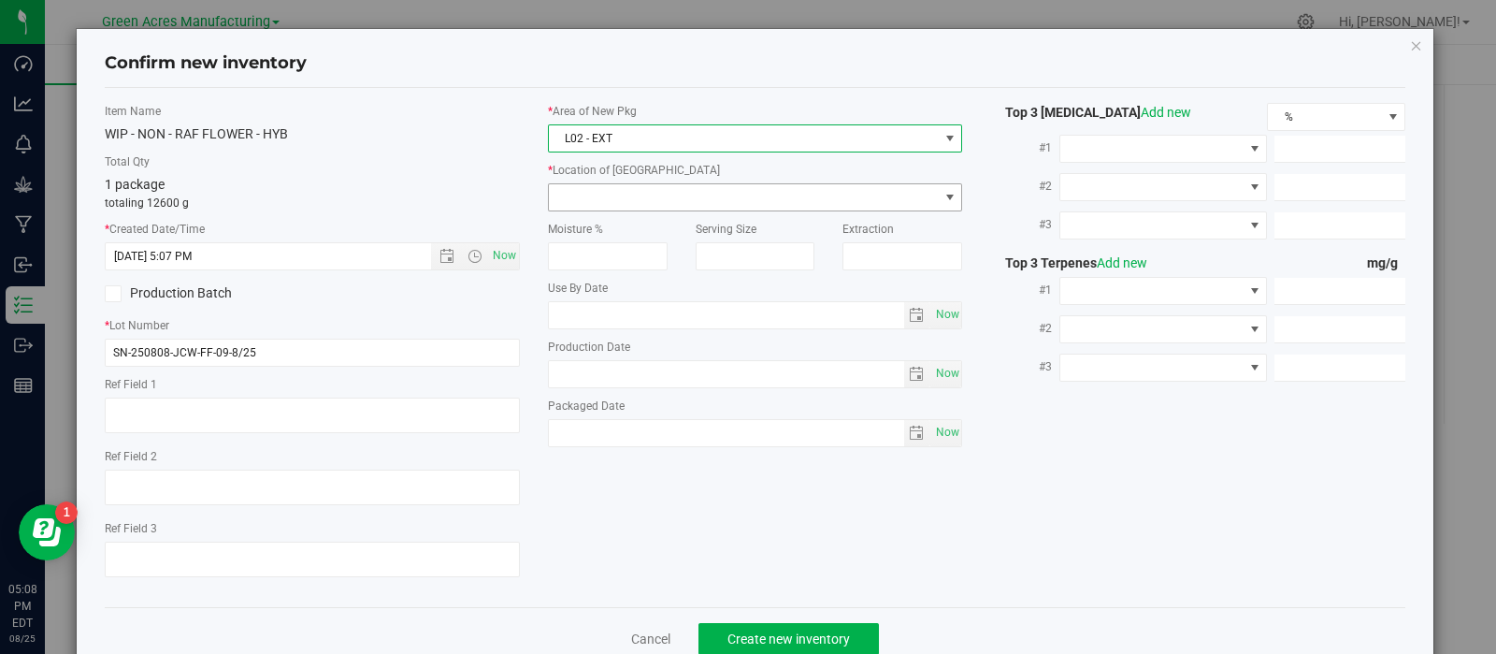
click at [676, 184] on span at bounding box center [744, 197] width 390 height 26
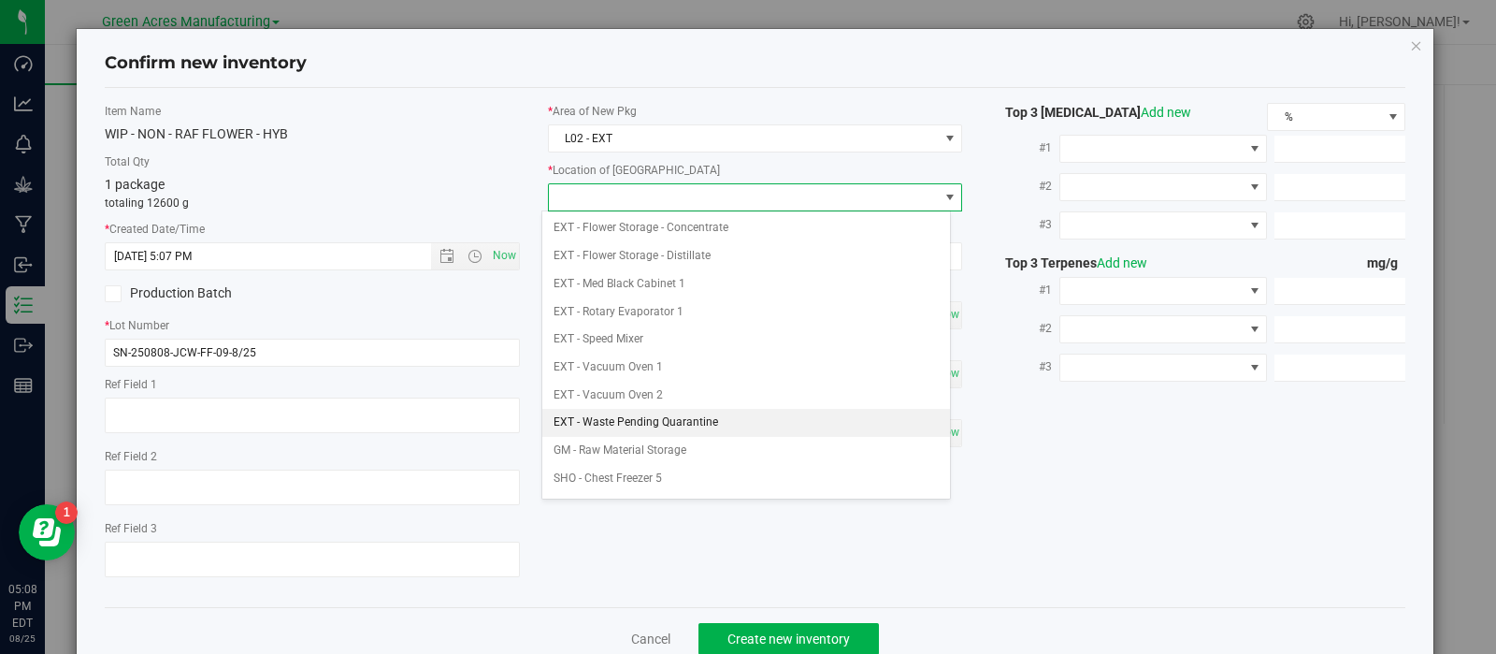
scroll to position [295, 0]
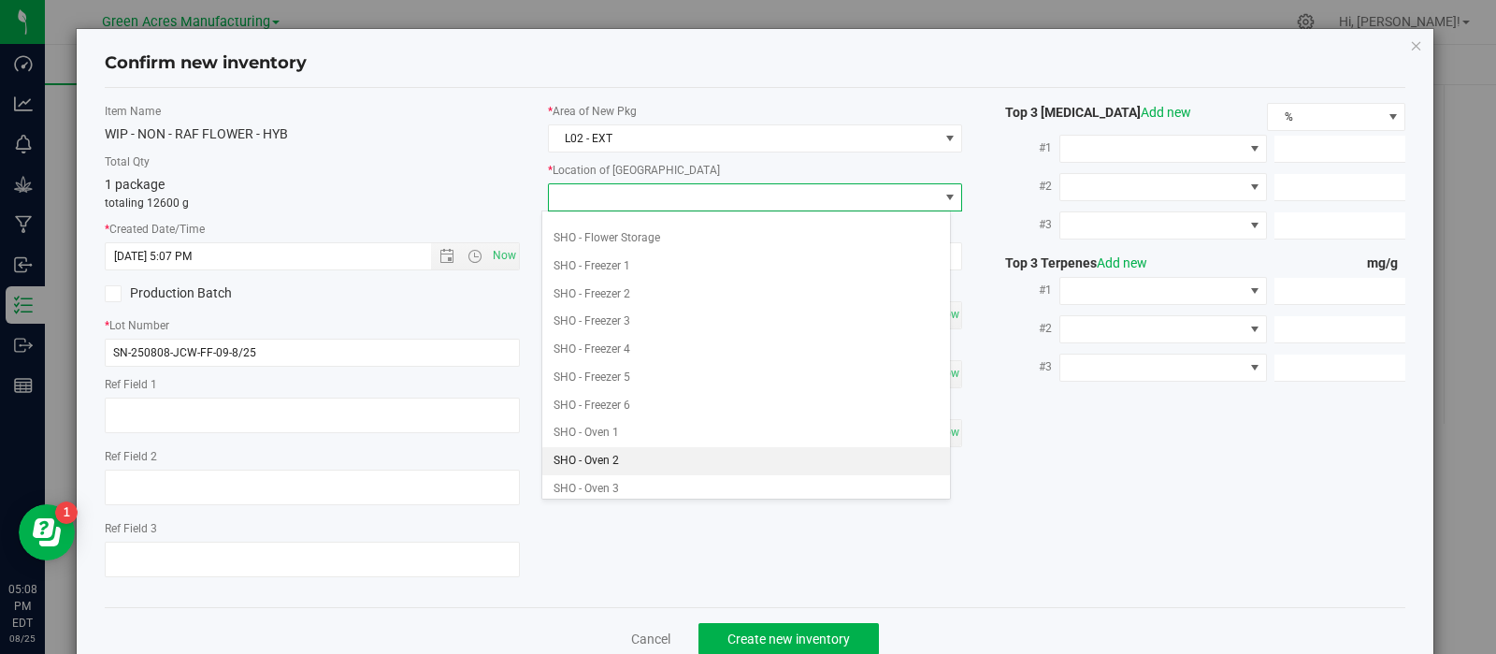
click at [660, 451] on li "SHO - Oven 2" at bounding box center [746, 461] width 408 height 28
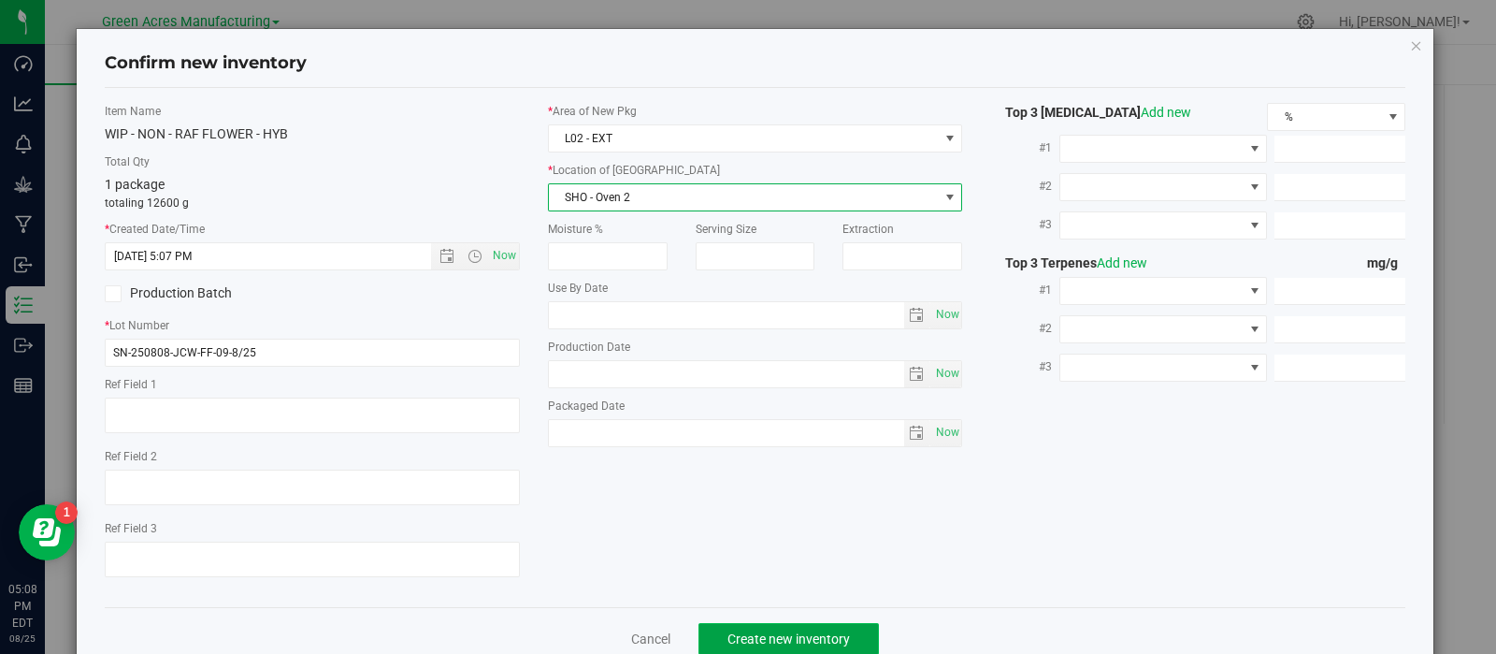
click at [725, 633] on button "Create new inventory" at bounding box center [788, 639] width 180 height 32
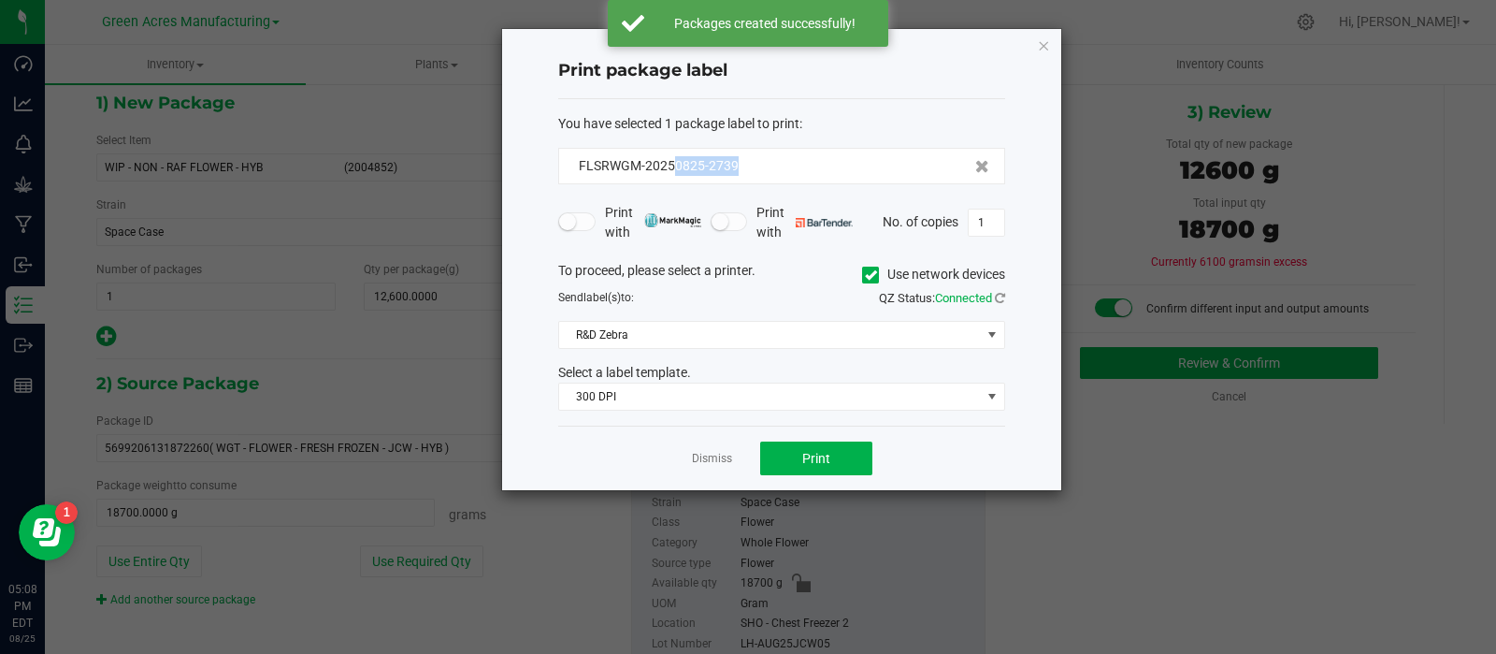
drag, startPoint x: 744, startPoint y: 170, endPoint x: 676, endPoint y: 176, distance: 68.5
click at [676, 176] on div "FLSRWGM-20250825-2739" at bounding box center [781, 166] width 447 height 36
copy span "0825-2739"
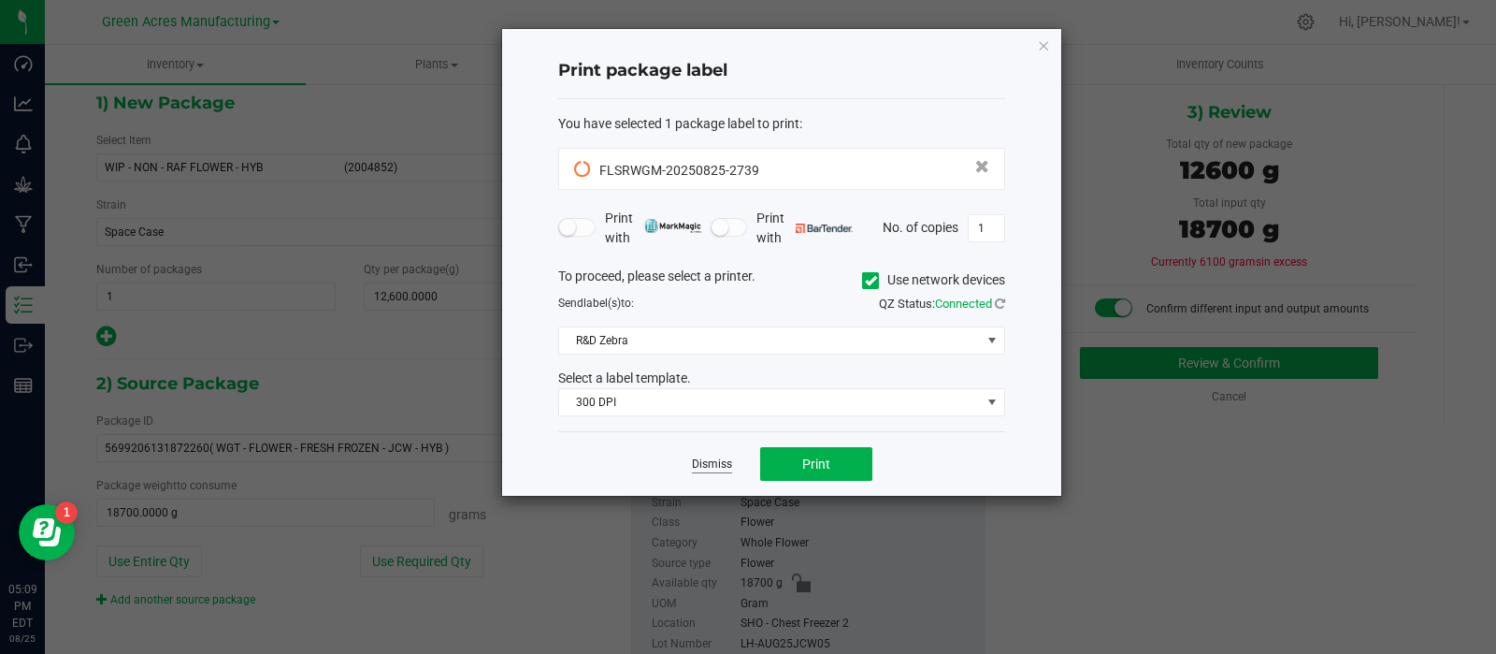
click at [699, 468] on link "Dismiss" at bounding box center [712, 464] width 40 height 16
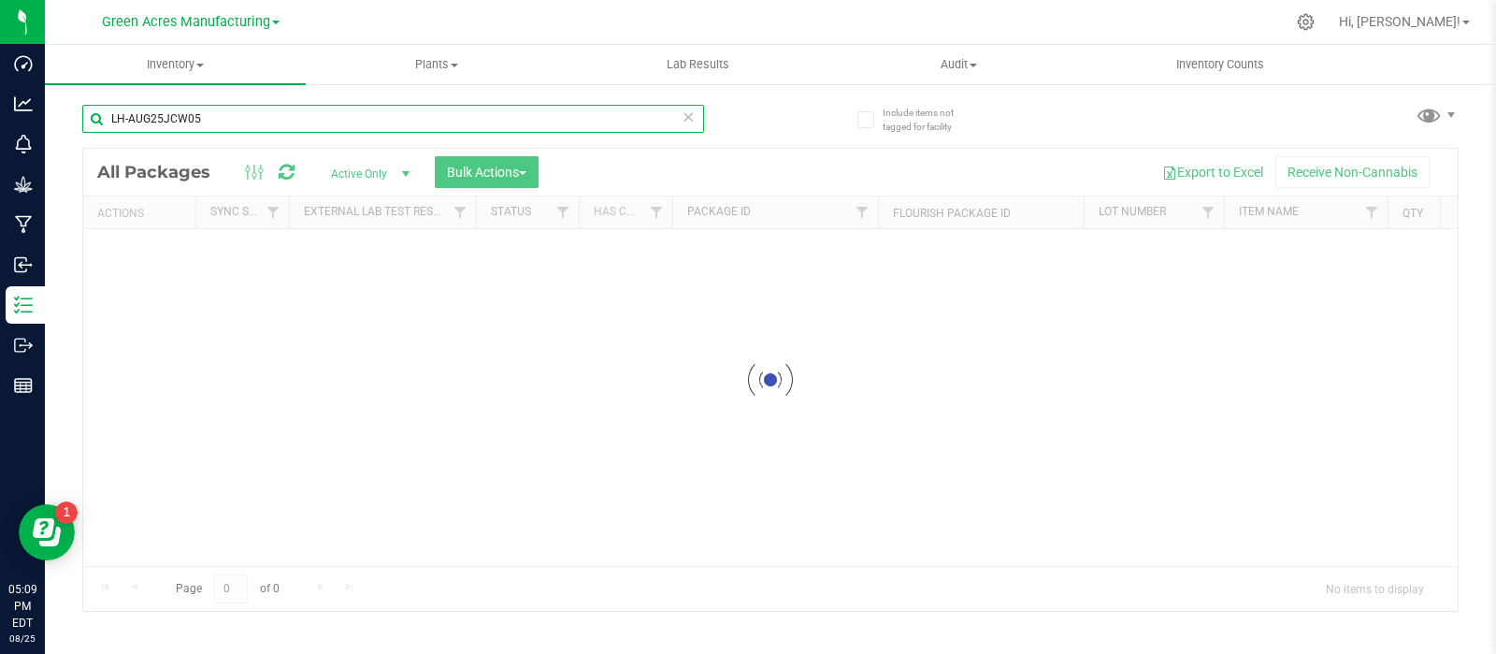
drag, startPoint x: 219, startPoint y: 122, endPoint x: 99, endPoint y: 124, distance: 119.7
click at [99, 124] on input "LH-AUG25JCW05" at bounding box center [393, 119] width 622 height 28
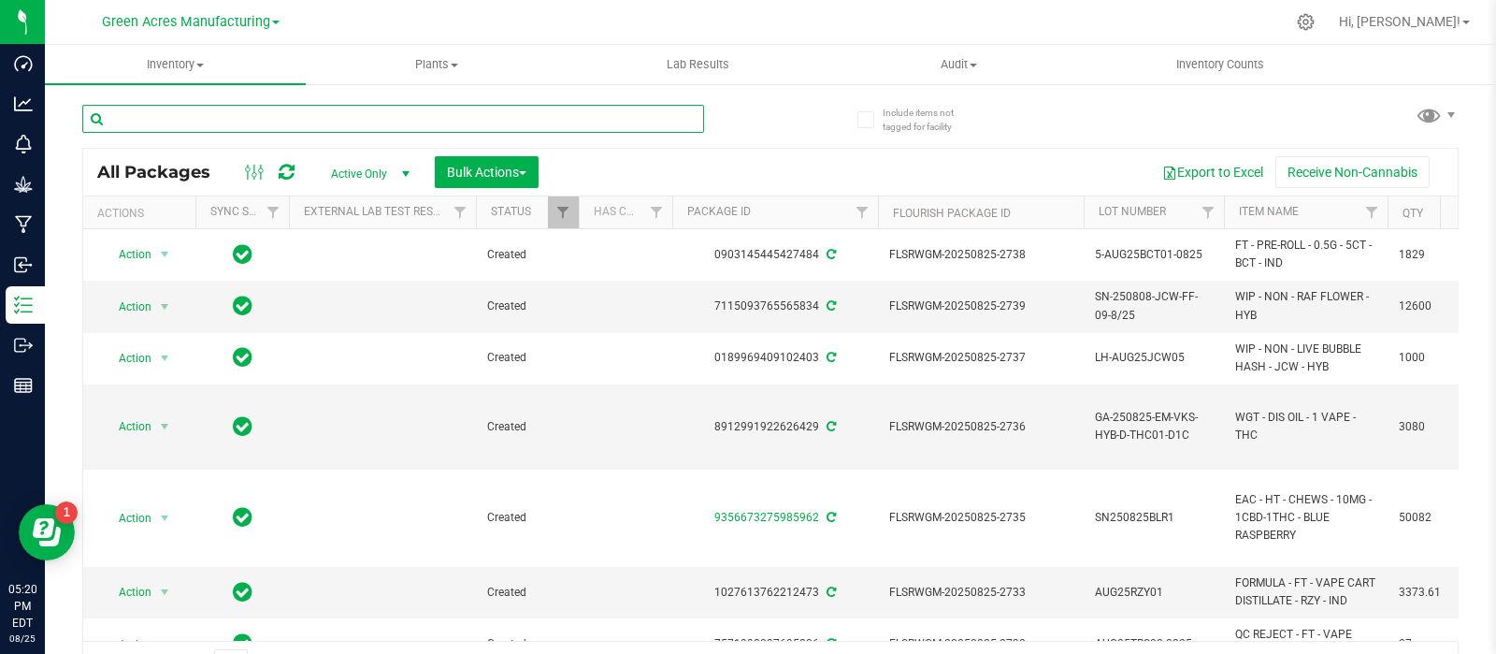
paste input "p-JUN25CKZ01"
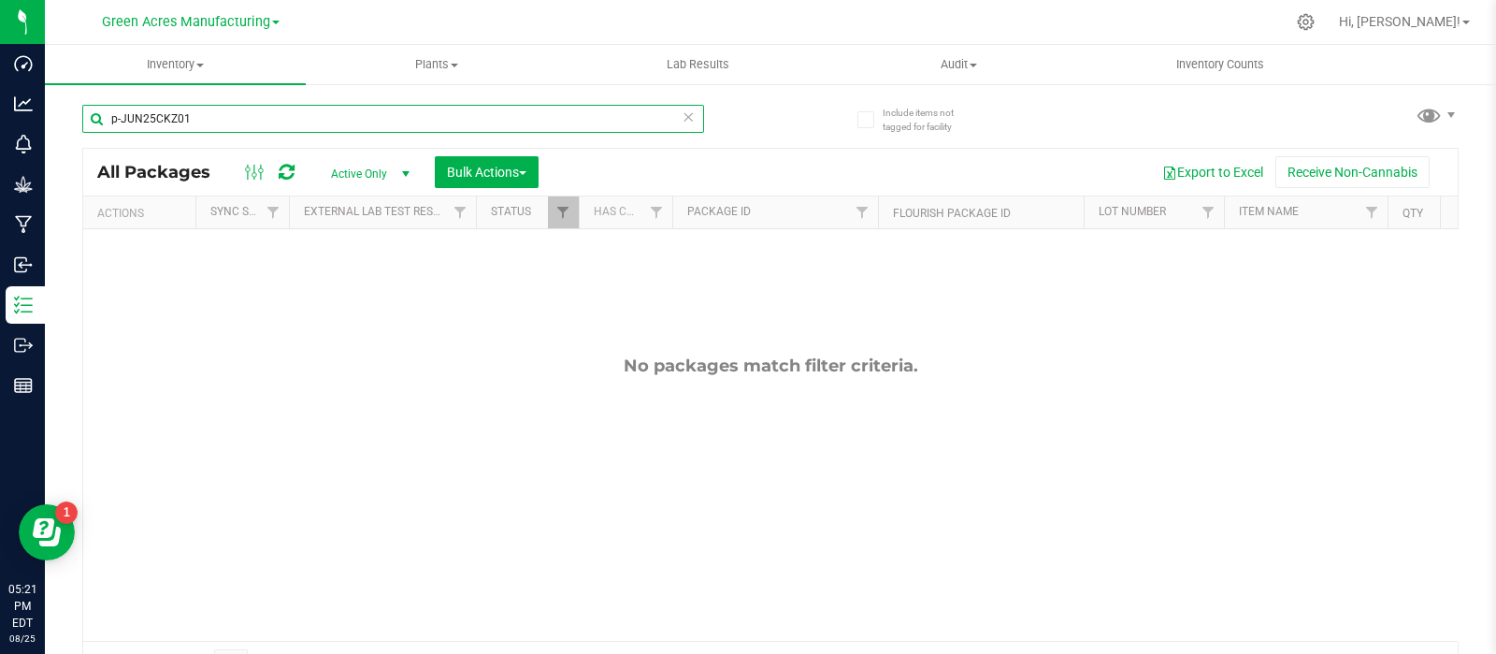
click at [309, 113] on input "p-JUN25CKZ01" at bounding box center [393, 119] width 622 height 28
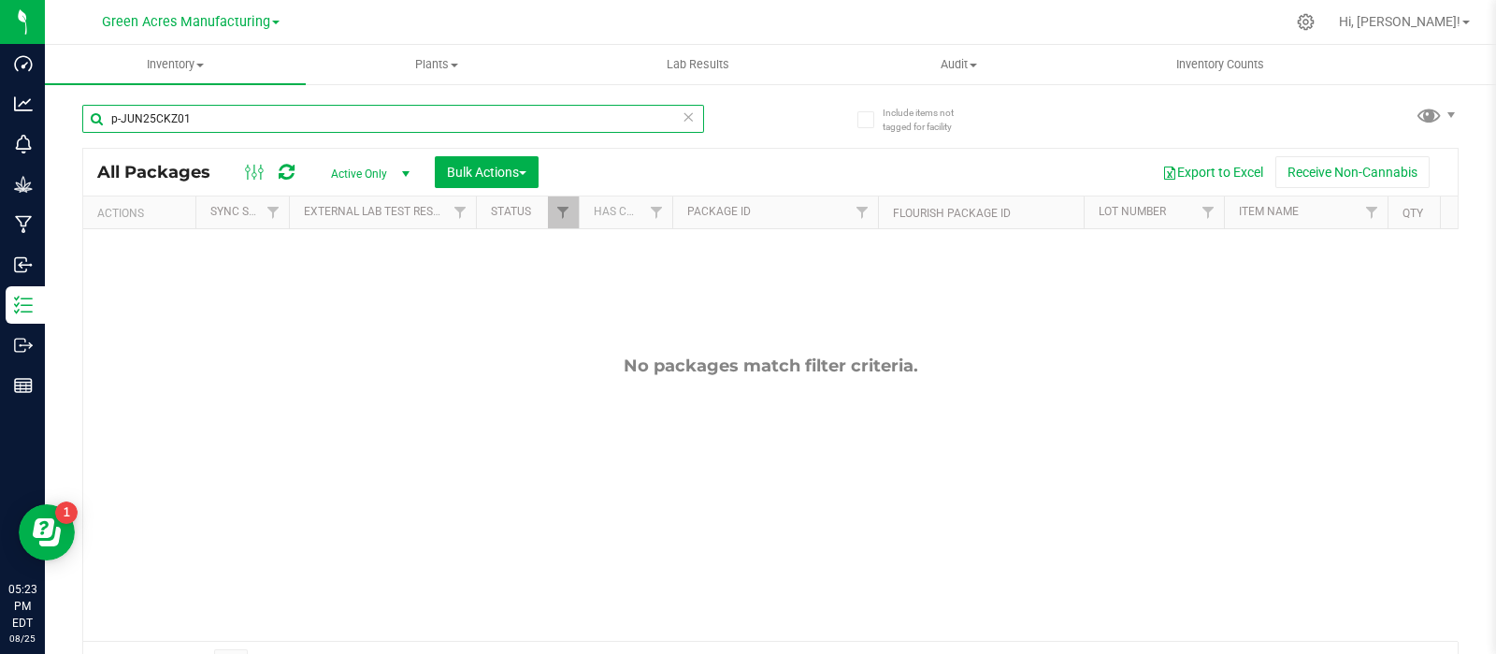
type input "p-JUN25CKZ01"
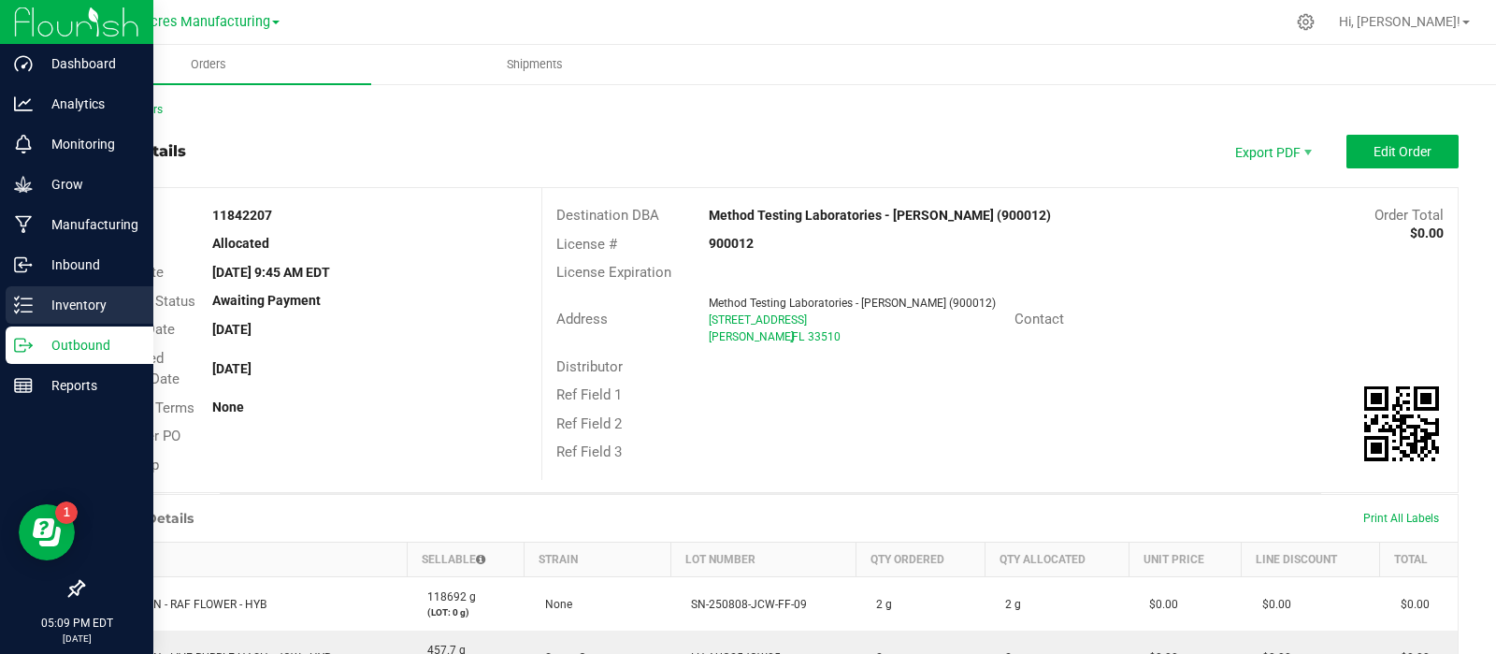
click at [30, 306] on icon at bounding box center [23, 304] width 19 height 19
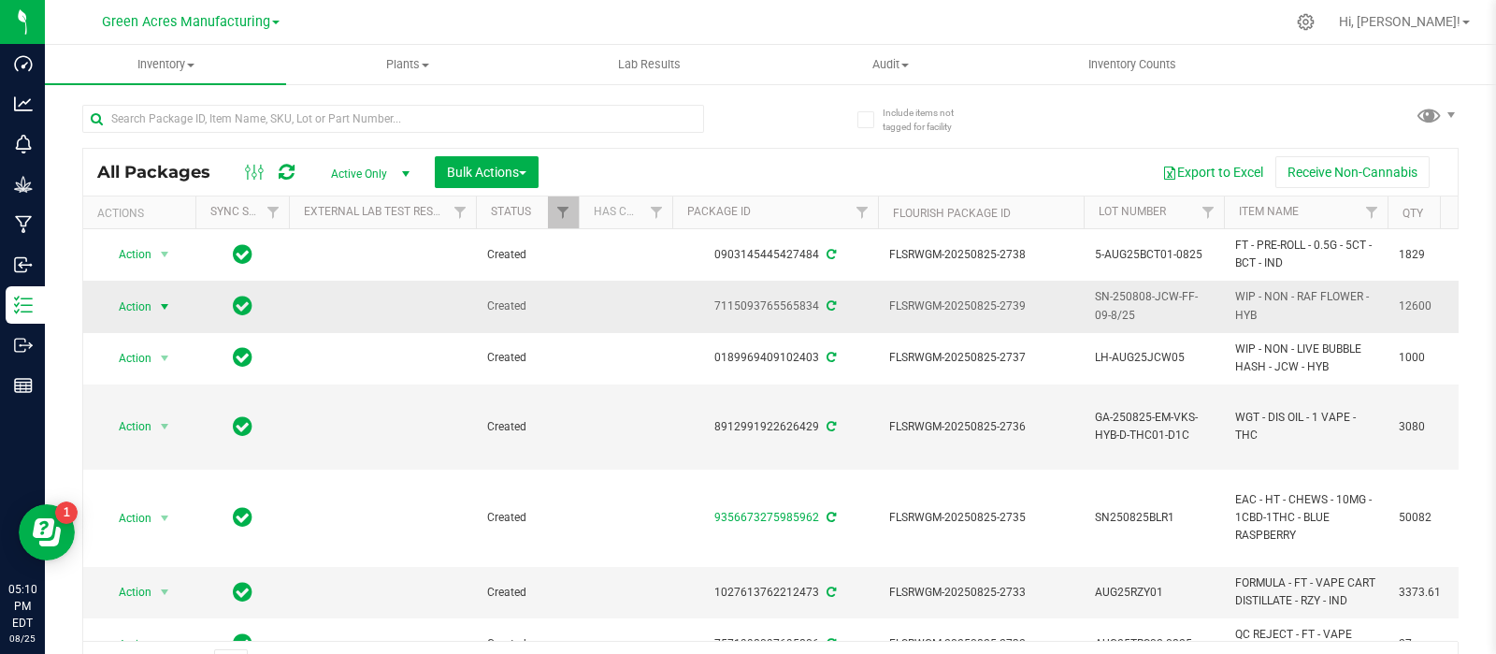
click at [162, 300] on span "select" at bounding box center [164, 306] width 15 height 15
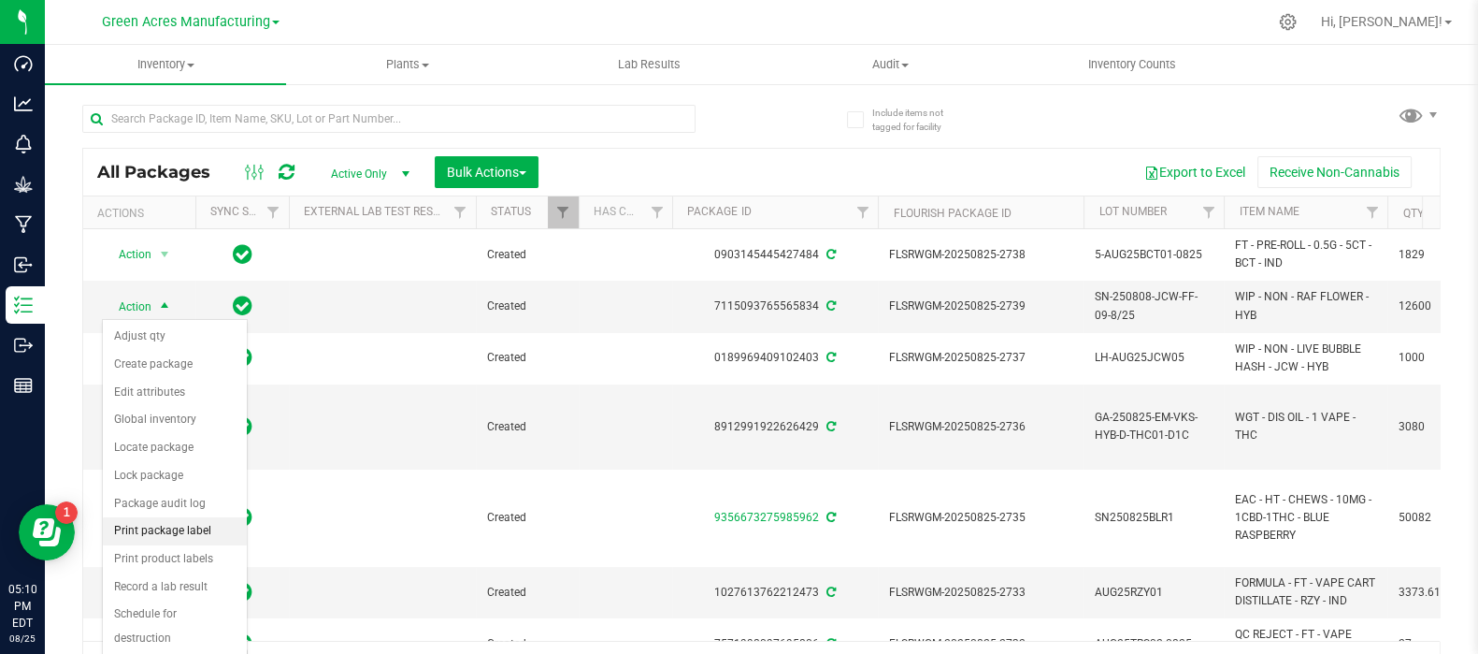
click at [170, 523] on li "Print package label" at bounding box center [175, 531] width 144 height 28
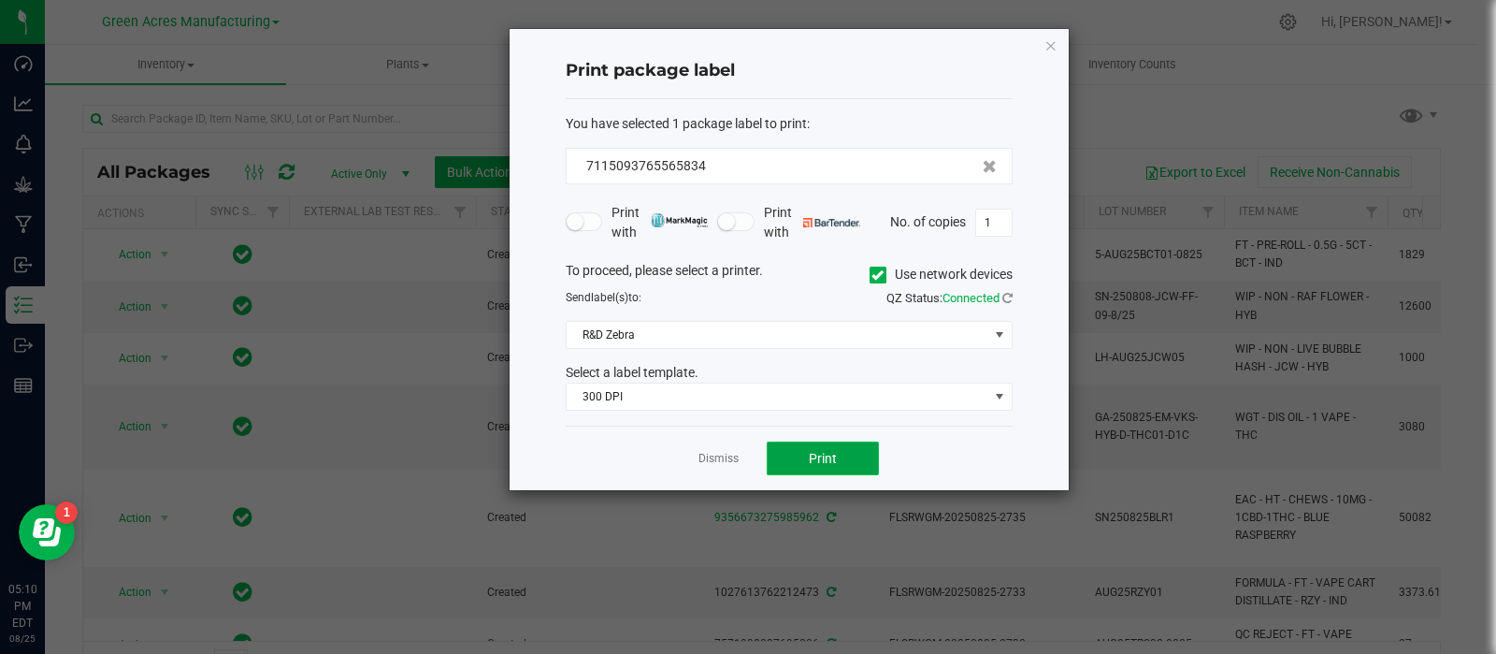
click at [807, 454] on button "Print" at bounding box center [823, 458] width 112 height 34
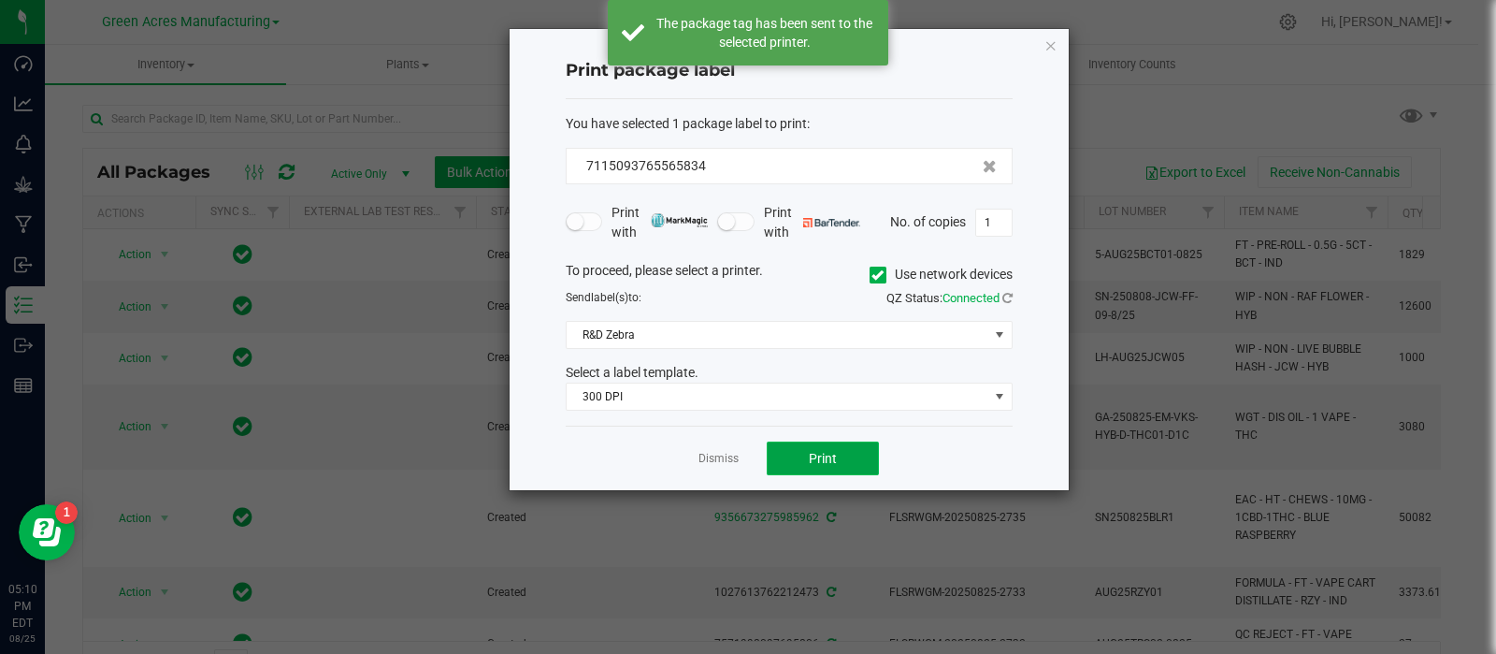
click at [807, 454] on button "Print" at bounding box center [823, 458] width 112 height 34
click at [807, 455] on button "Print" at bounding box center [823, 458] width 112 height 34
click at [722, 460] on link "Dismiss" at bounding box center [718, 459] width 40 height 16
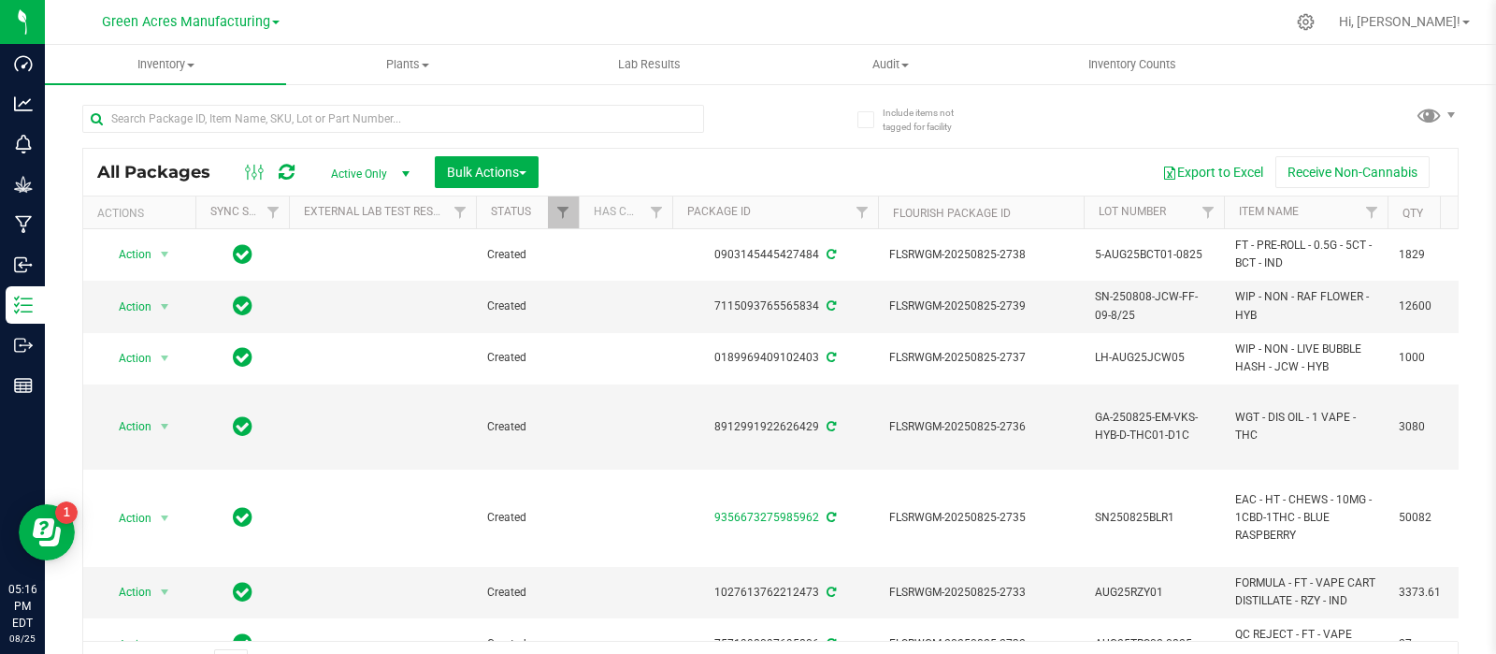
click at [1366, 129] on div "All Packages Active Only Active Only Lab Samples Locked All External Internal B…" at bounding box center [770, 386] width 1376 height 599
click at [388, 121] on input "text" at bounding box center [393, 119] width 622 height 28
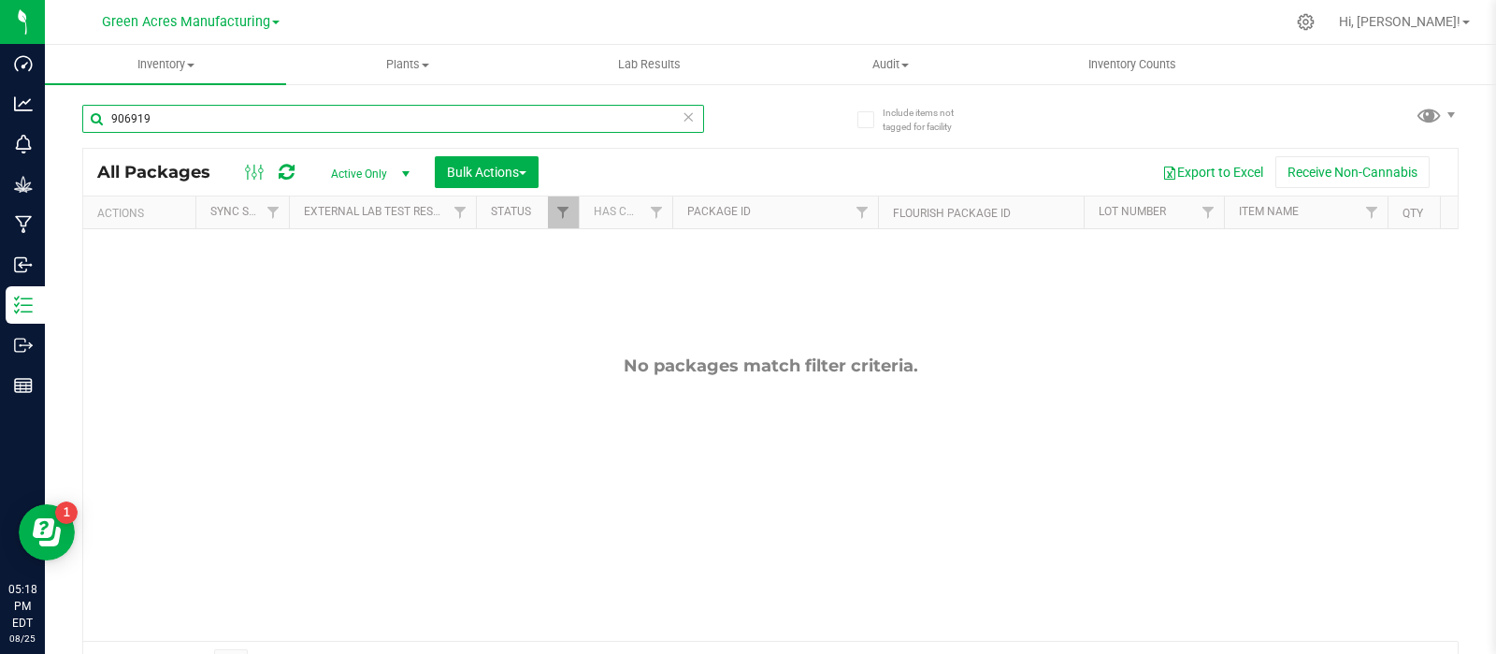
click at [244, 115] on input "906919" at bounding box center [393, 119] width 622 height 28
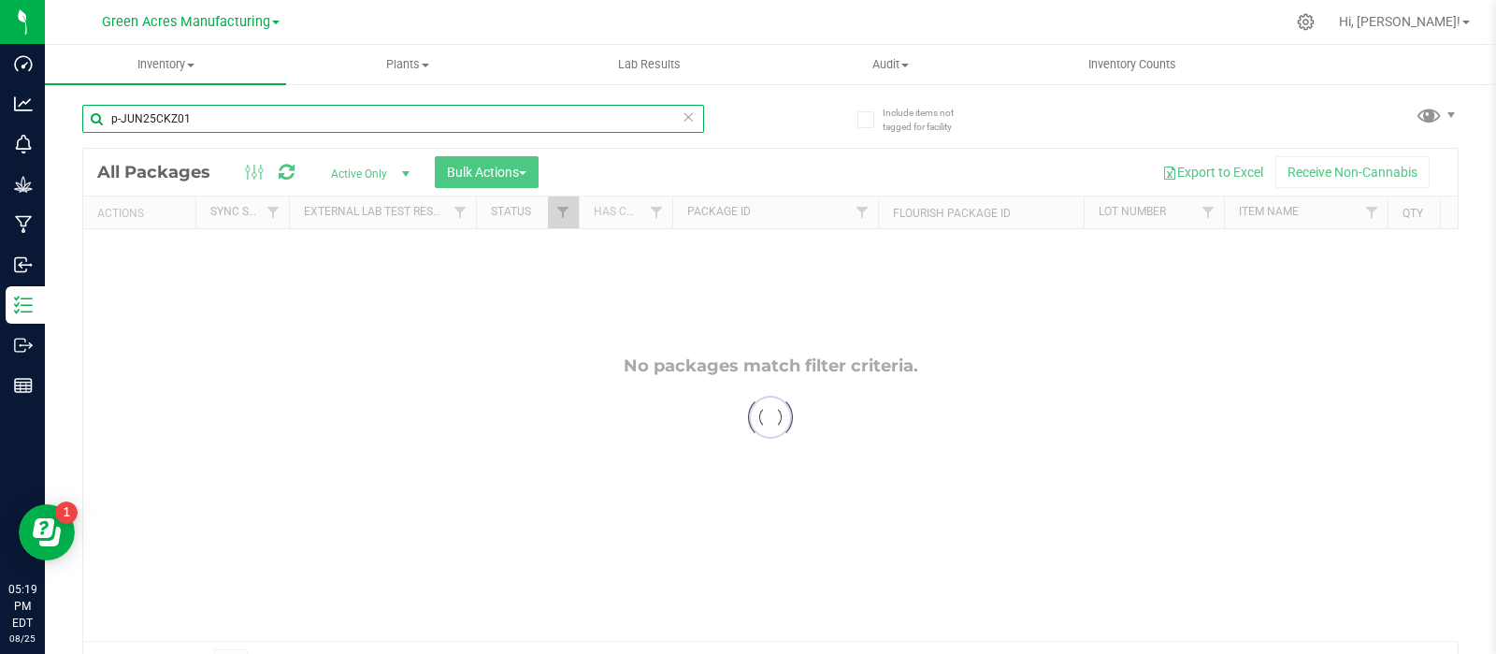
type input "p-JUN25CKZ01"
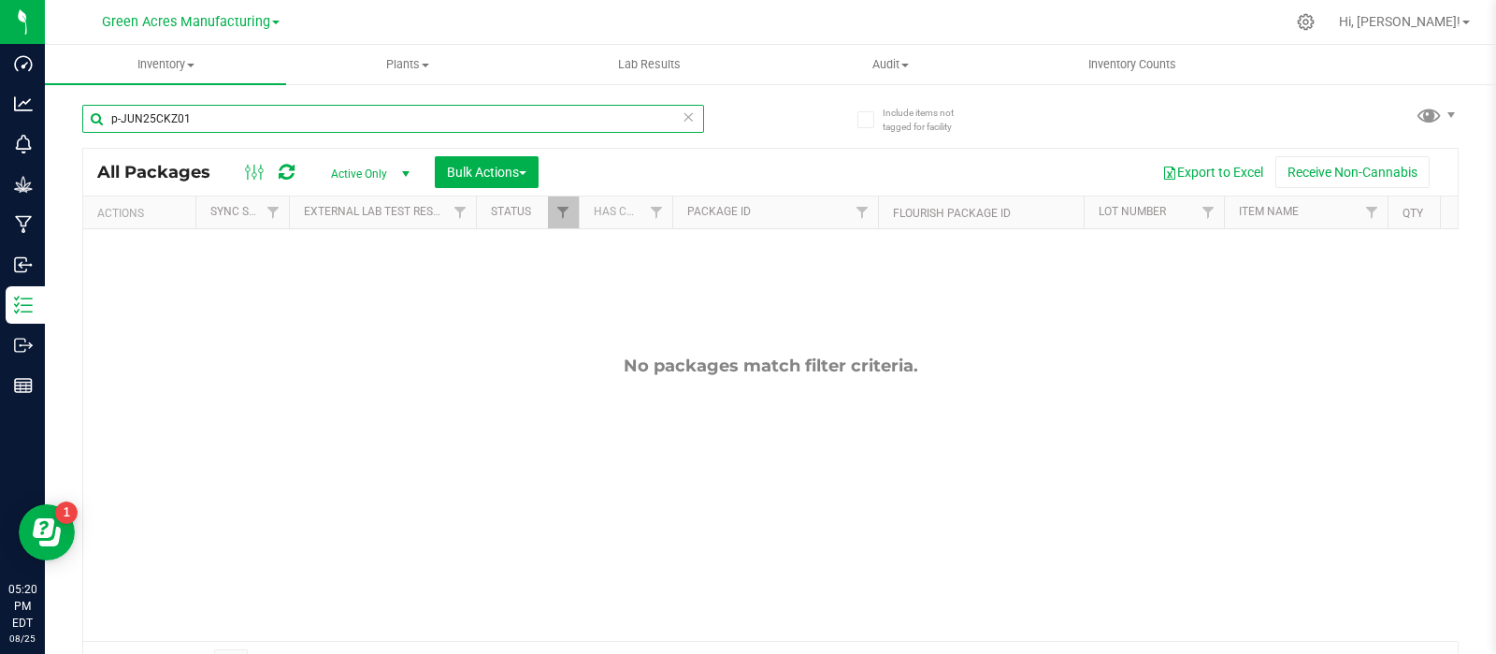
drag, startPoint x: 244, startPoint y: 124, endPoint x: 94, endPoint y: 129, distance: 150.6
click at [94, 129] on input "p-JUN25CKZ01" at bounding box center [393, 119] width 622 height 28
